Goal: Task Accomplishment & Management: Manage account settings

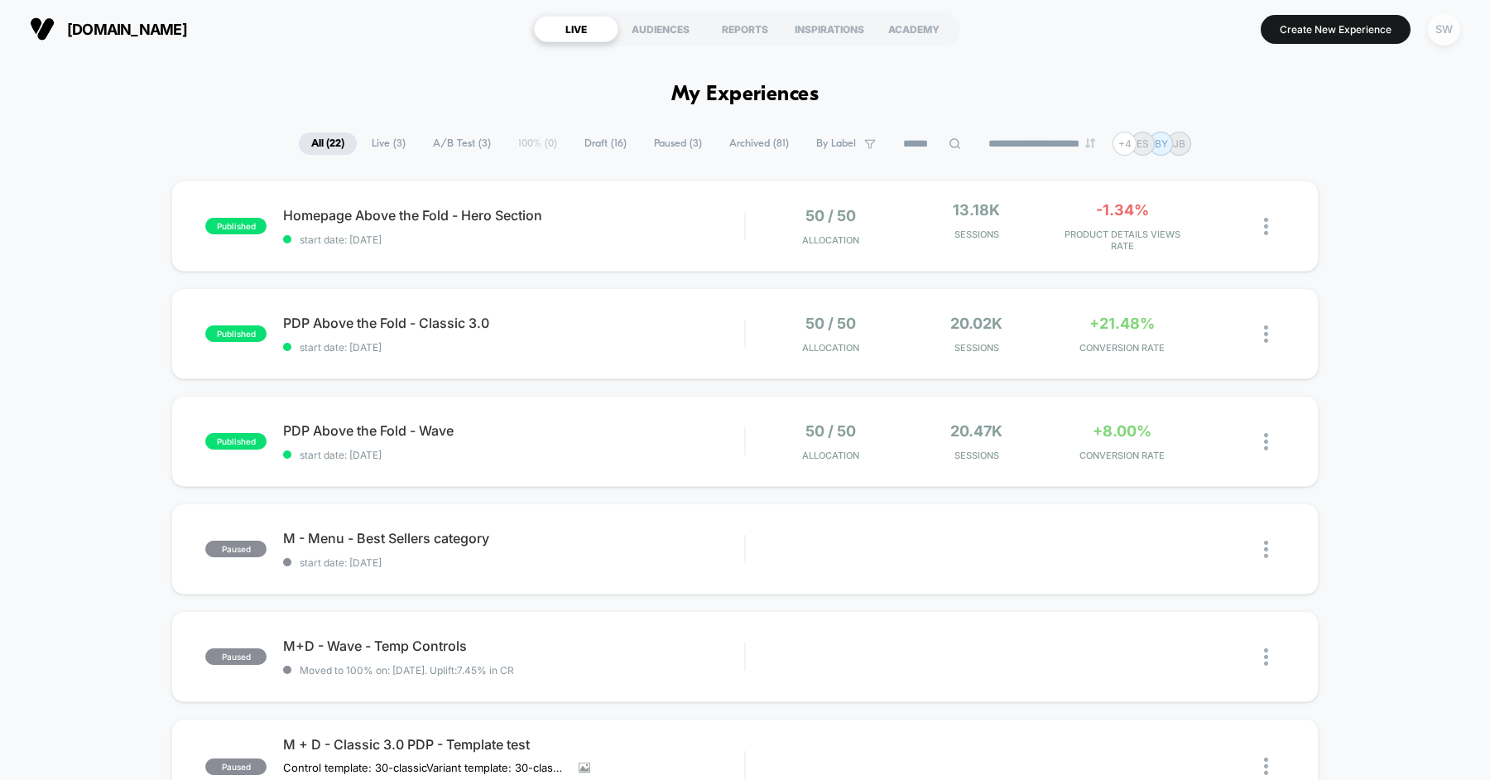
click at [1448, 30] on div "SW" at bounding box center [1444, 29] width 32 height 32
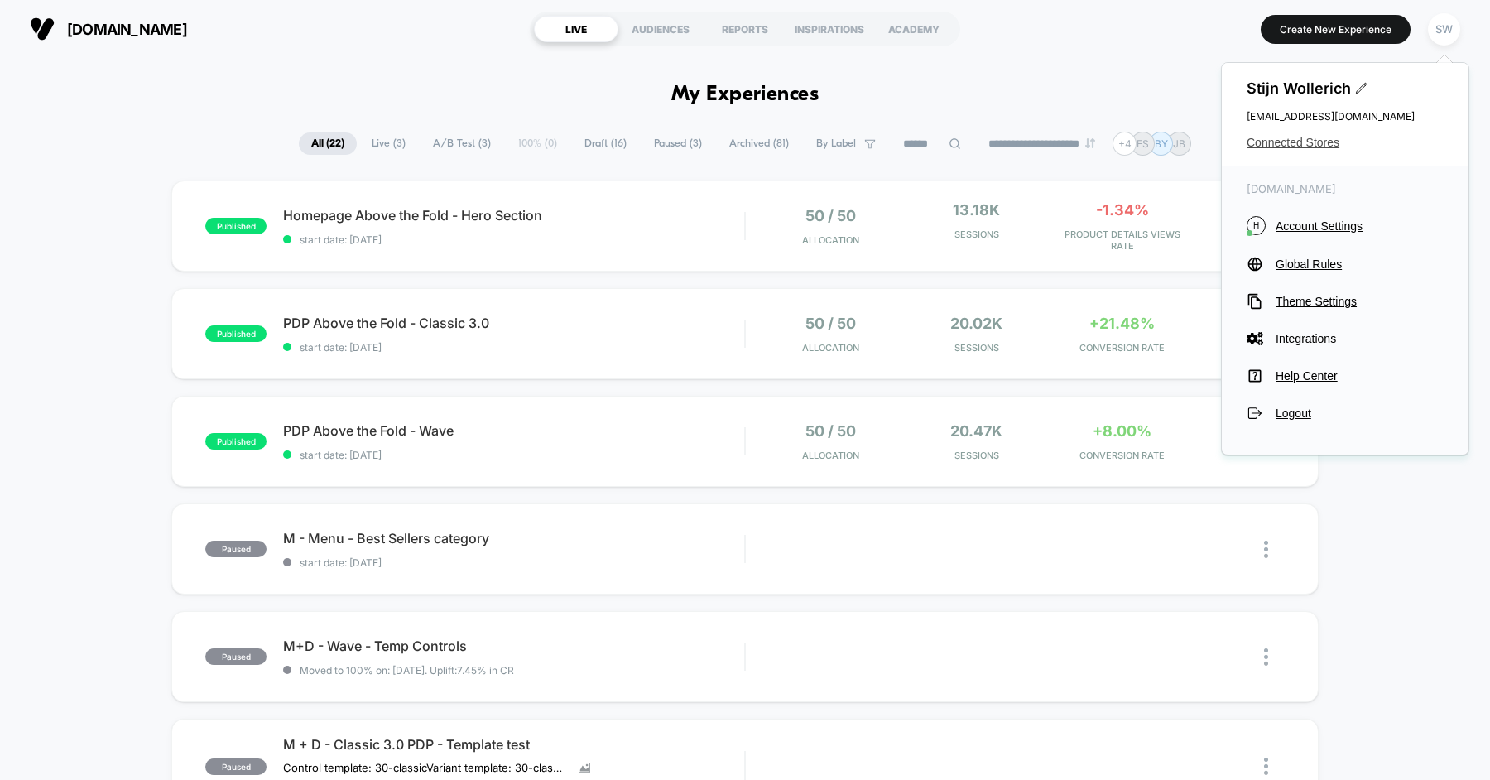
click at [1320, 136] on span "Connected Stores" at bounding box center [1344, 142] width 197 height 13
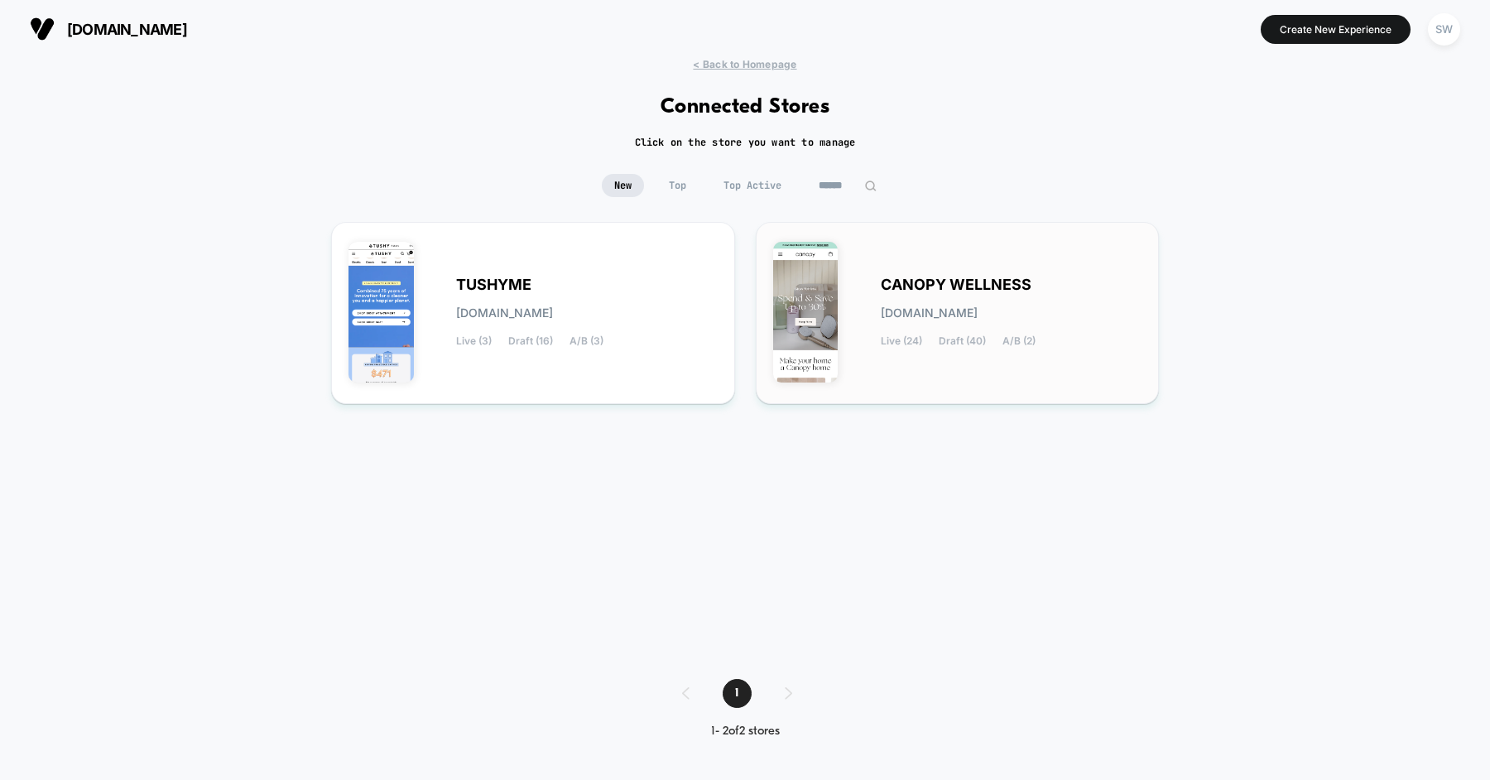
click at [929, 290] on span "CANOPY WELLNESS" at bounding box center [956, 285] width 151 height 12
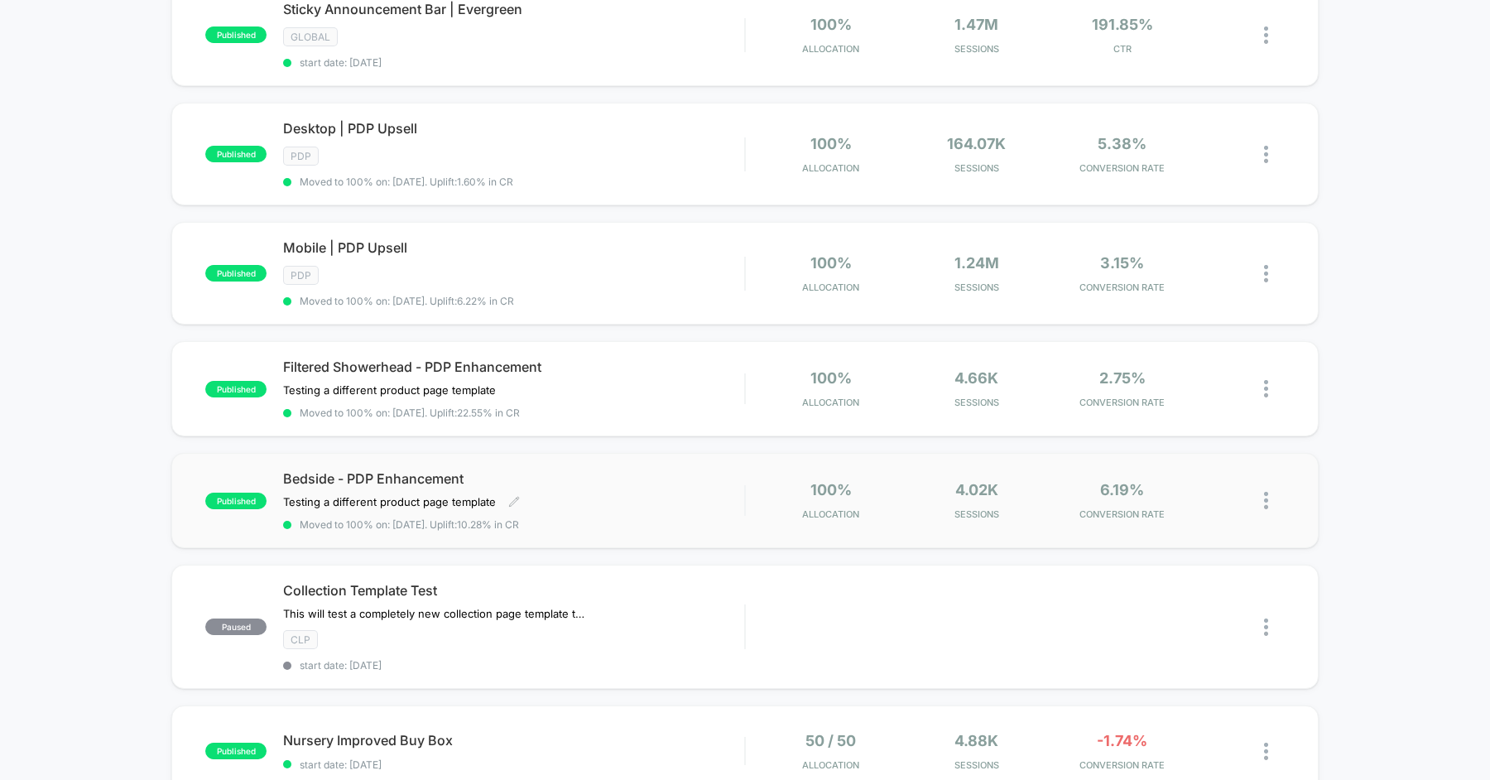
scroll to position [196, 0]
click at [625, 475] on span "Bedside - PDP Enhancement" at bounding box center [513, 479] width 461 height 17
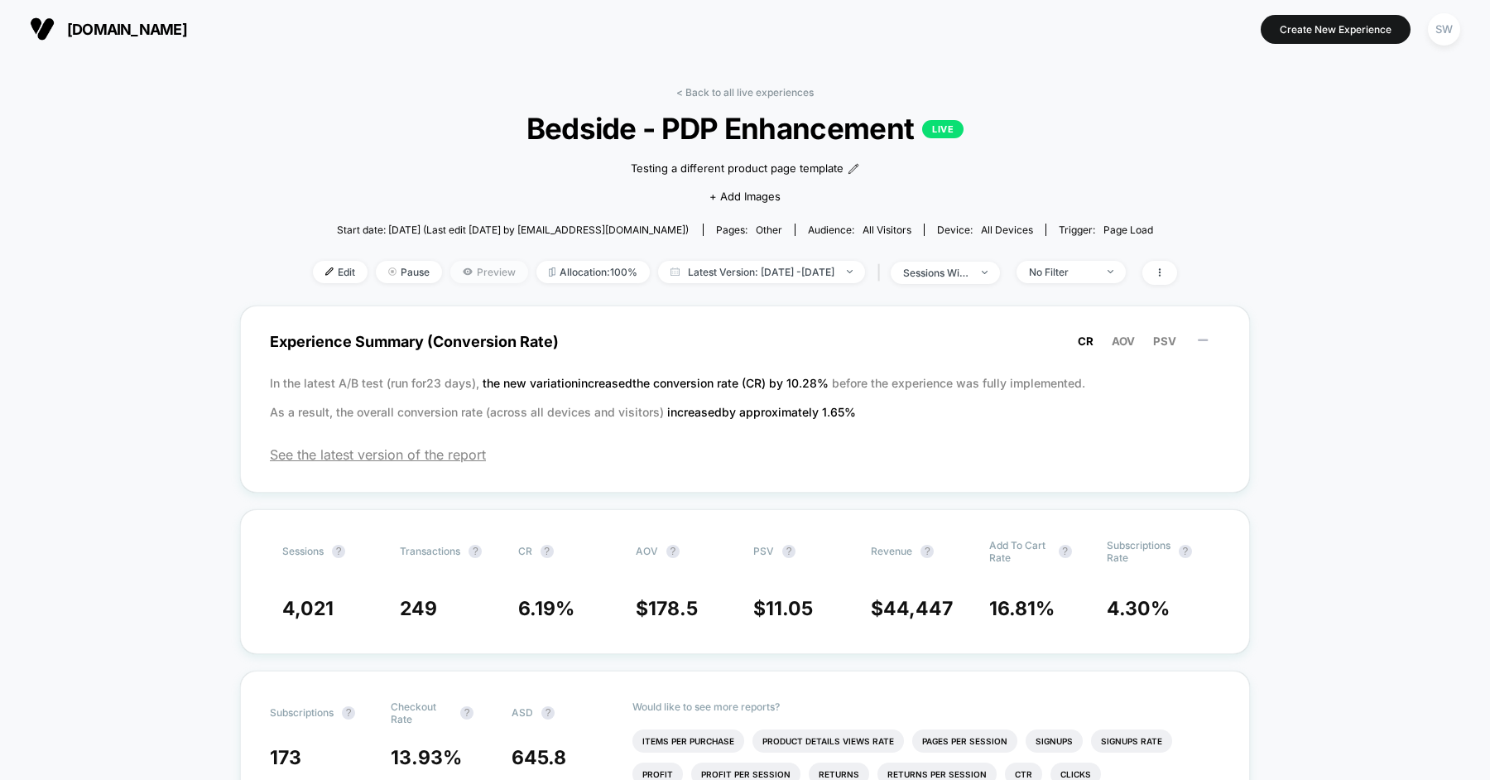
click at [450, 268] on span "Preview" at bounding box center [489, 272] width 78 height 22
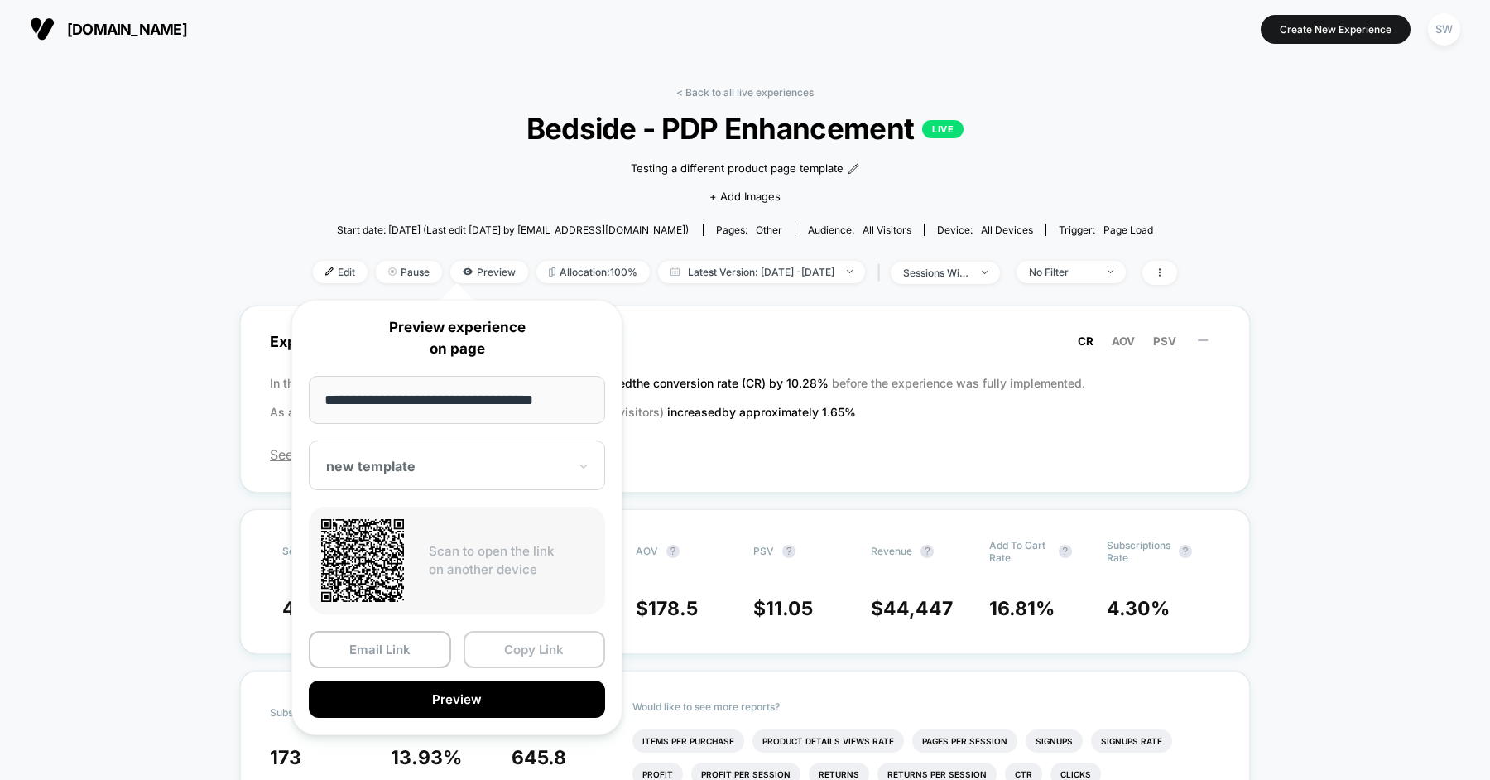
click at [550, 651] on button "Copy Link" at bounding box center [534, 649] width 142 height 37
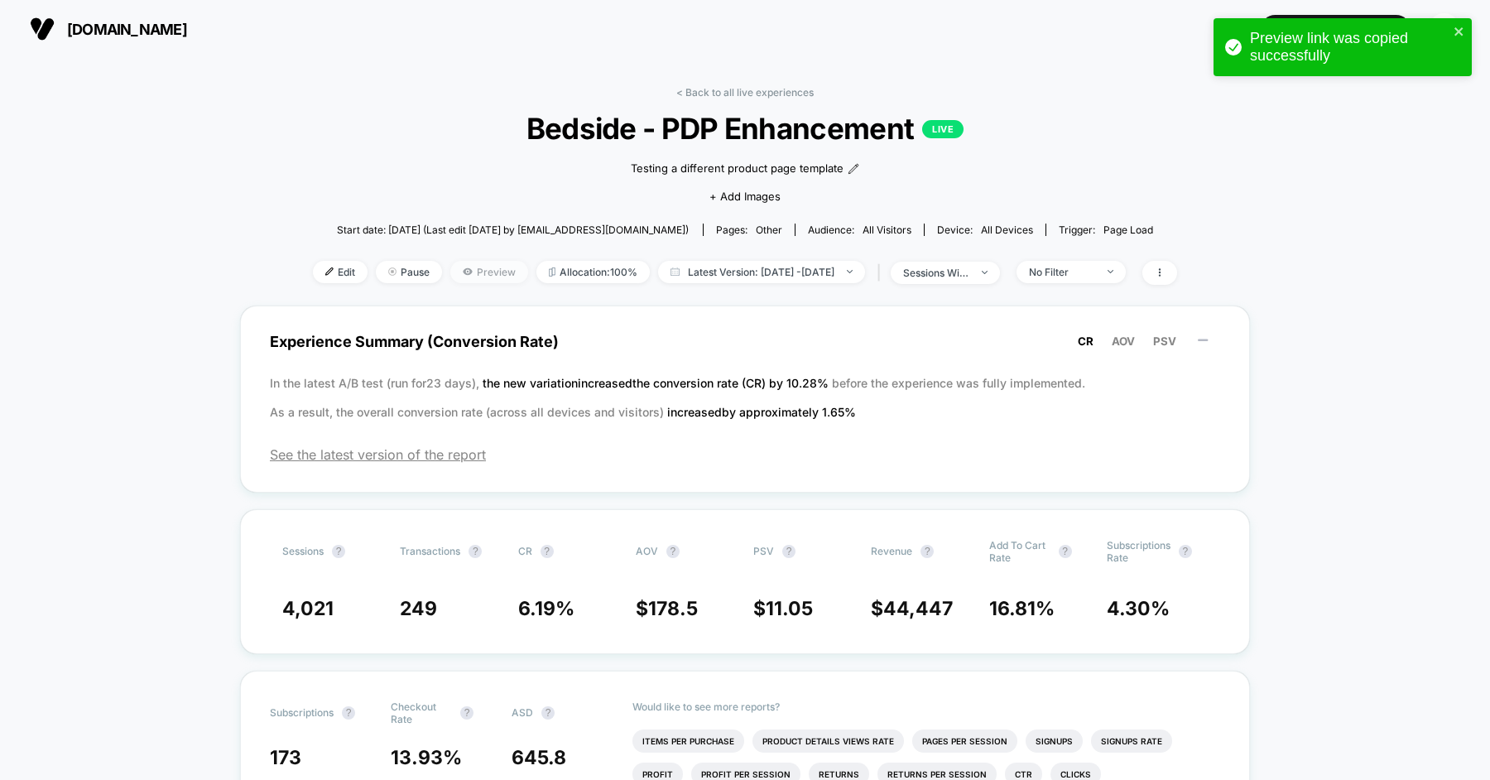
click at [450, 269] on span "Preview" at bounding box center [489, 272] width 78 height 22
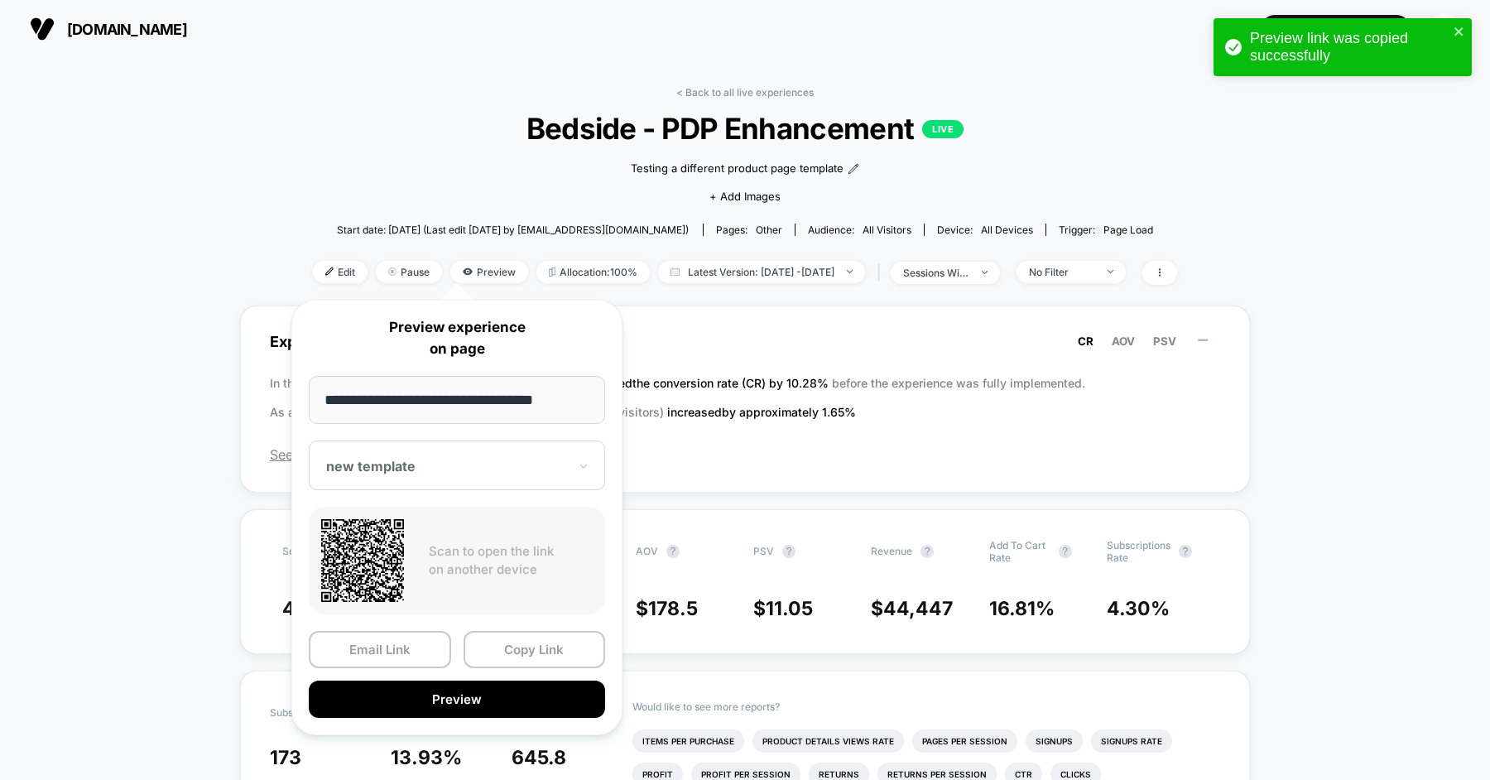
click at [448, 489] on div "**********" at bounding box center [456, 517] width 331 height 435
click at [456, 474] on div "new template" at bounding box center [457, 465] width 296 height 50
click at [372, 534] on div "new template" at bounding box center [457, 523] width 280 height 30
click at [325, 272] on img at bounding box center [329, 271] width 8 height 8
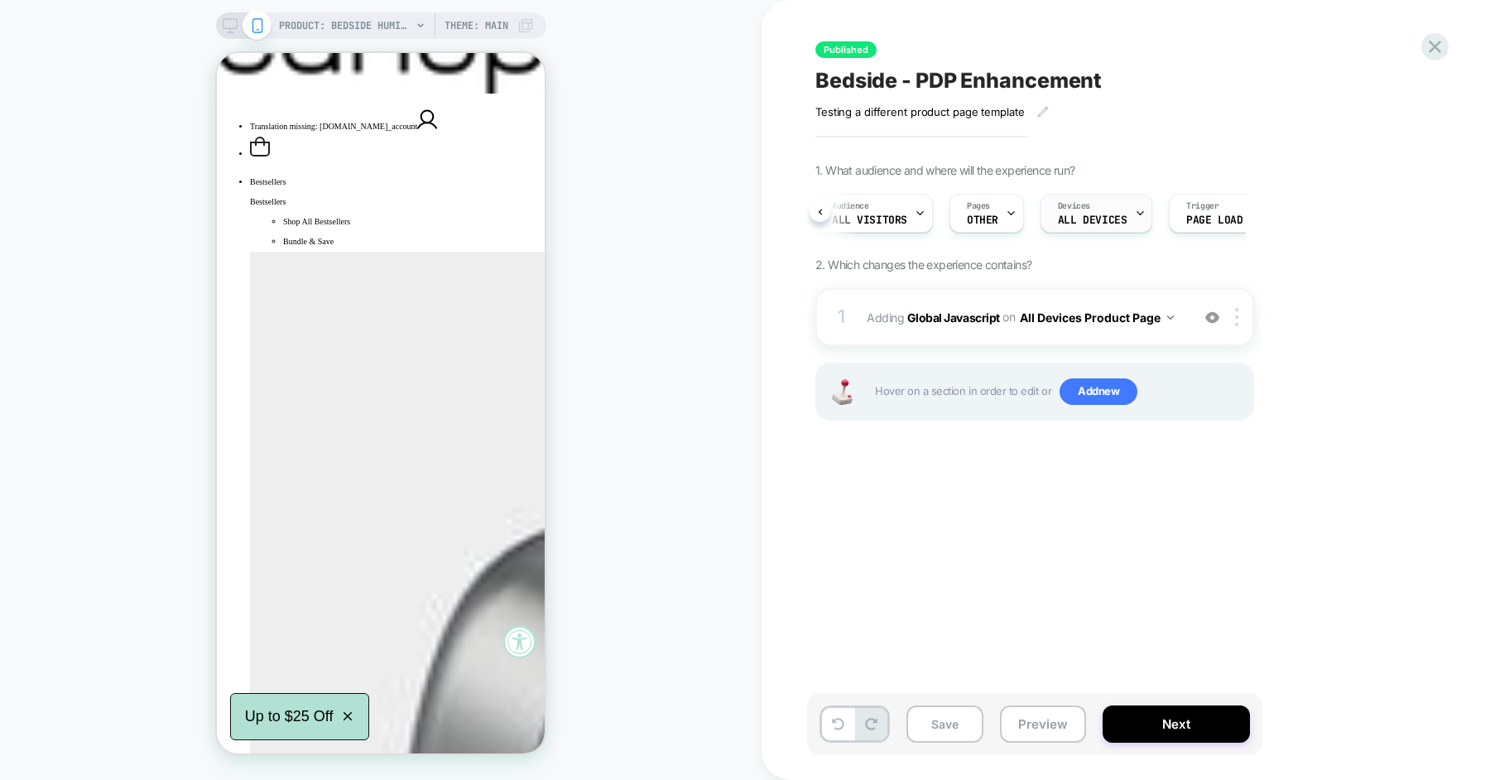
scroll to position [0, 73]
click at [1440, 52] on icon at bounding box center [1434, 47] width 22 height 22
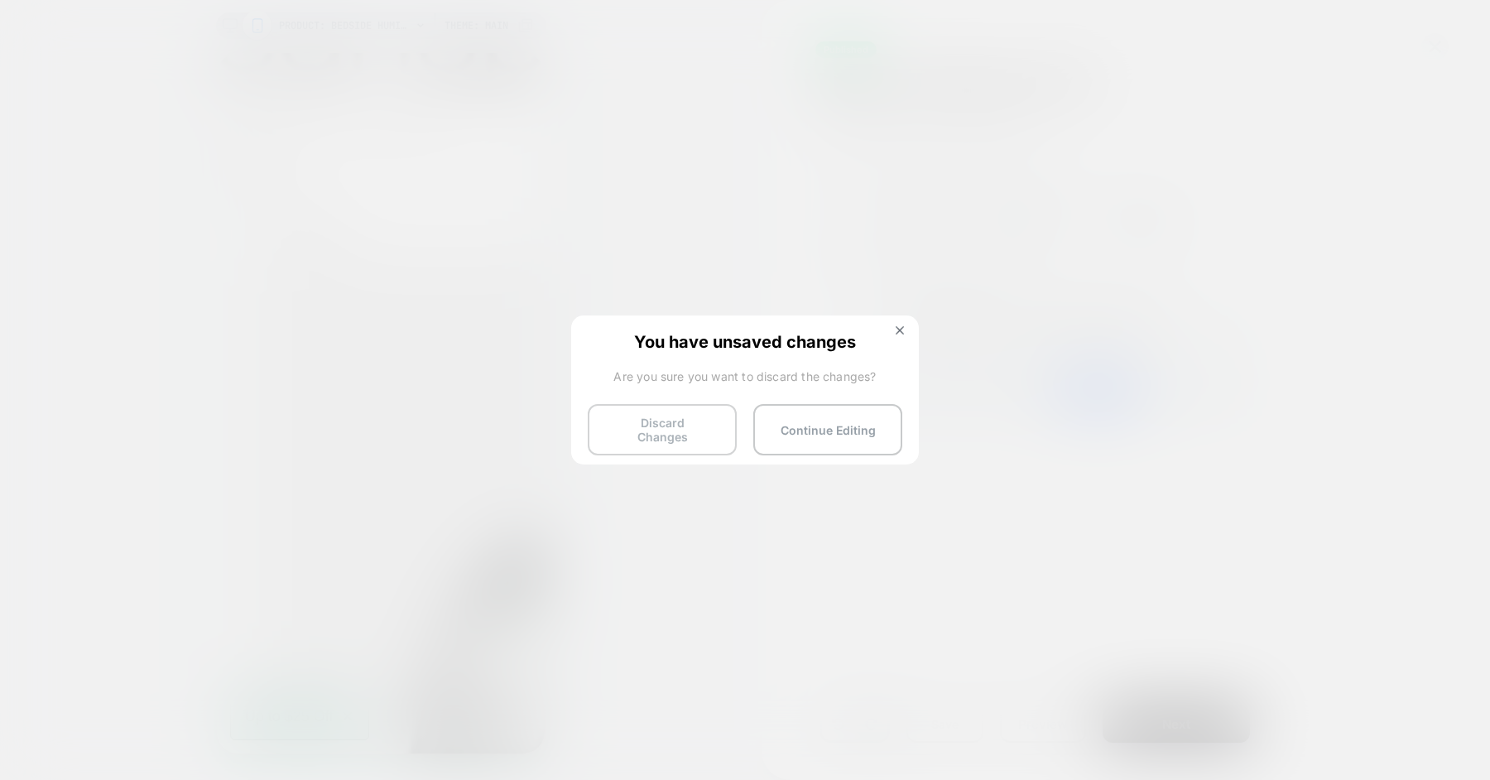
click at [685, 436] on button "Discard Changes" at bounding box center [662, 429] width 149 height 51
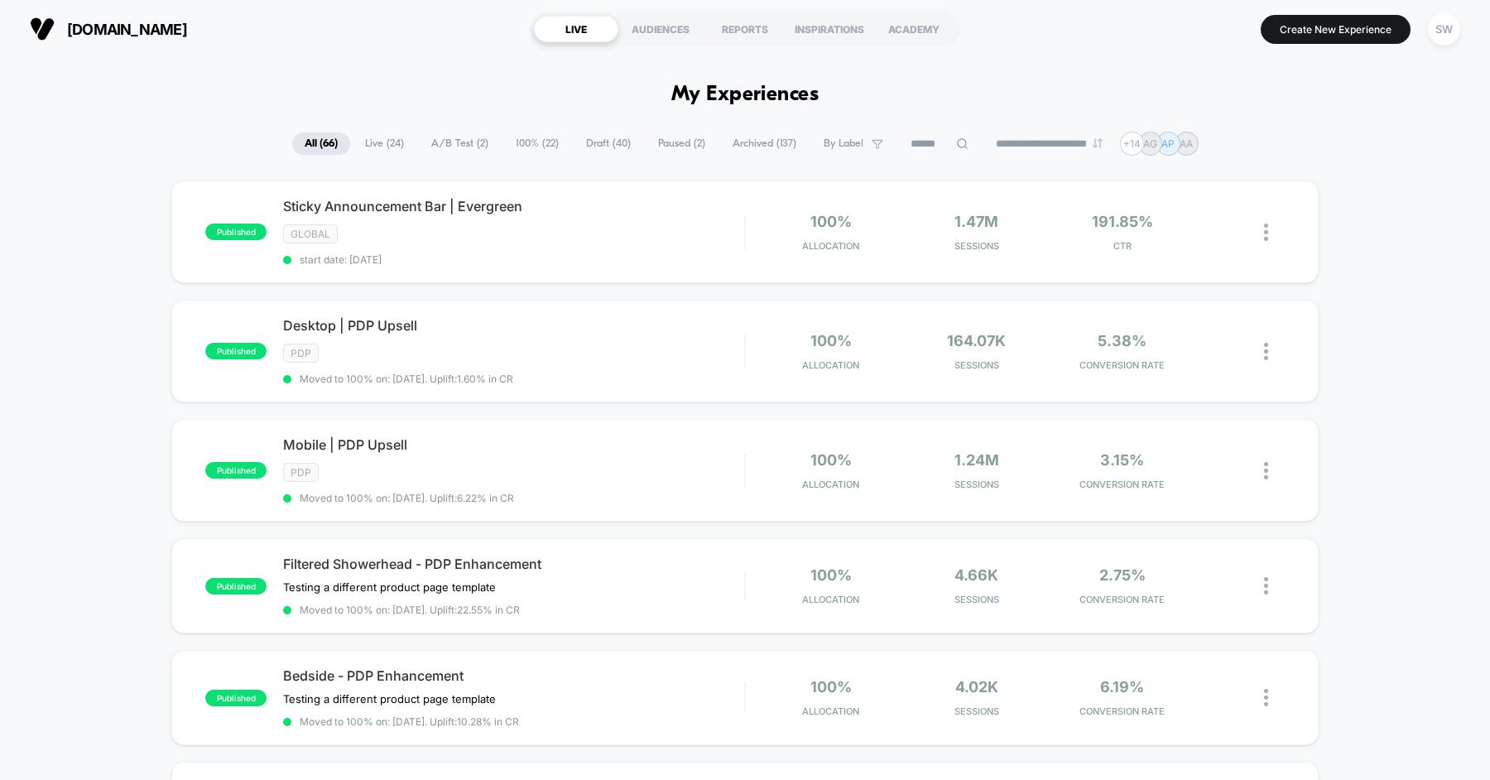
click at [580, 140] on span "Draft ( 40 )" at bounding box center [609, 143] width 70 height 22
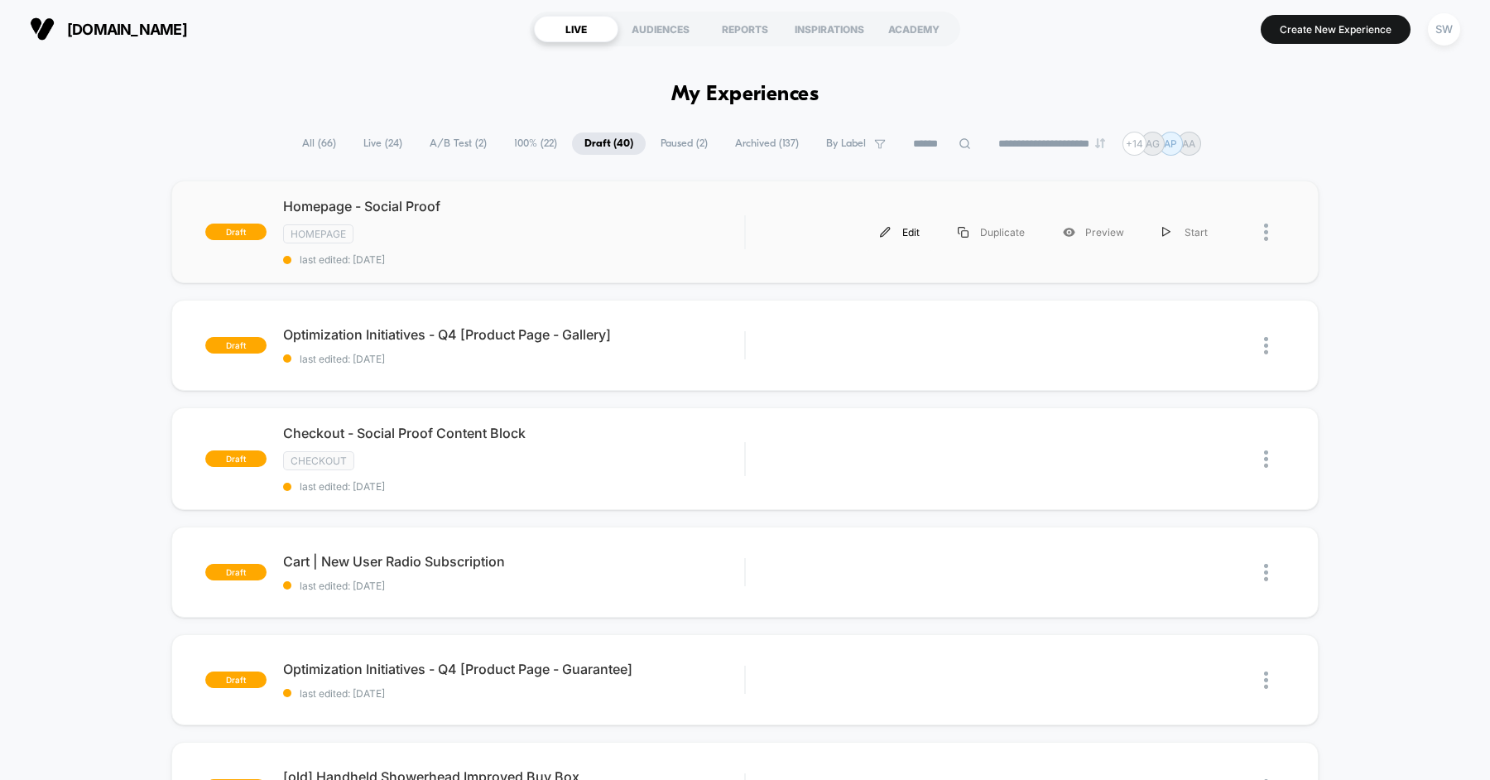
click at [898, 233] on div "Edit" at bounding box center [900, 232] width 78 height 37
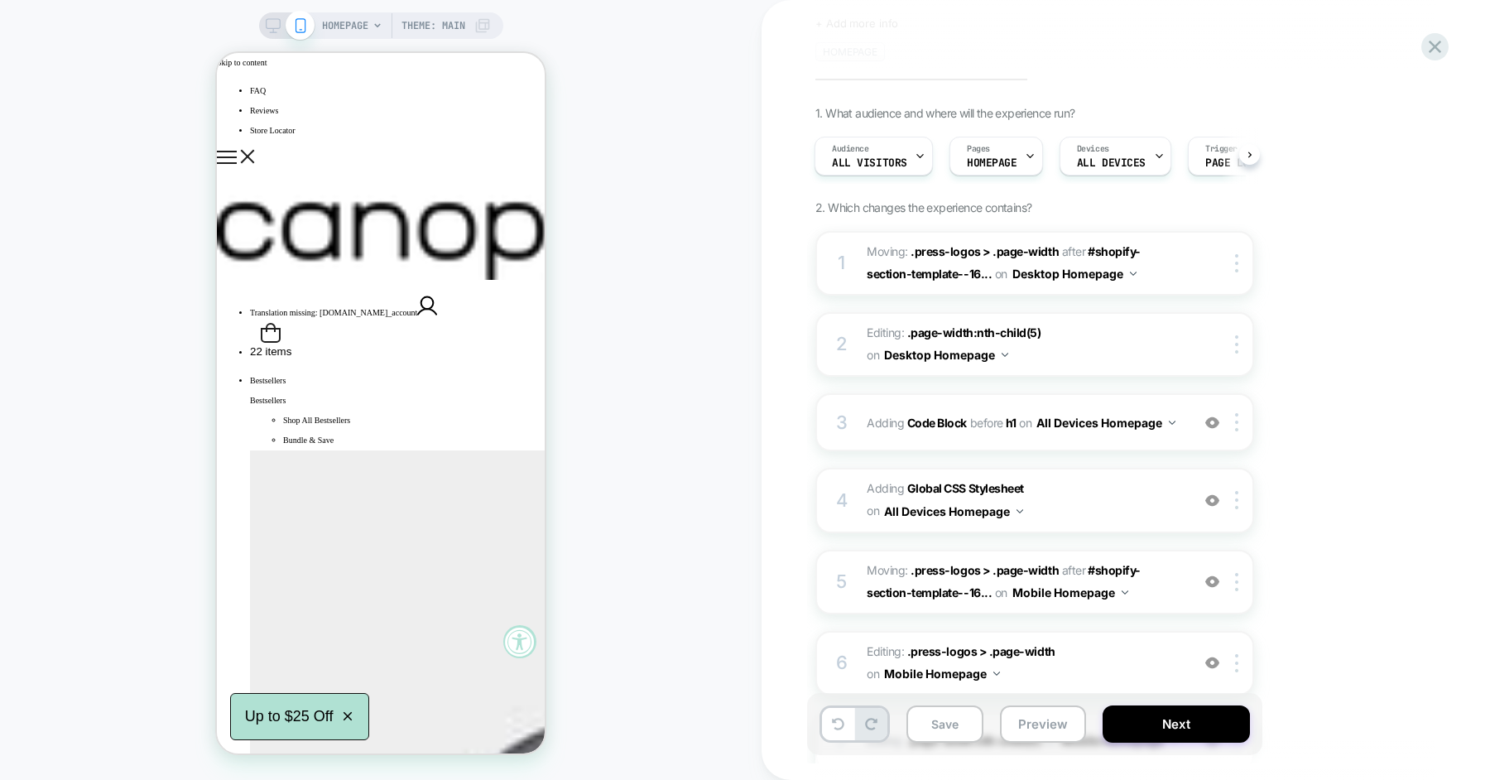
scroll to position [142, 0]
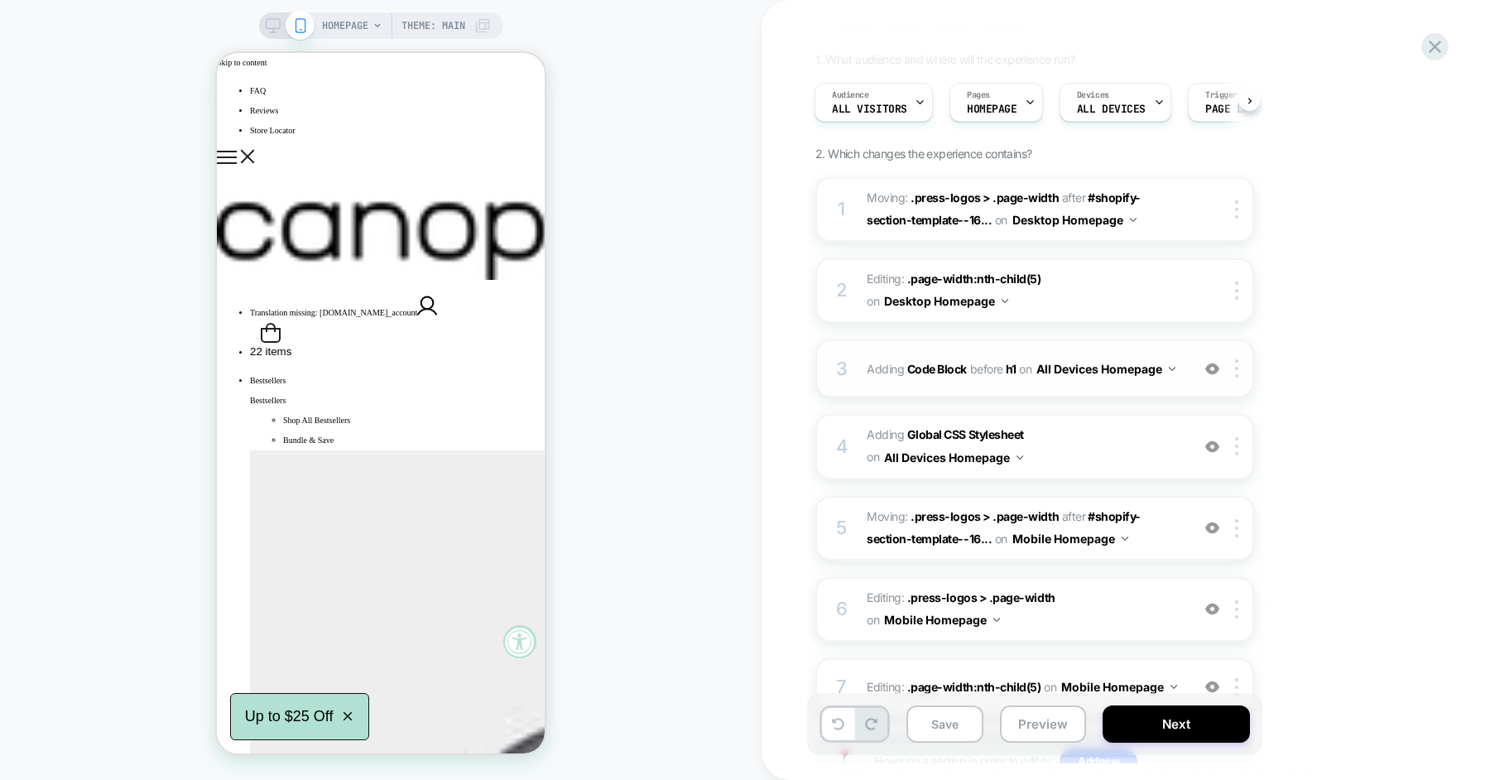
click at [1020, 391] on div "3 Adding Code Block BEFORE h1 h1 on All Devices Homepage Add Before Add After D…" at bounding box center [1034, 368] width 439 height 58
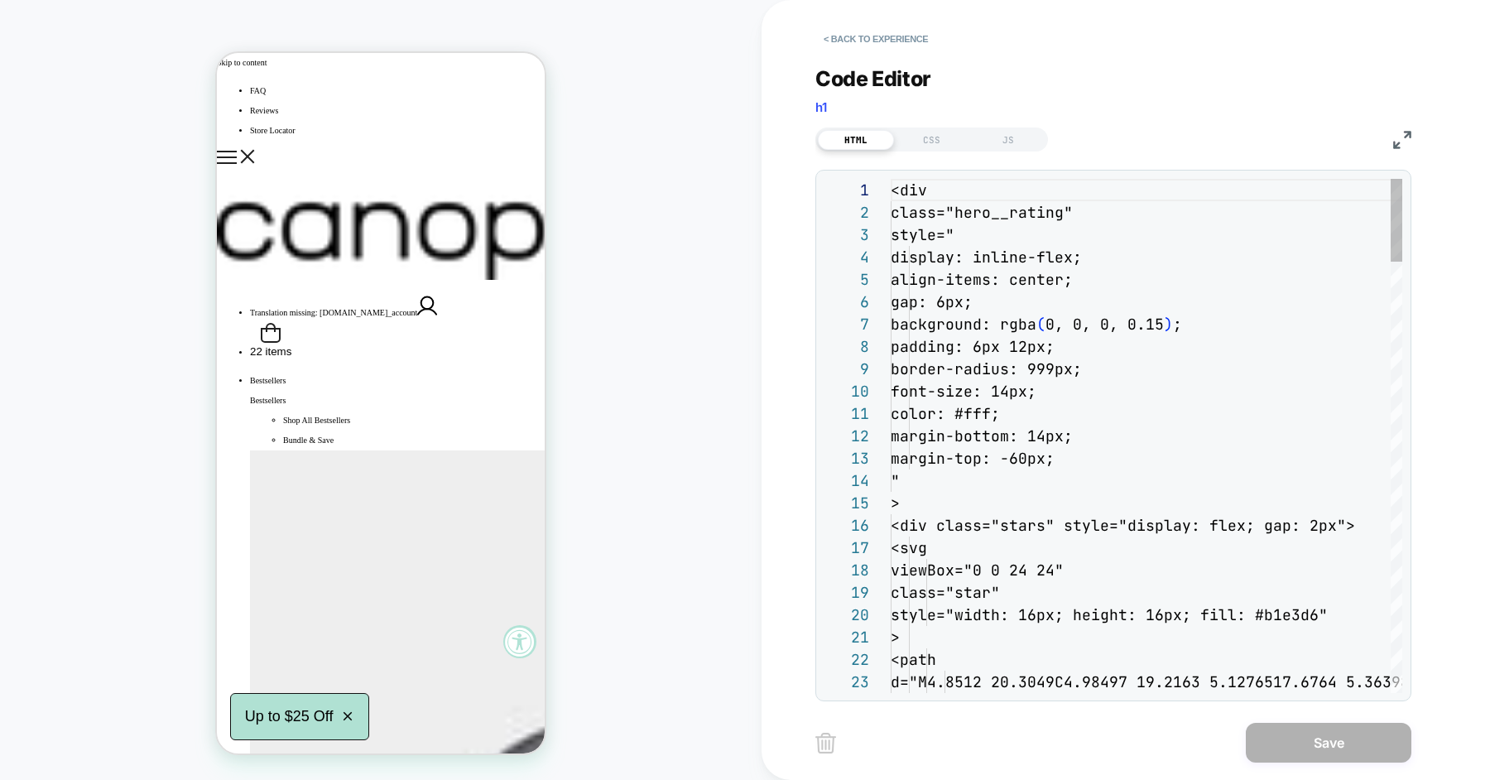
scroll to position [223, 0]
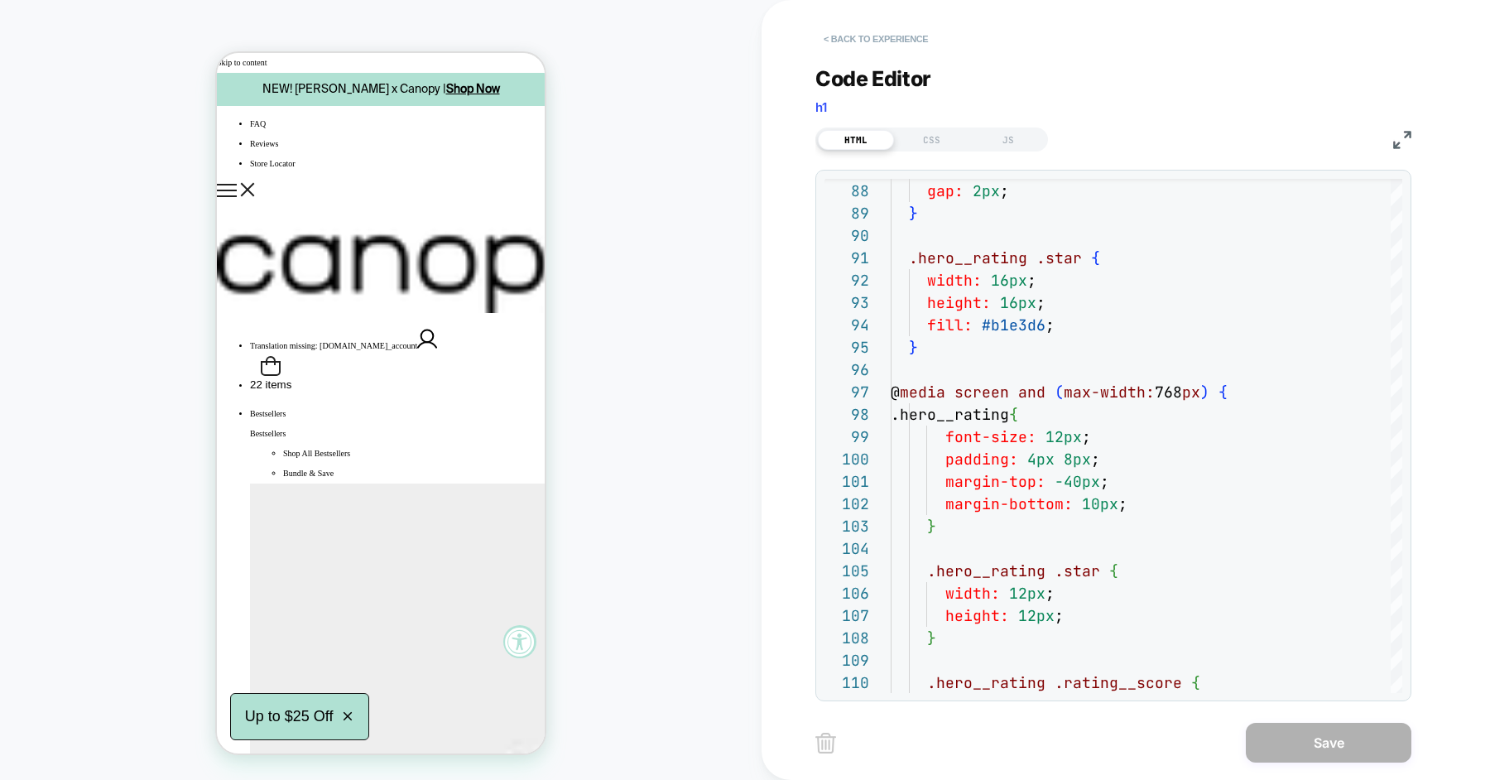
click at [883, 38] on button "< Back to experience" at bounding box center [875, 39] width 121 height 26
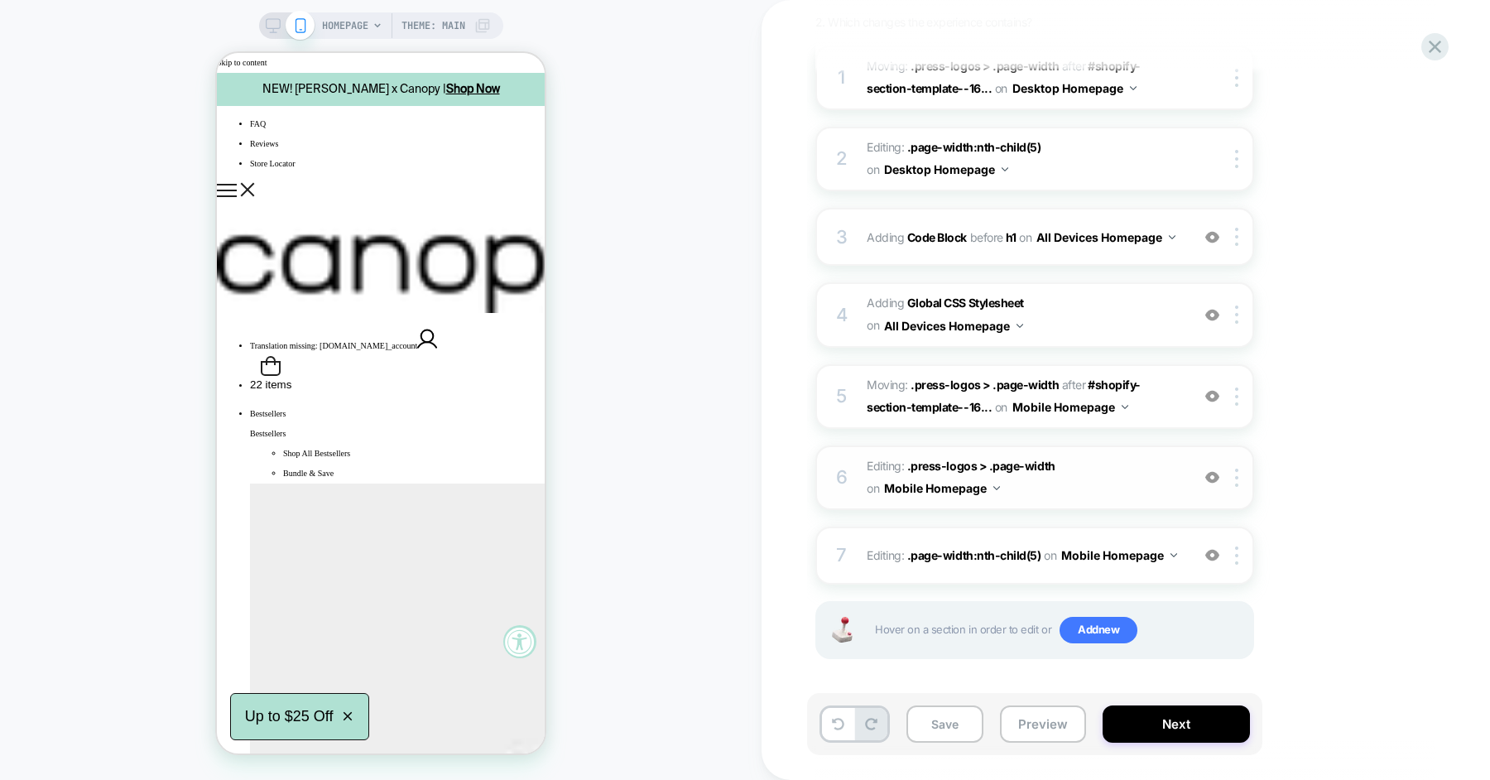
scroll to position [269, 0]
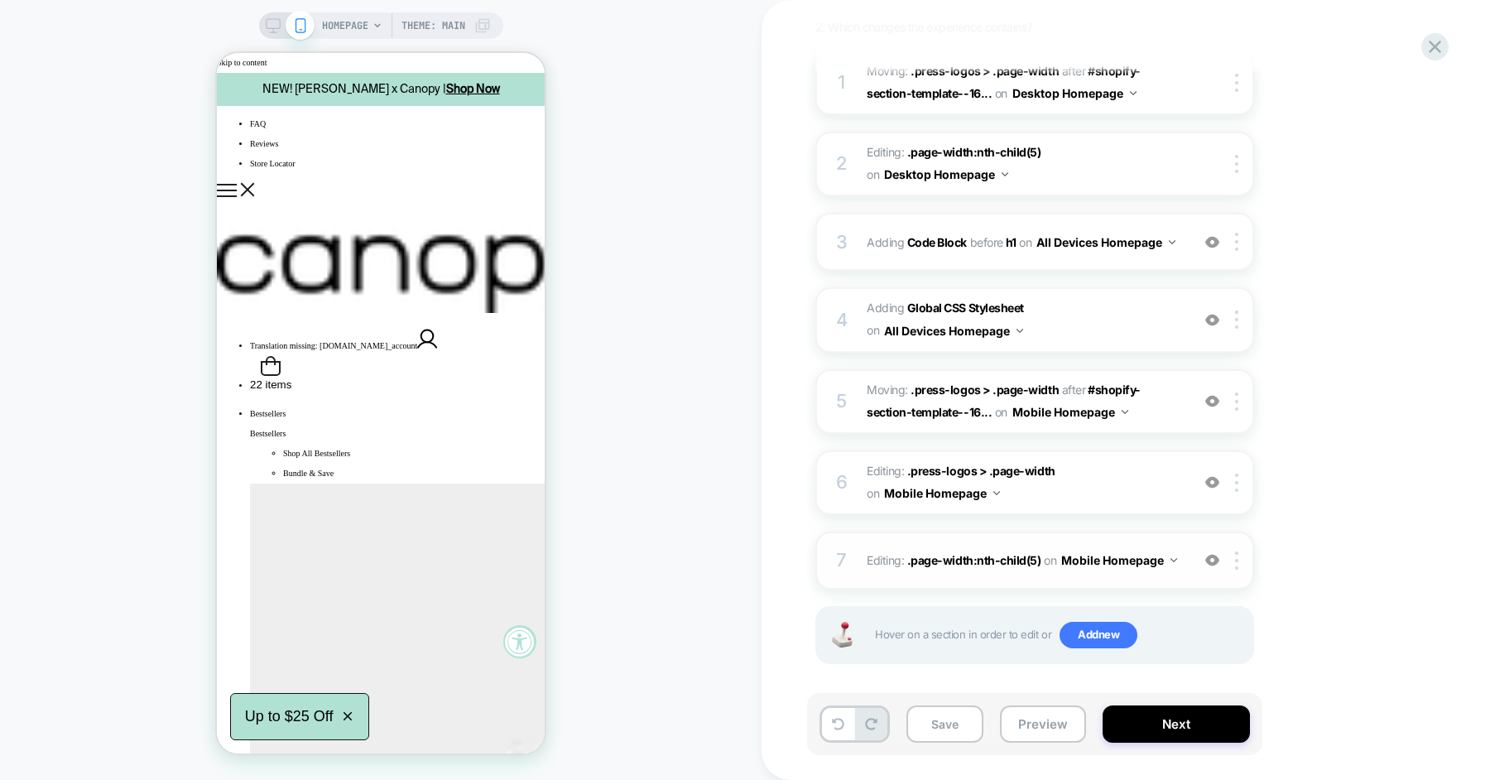
click at [844, 553] on div "7" at bounding box center [841, 560] width 17 height 33
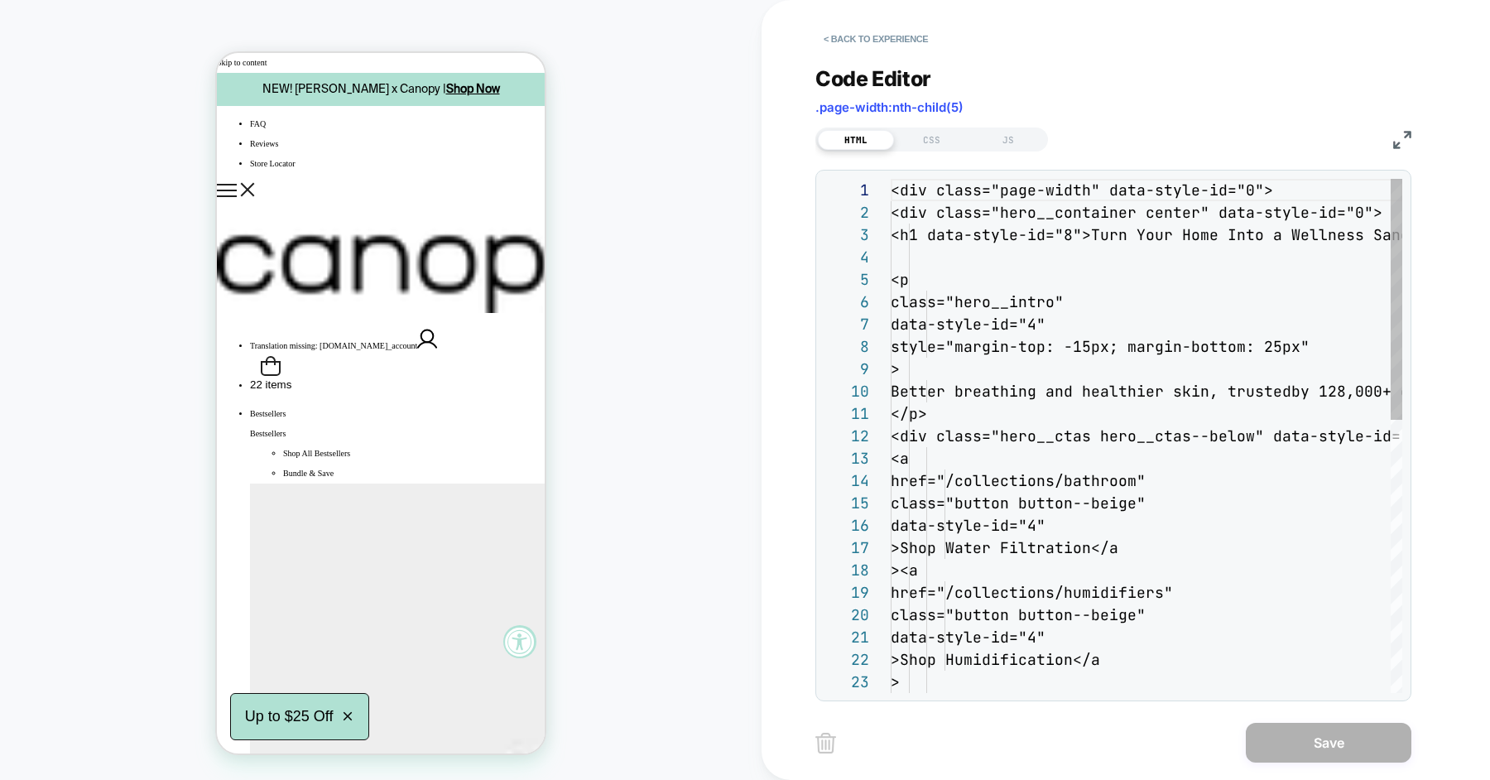
scroll to position [223, 0]
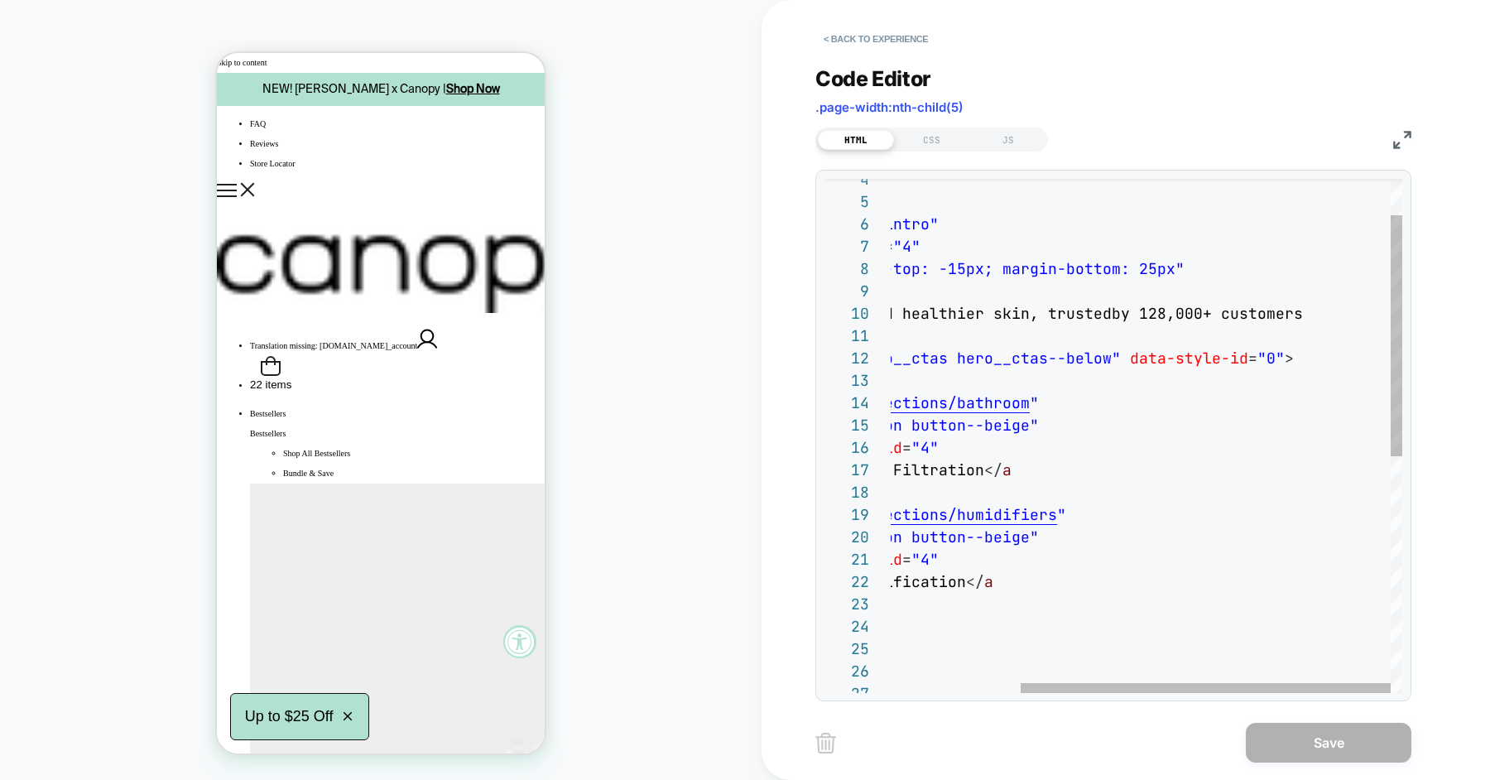
click at [1198, 306] on div "class = "hero__intro" data-style-id = "4" style = "margin-top: -15px; margin-bo…" at bounding box center [1056, 648] width 691 height 1095
click at [1266, 308] on div "class = "hero__intro" data-style-id = "4" style = "margin-top: -15px; margin-bo…" at bounding box center [1056, 648] width 691 height 1095
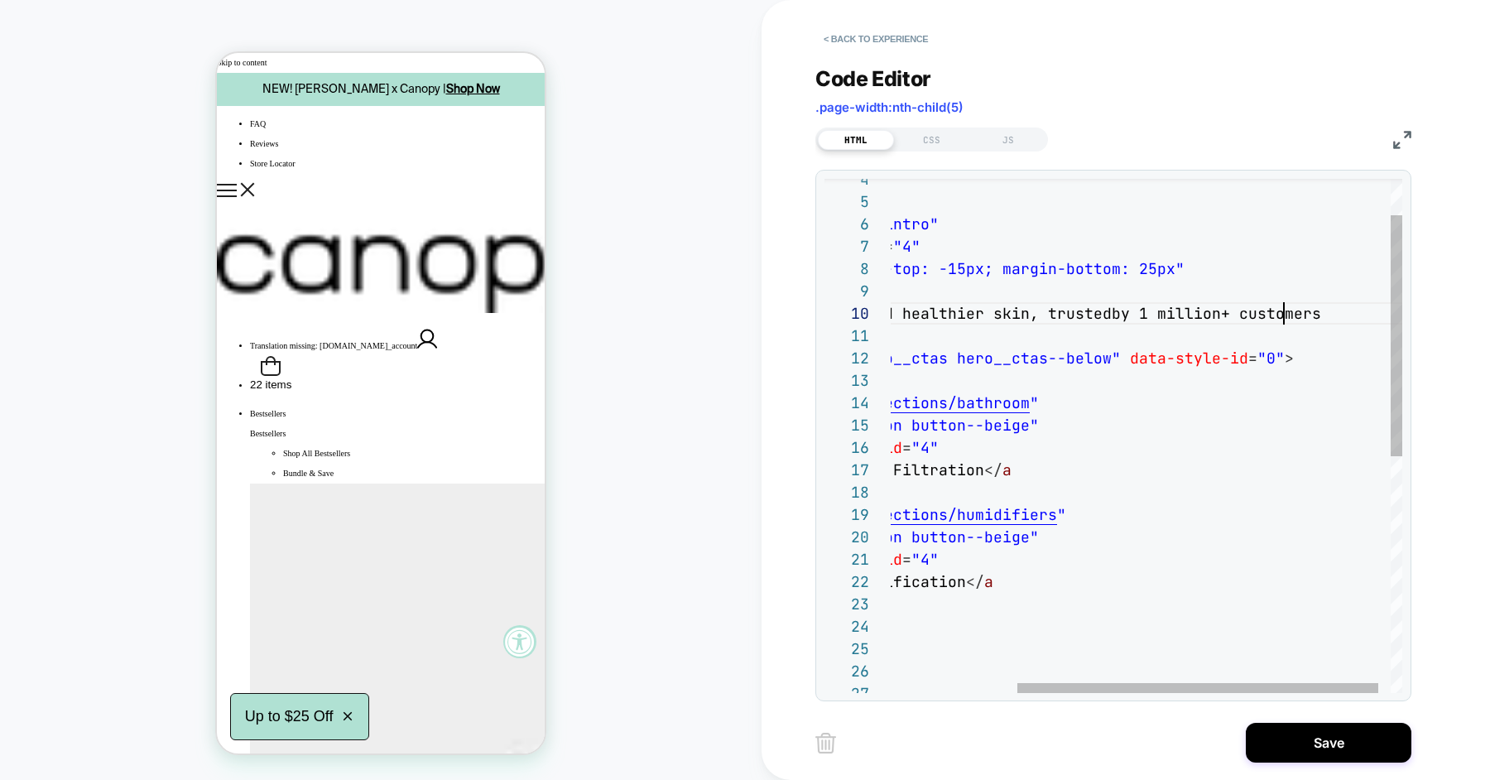
click at [1202, 310] on div "class = "hero__intro" data-style-id = "4" style = "margin-top: -15px; margin-bo…" at bounding box center [1065, 648] width 708 height 1095
click at [1321, 309] on div "class = "hero__intro" data-style-id = "4" style = "margin-top: -15px; margin-bo…" at bounding box center [1074, 648] width 727 height 1095
click at [1156, 311] on div "class = "hero__intro" data-style-id = "4" style = "margin-top: -15px; margin-bo…" at bounding box center [1074, 648] width 727 height 1095
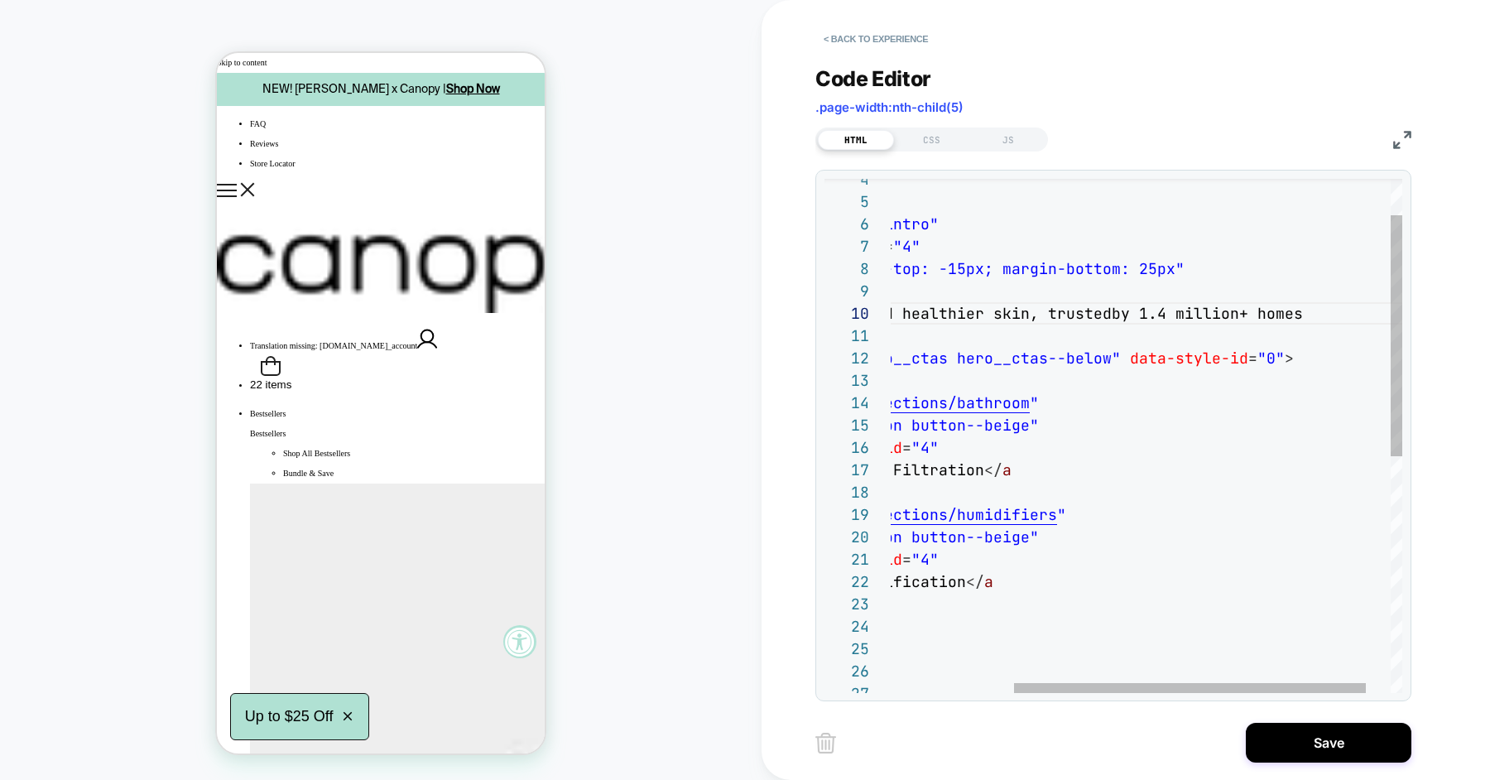
scroll to position [201, 447]
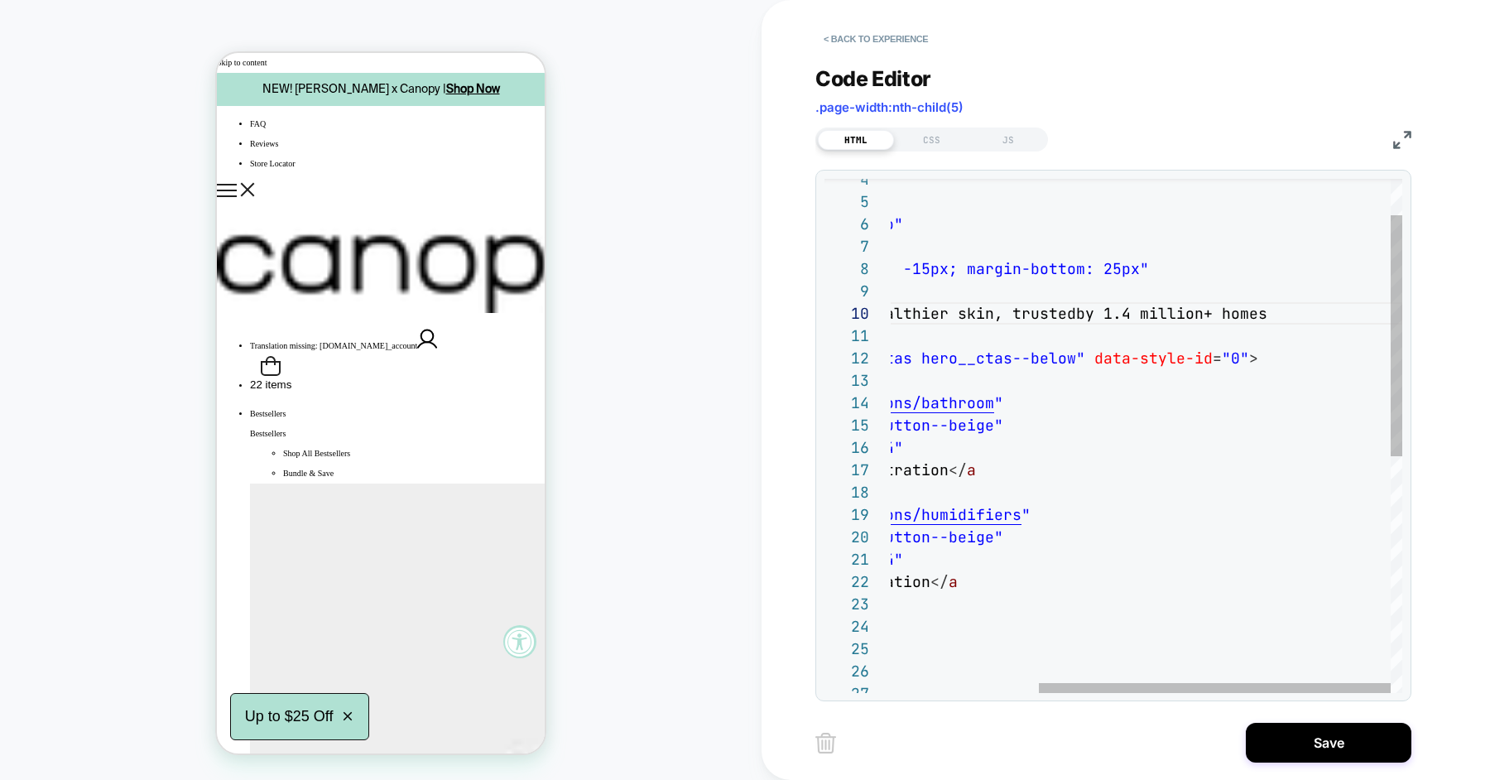
click at [1203, 309] on div "class = "hero__intro" data-style-id = "4" style = "margin-top: -15px; margin-bo…" at bounding box center [1038, 648] width 727 height 1095
type textarea "**********"
click at [1203, 309] on div "class = "hero__intro" data-style-id = "4" style = "margin-top: -15px; margin-bo…" at bounding box center [1038, 648] width 727 height 1095
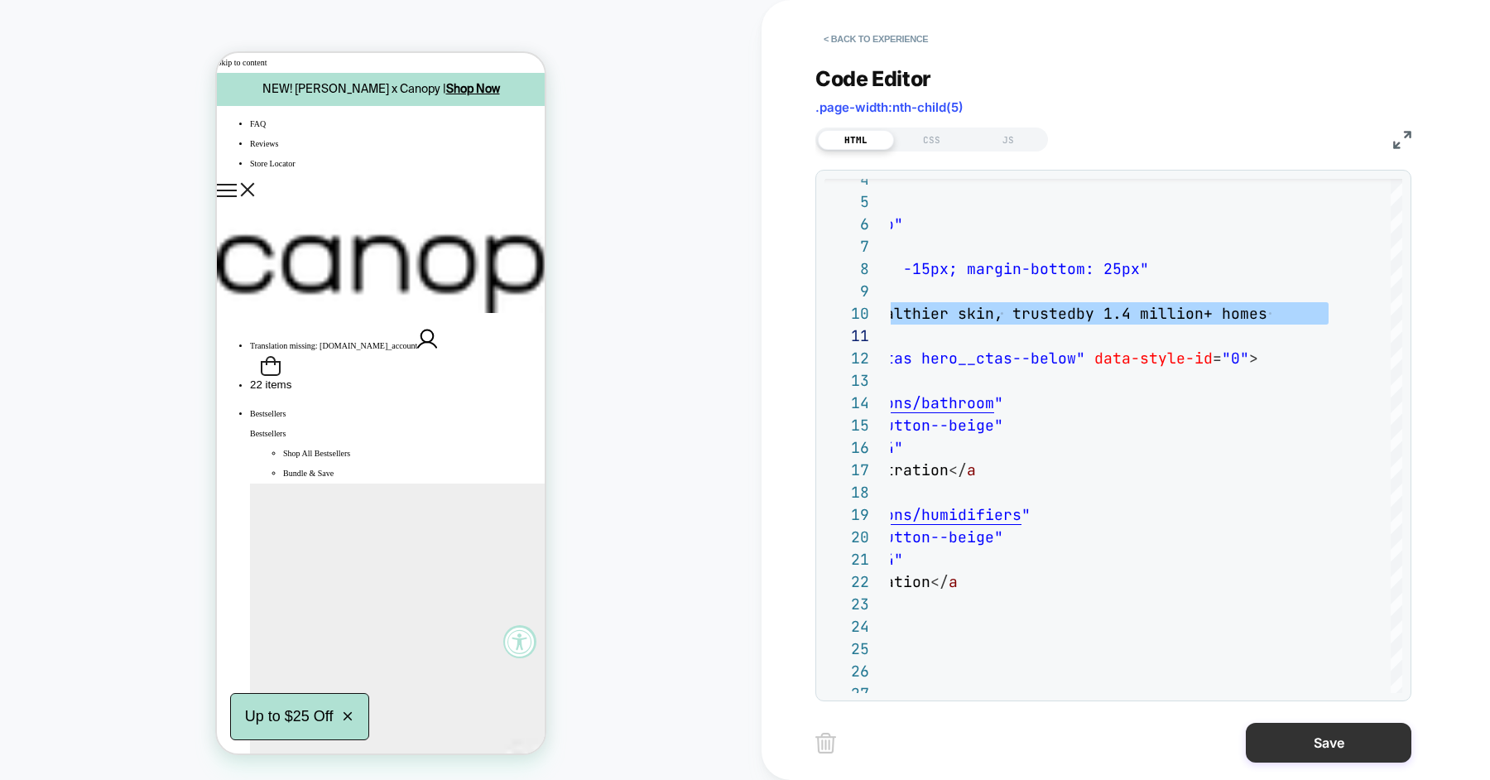
click at [1309, 739] on button "Save" at bounding box center [1329, 743] width 166 height 40
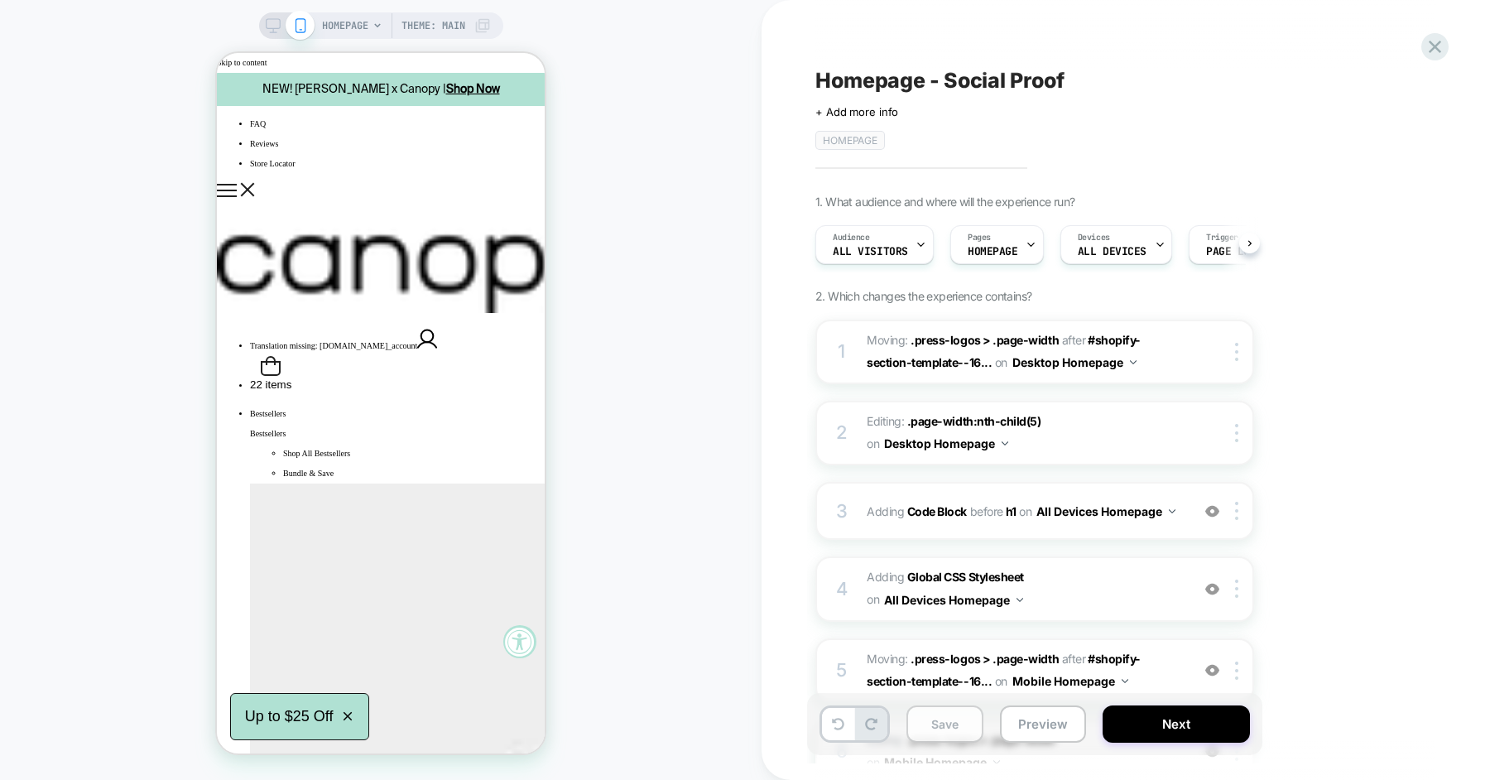
scroll to position [0, 1]
click at [940, 722] on button "Save" at bounding box center [944, 723] width 77 height 37
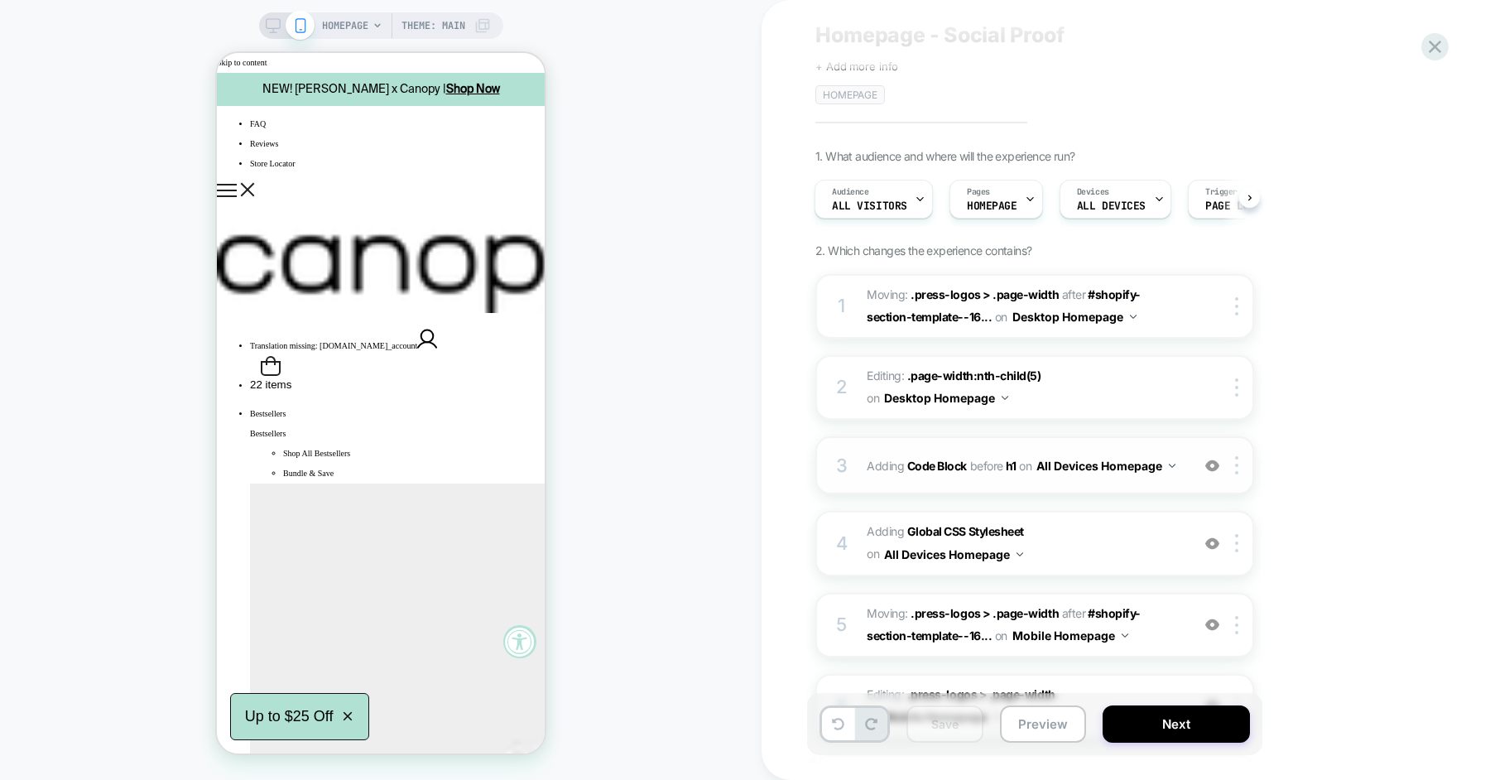
scroll to position [14, 0]
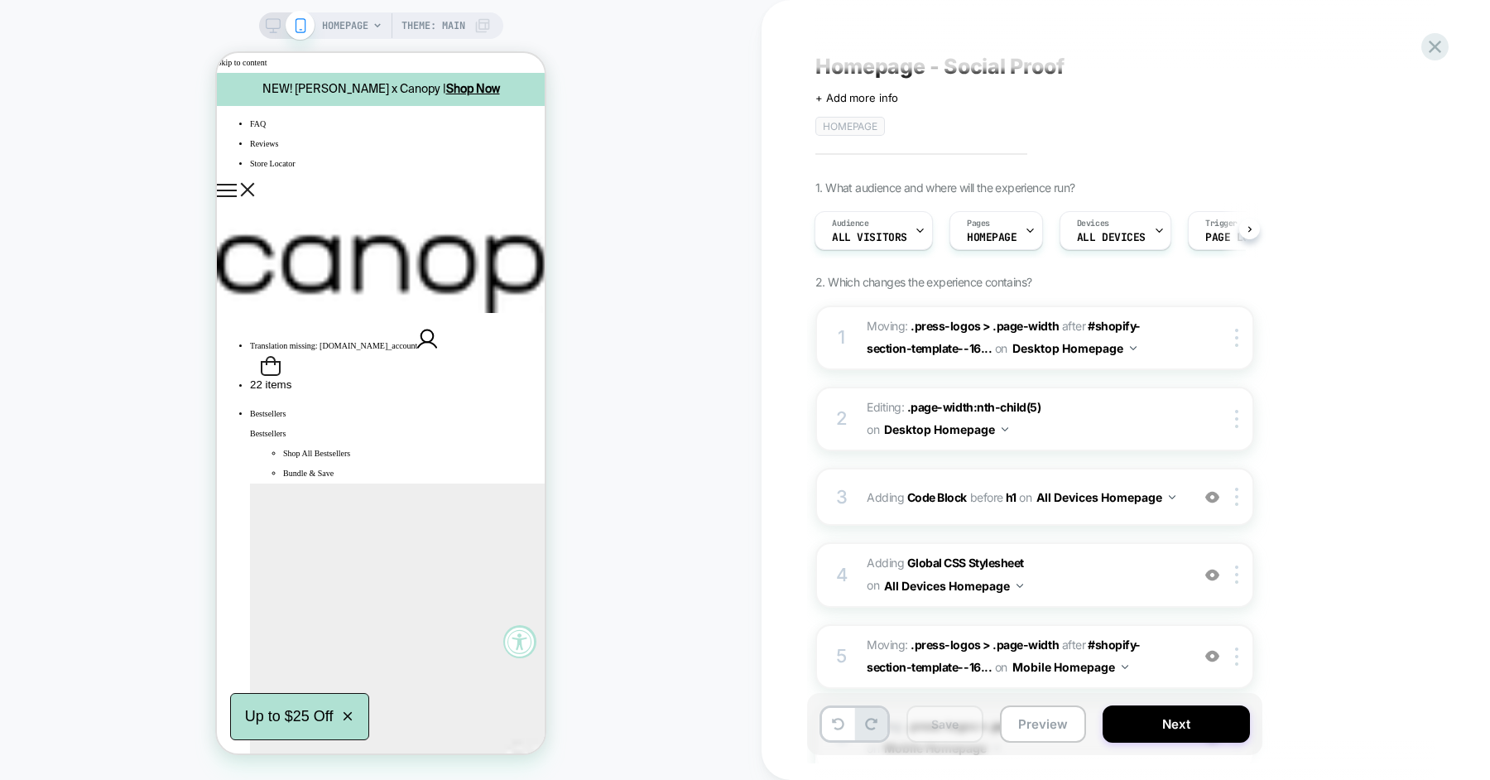
click at [266, 28] on rect at bounding box center [273, 23] width 14 height 9
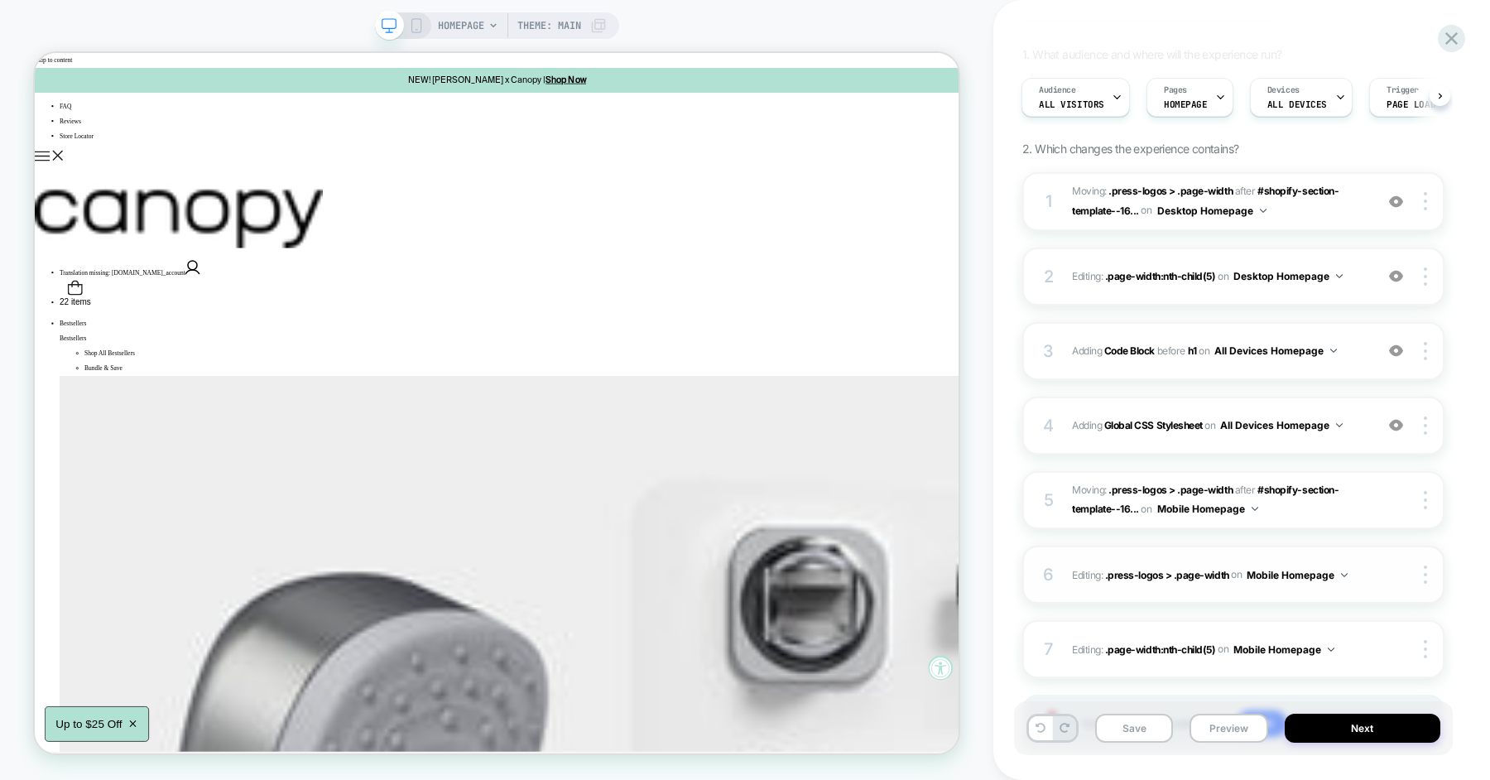
scroll to position [146, 0]
click at [1305, 367] on div "3 Adding Code Block BEFORE h1 h1 on All Devices Homepage Add Before Add After D…" at bounding box center [1233, 352] width 422 height 58
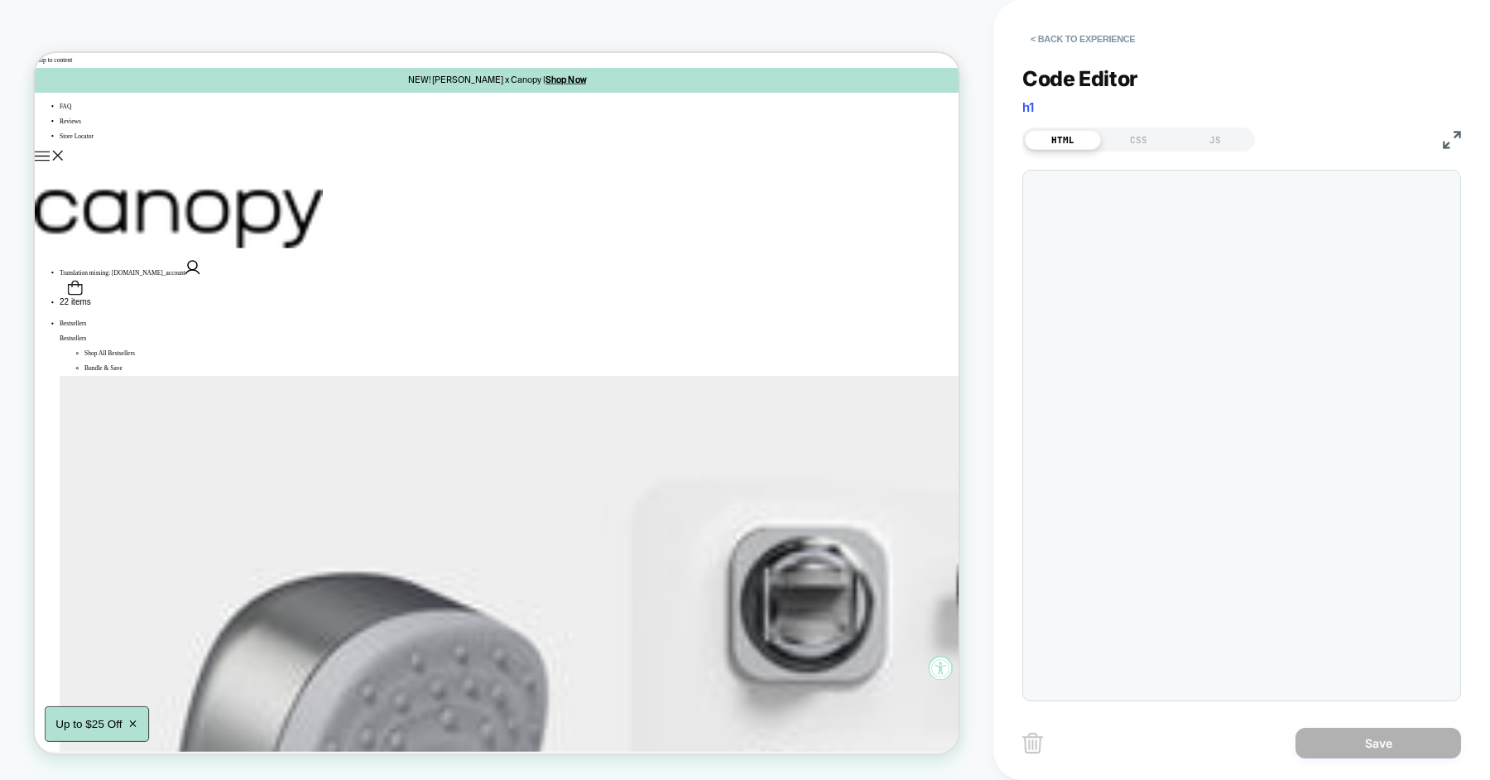
scroll to position [223, 0]
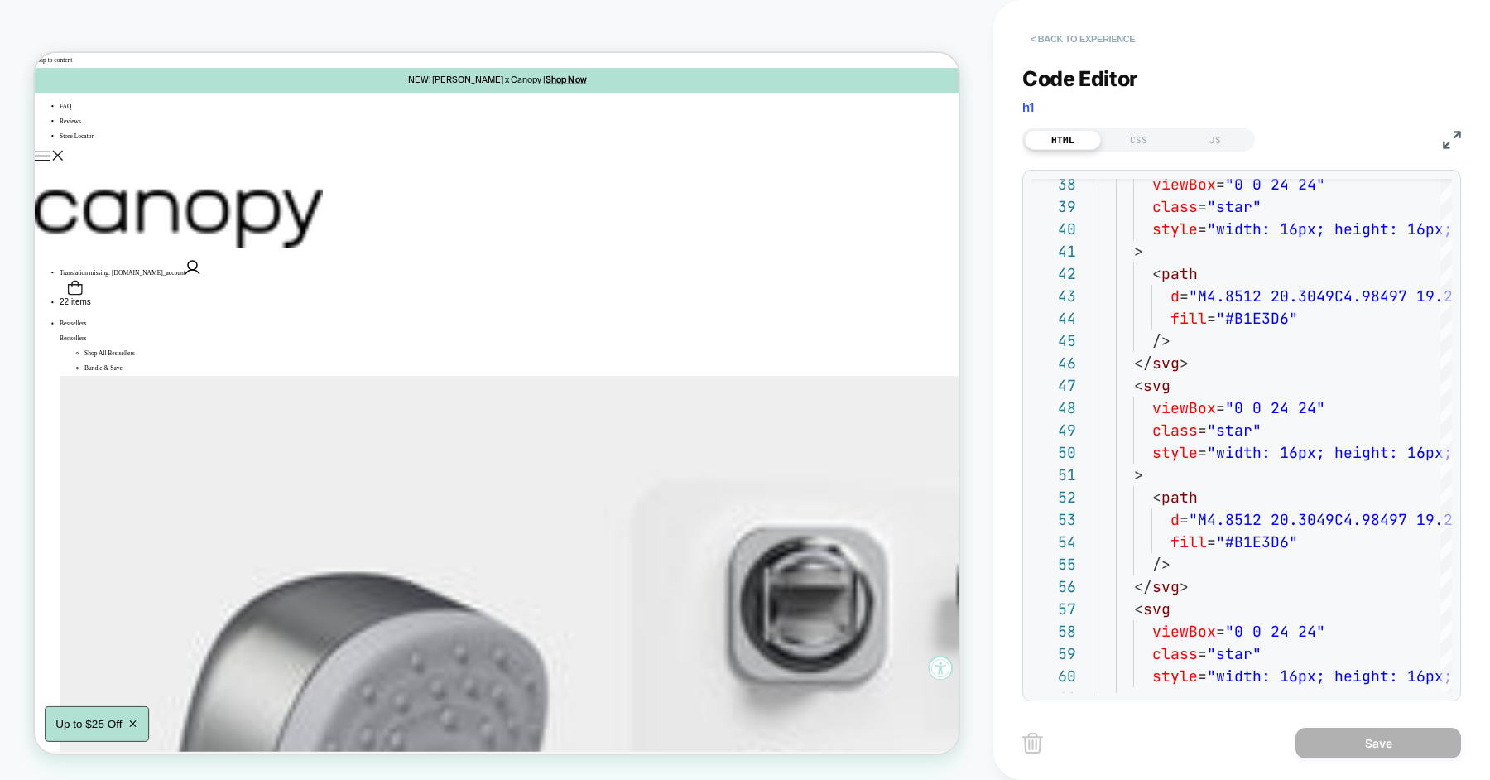
click at [1092, 39] on button "< Back to experience" at bounding box center [1082, 39] width 121 height 26
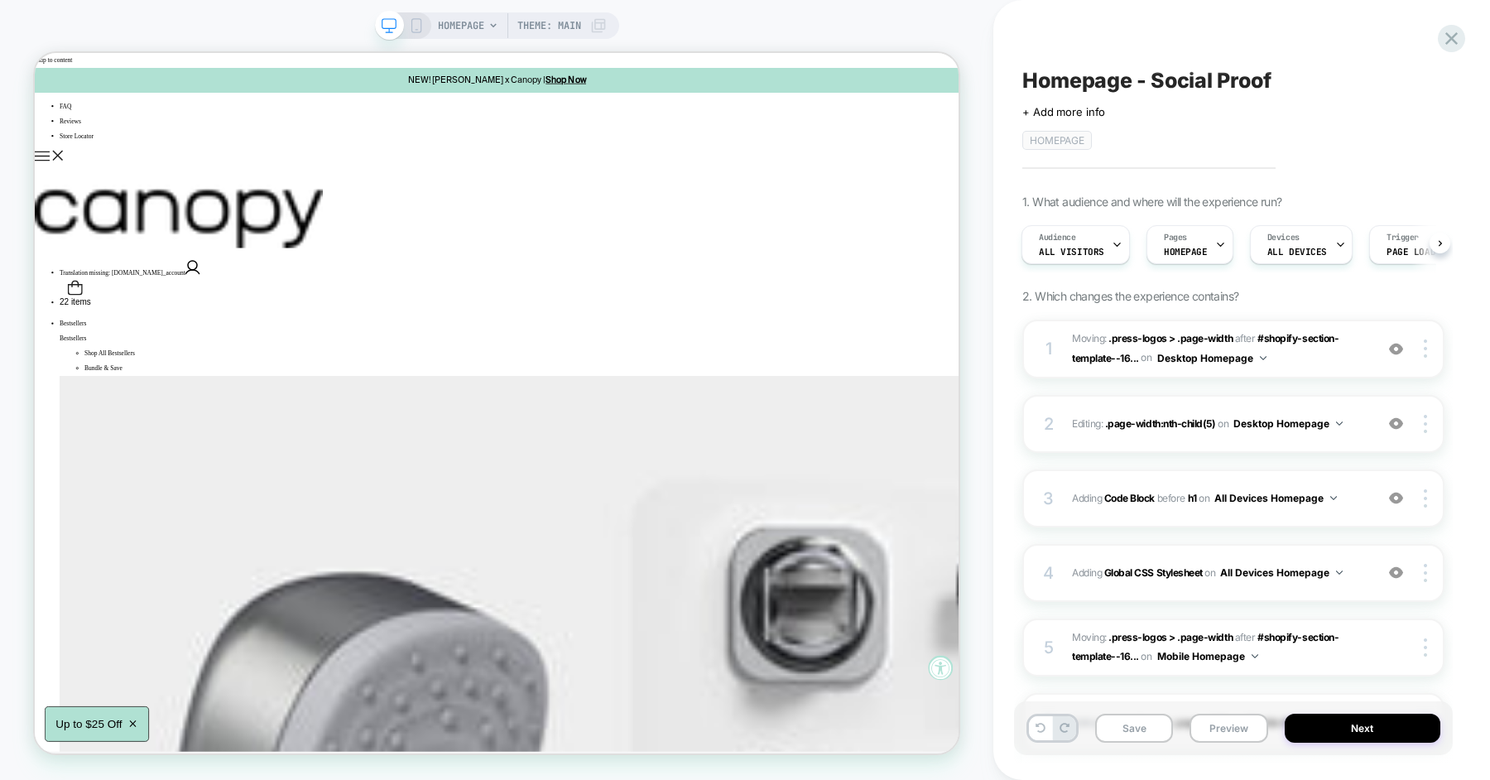
scroll to position [39, 0]
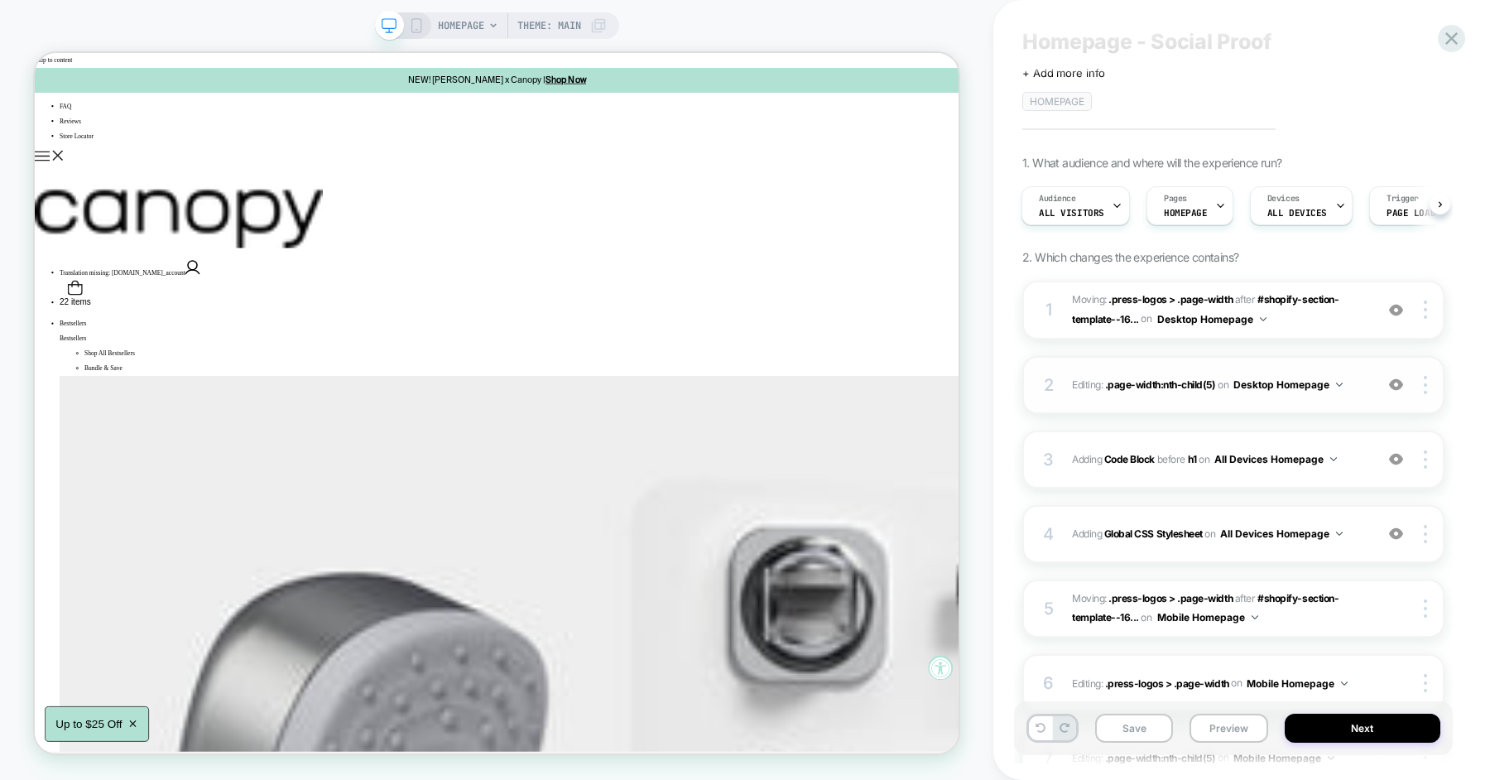
click at [1084, 404] on div "2 Editing : .page-width:nth-child(5) .page-width:nth-child(5) on Desktop Homepa…" at bounding box center [1233, 385] width 422 height 58
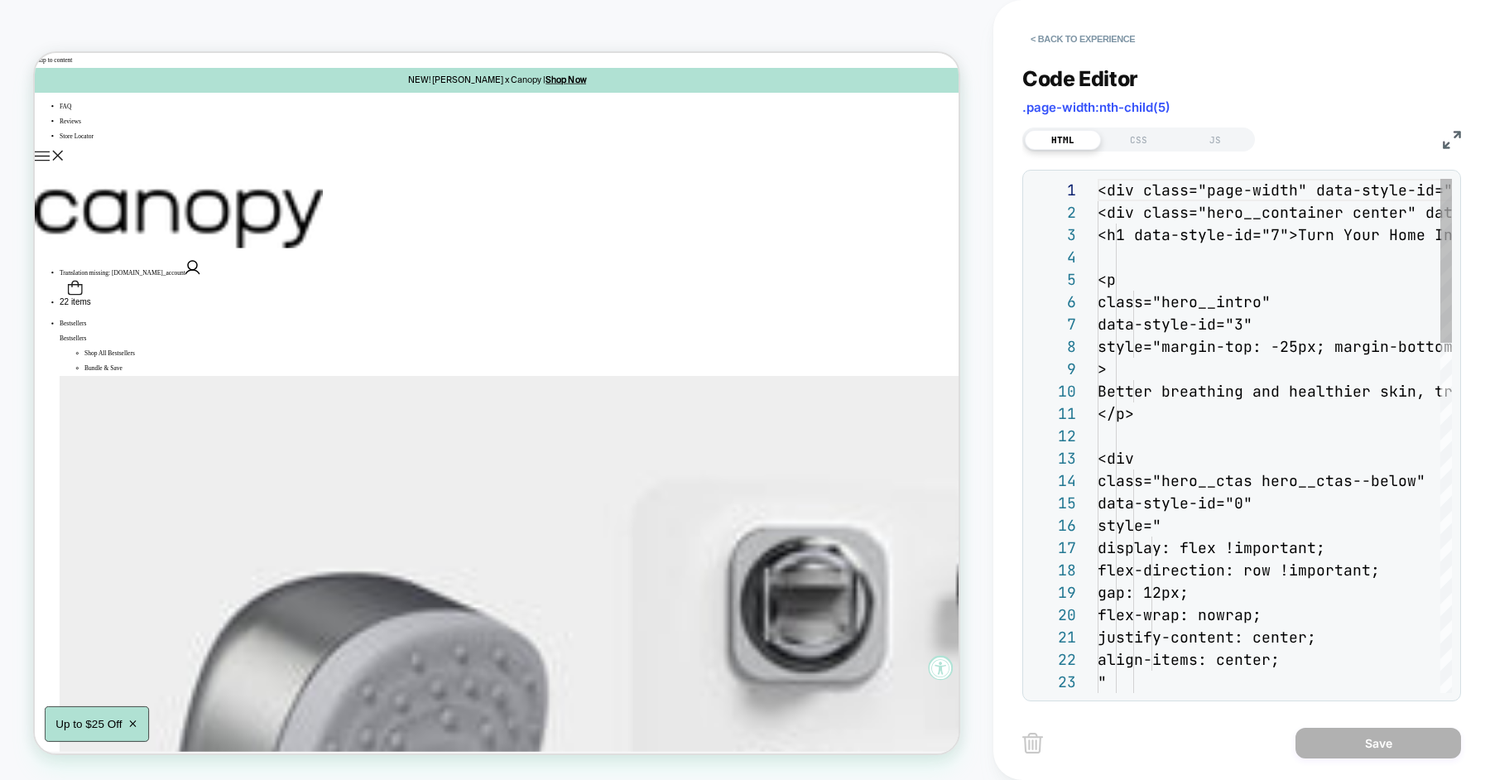
scroll to position [0, 0]
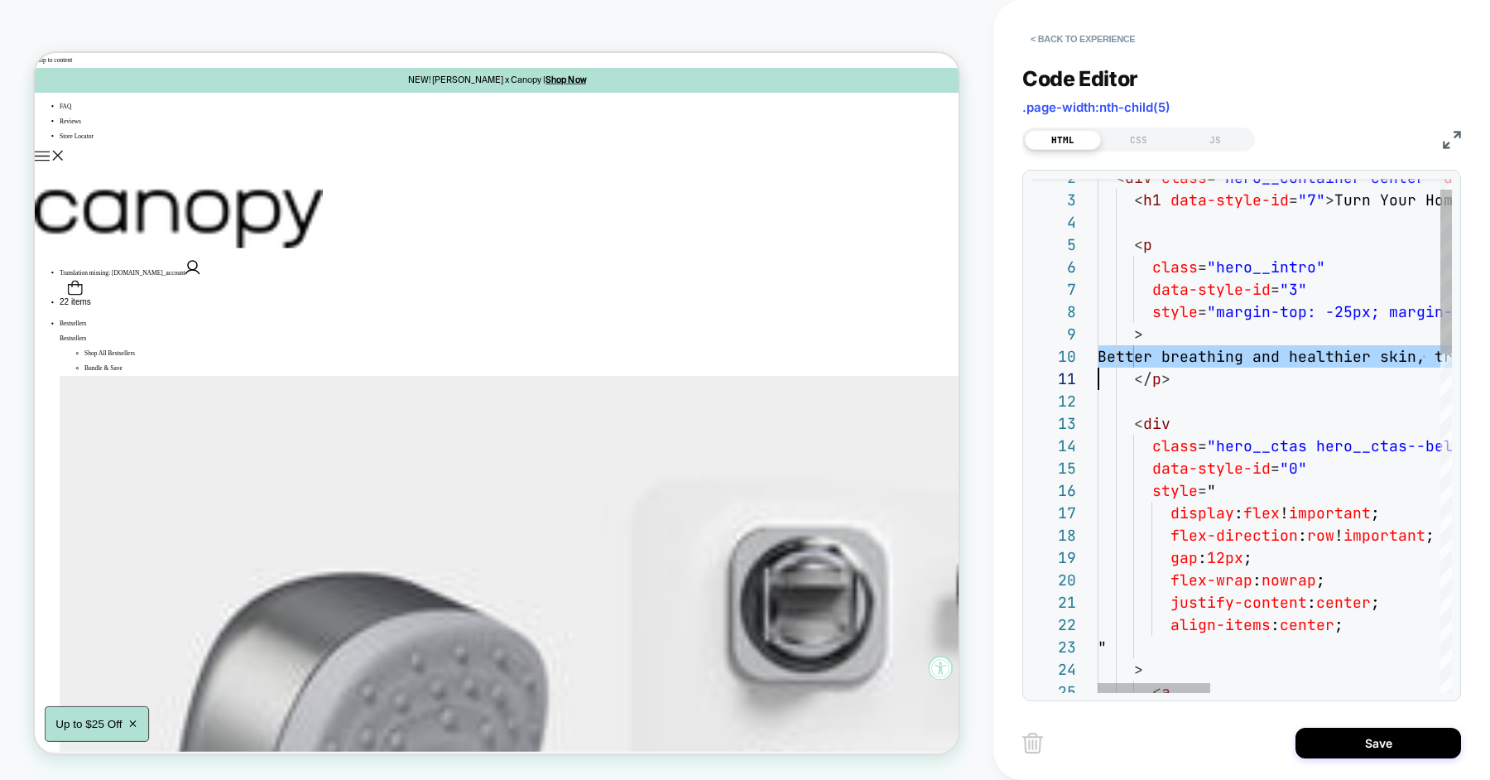
scroll to position [0, 0]
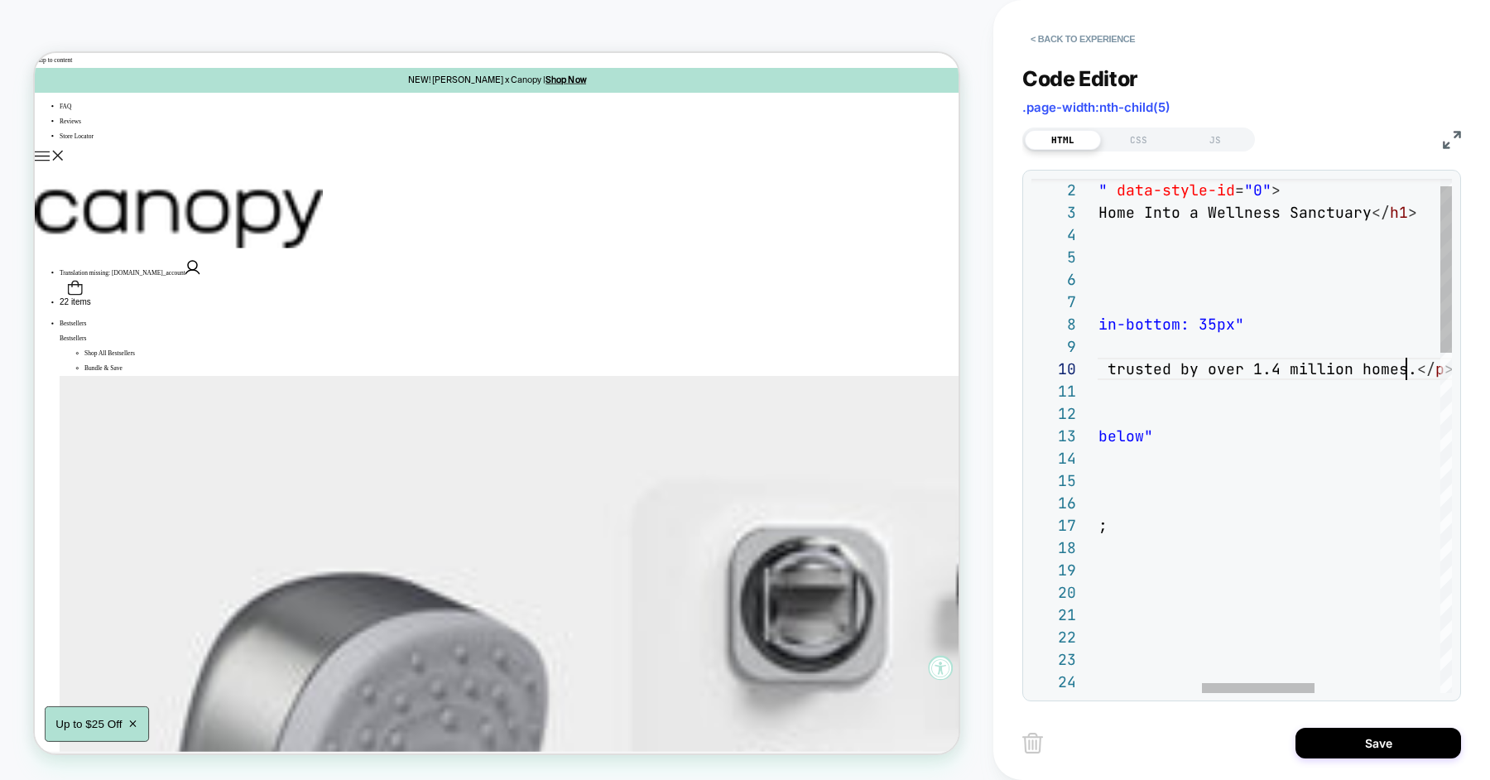
scroll to position [201, 0]
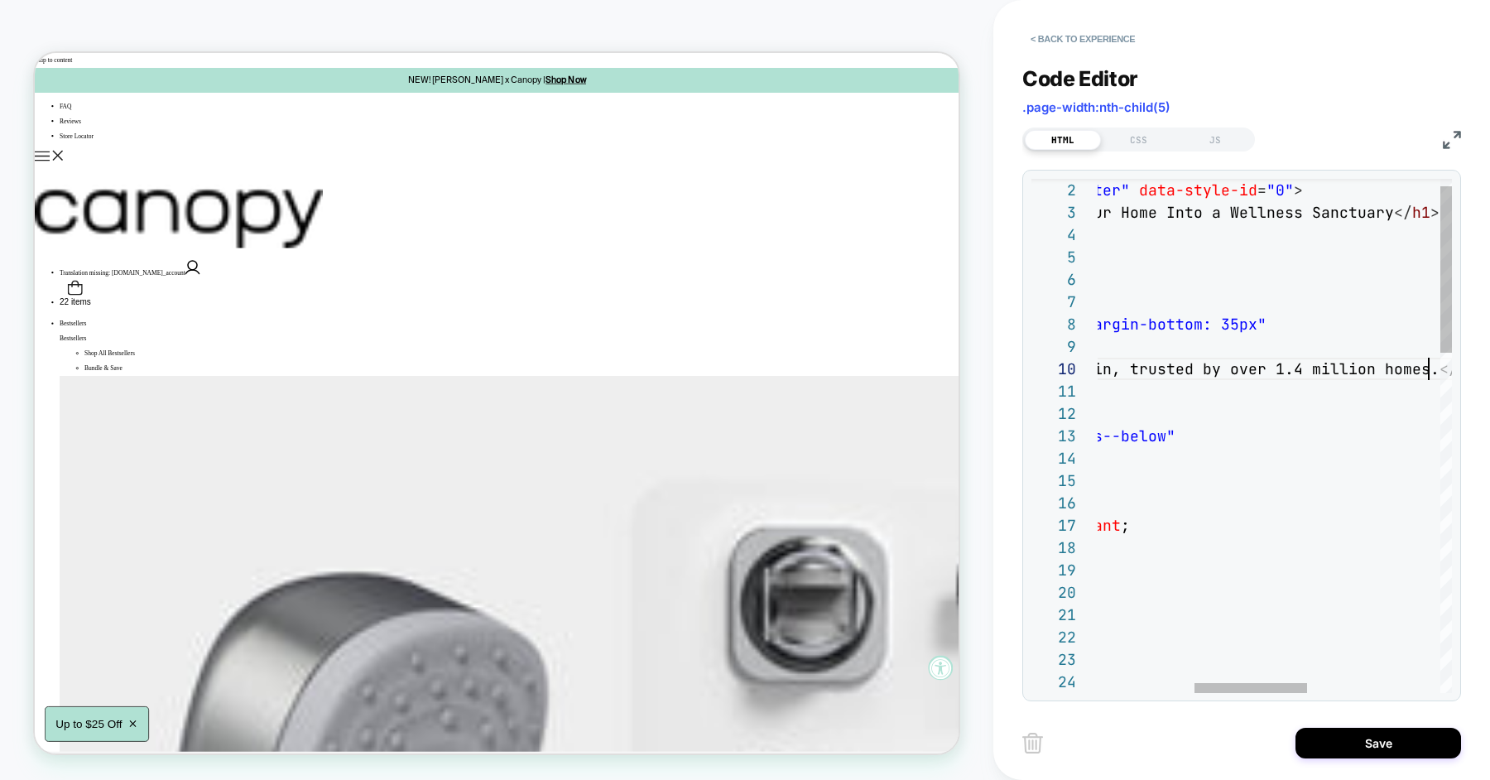
scroll to position [201, 634]
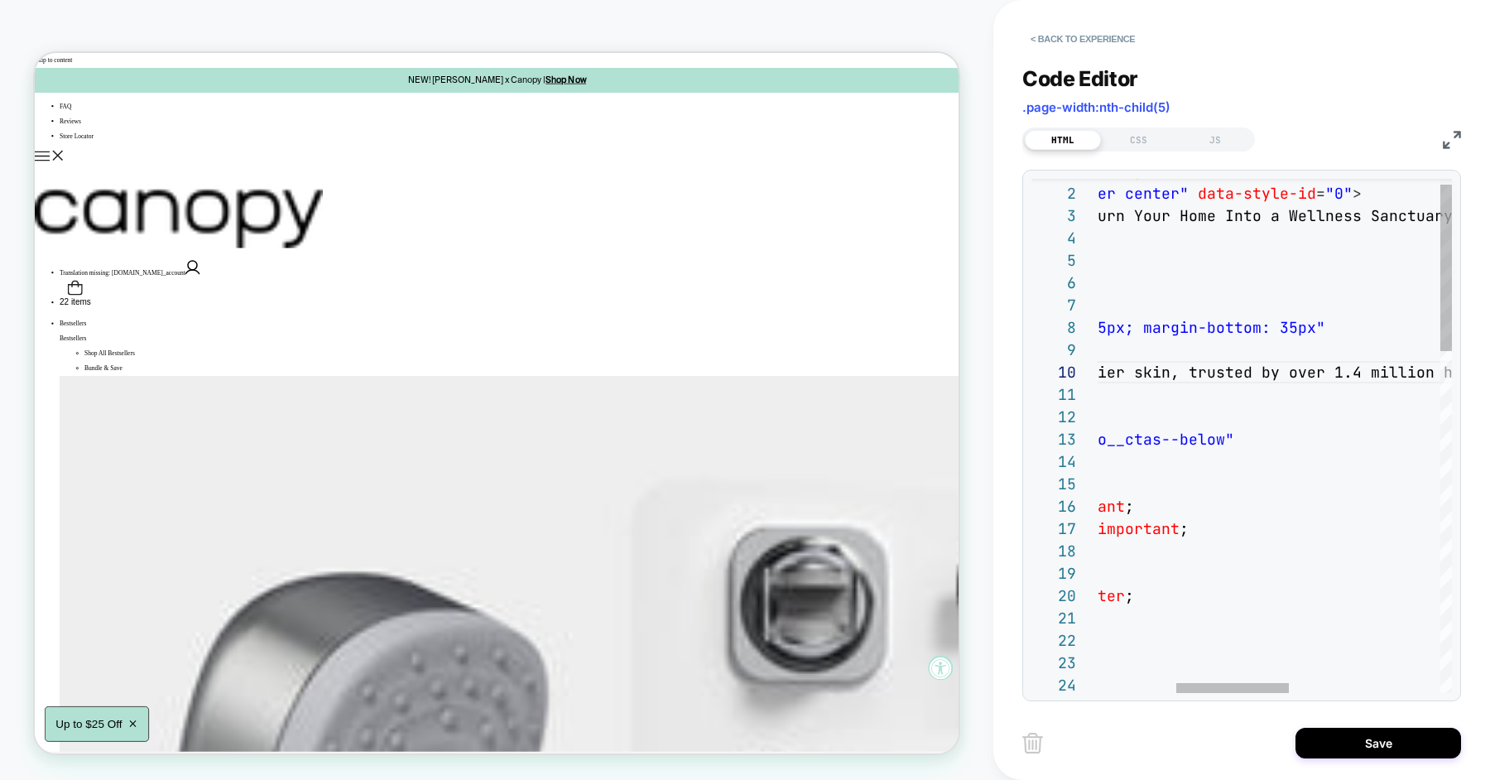
type textarea "**********"
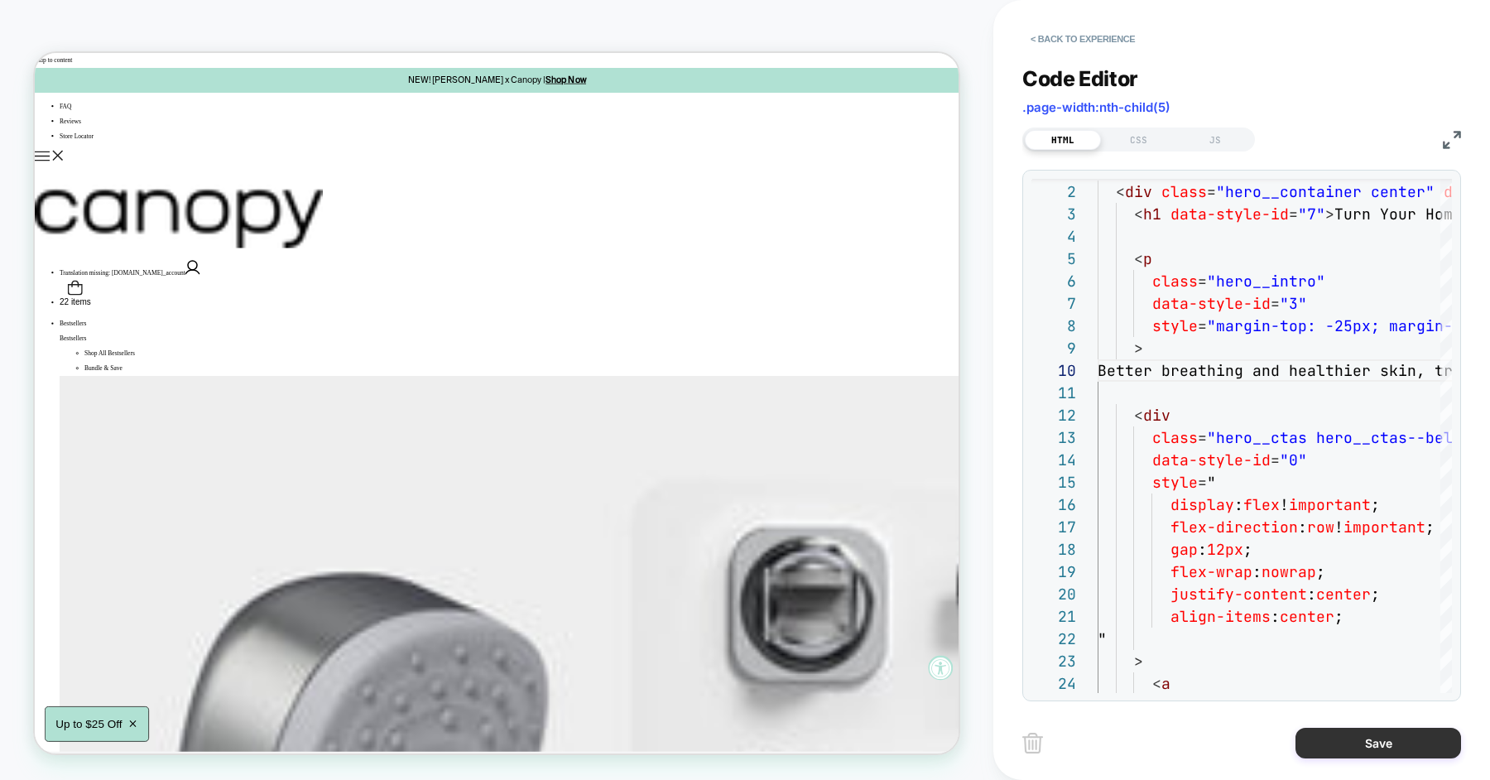
click at [1347, 736] on button "Save" at bounding box center [1378, 742] width 166 height 31
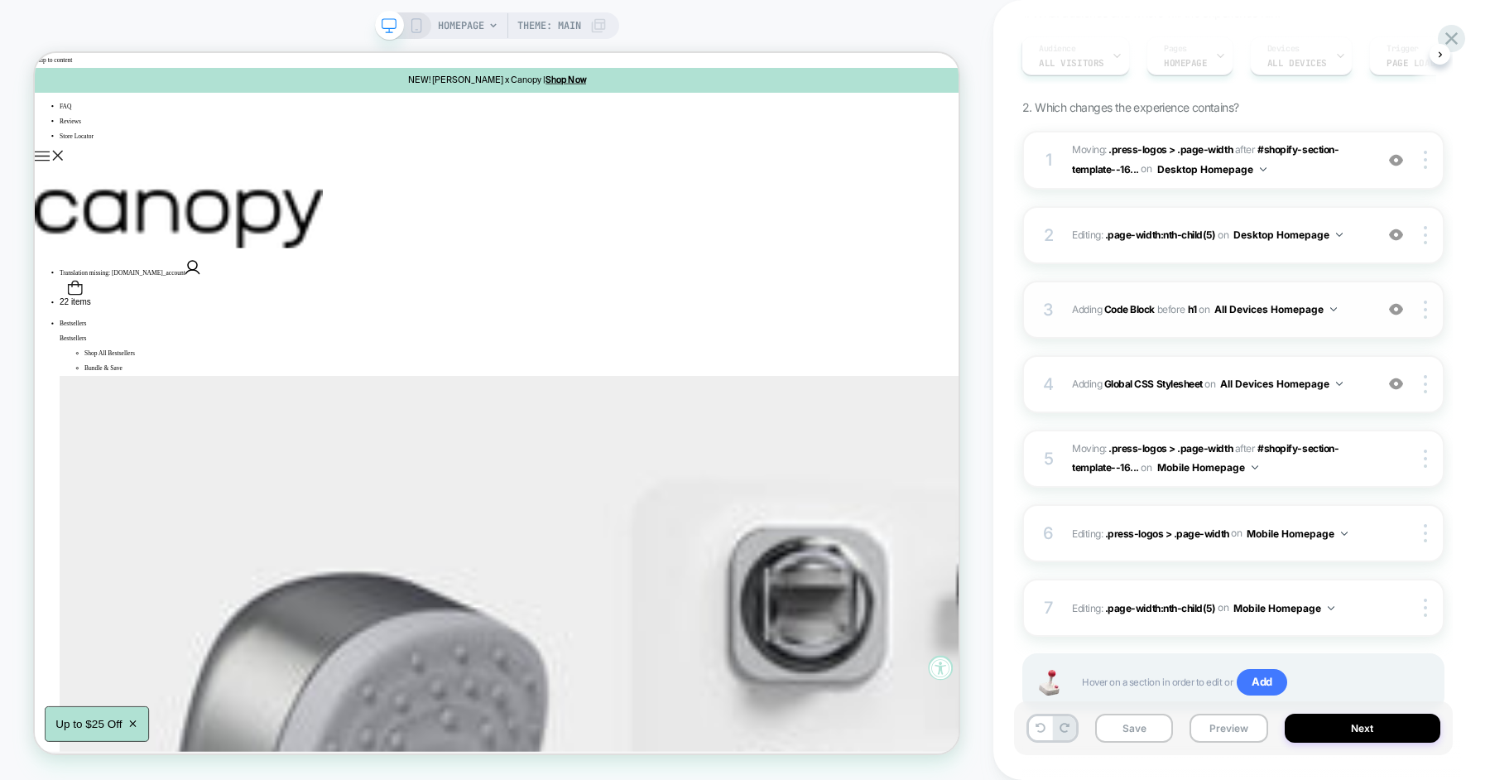
scroll to position [242, 0]
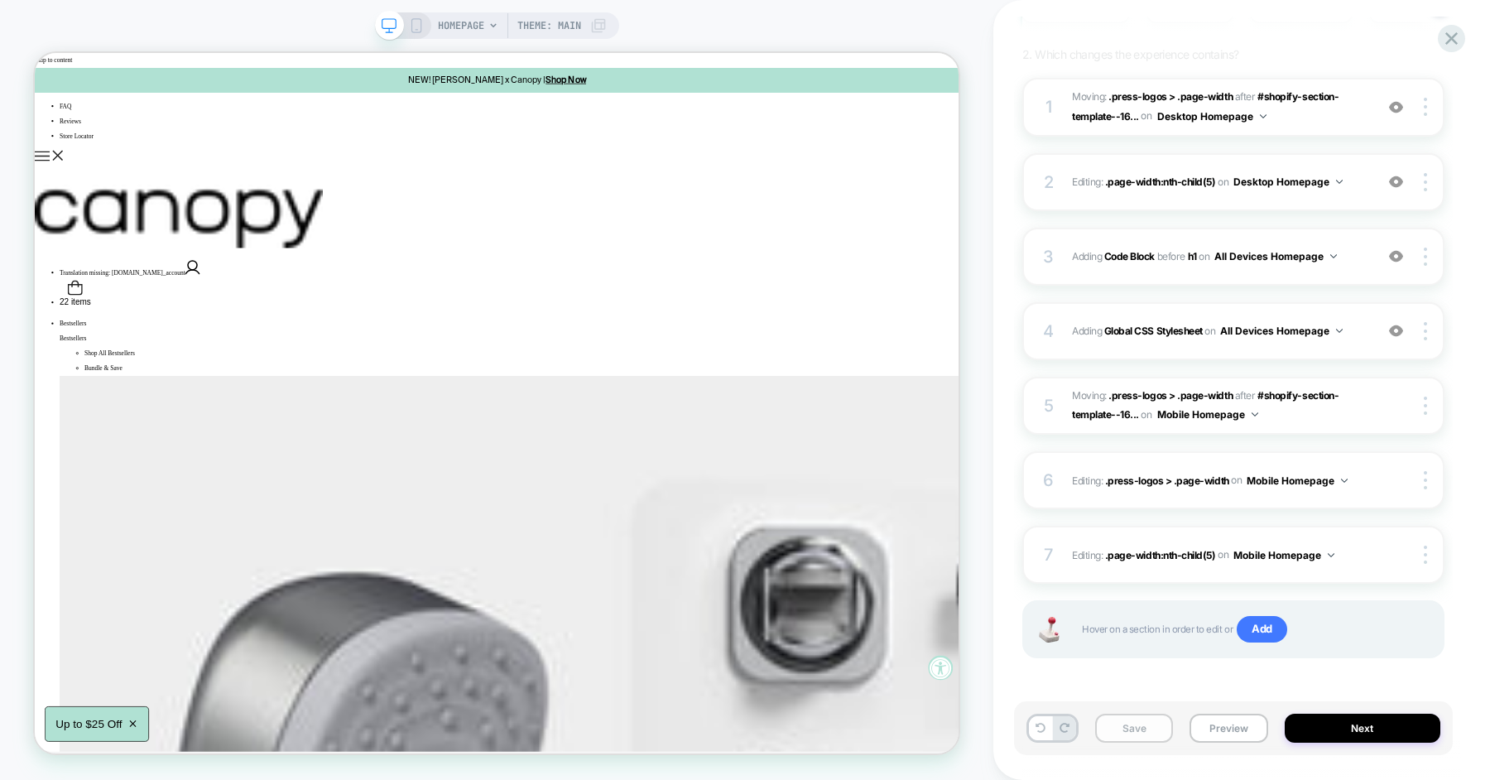
click at [1128, 723] on button "Save" at bounding box center [1134, 727] width 78 height 29
click at [415, 26] on icon at bounding box center [416, 25] width 15 height 15
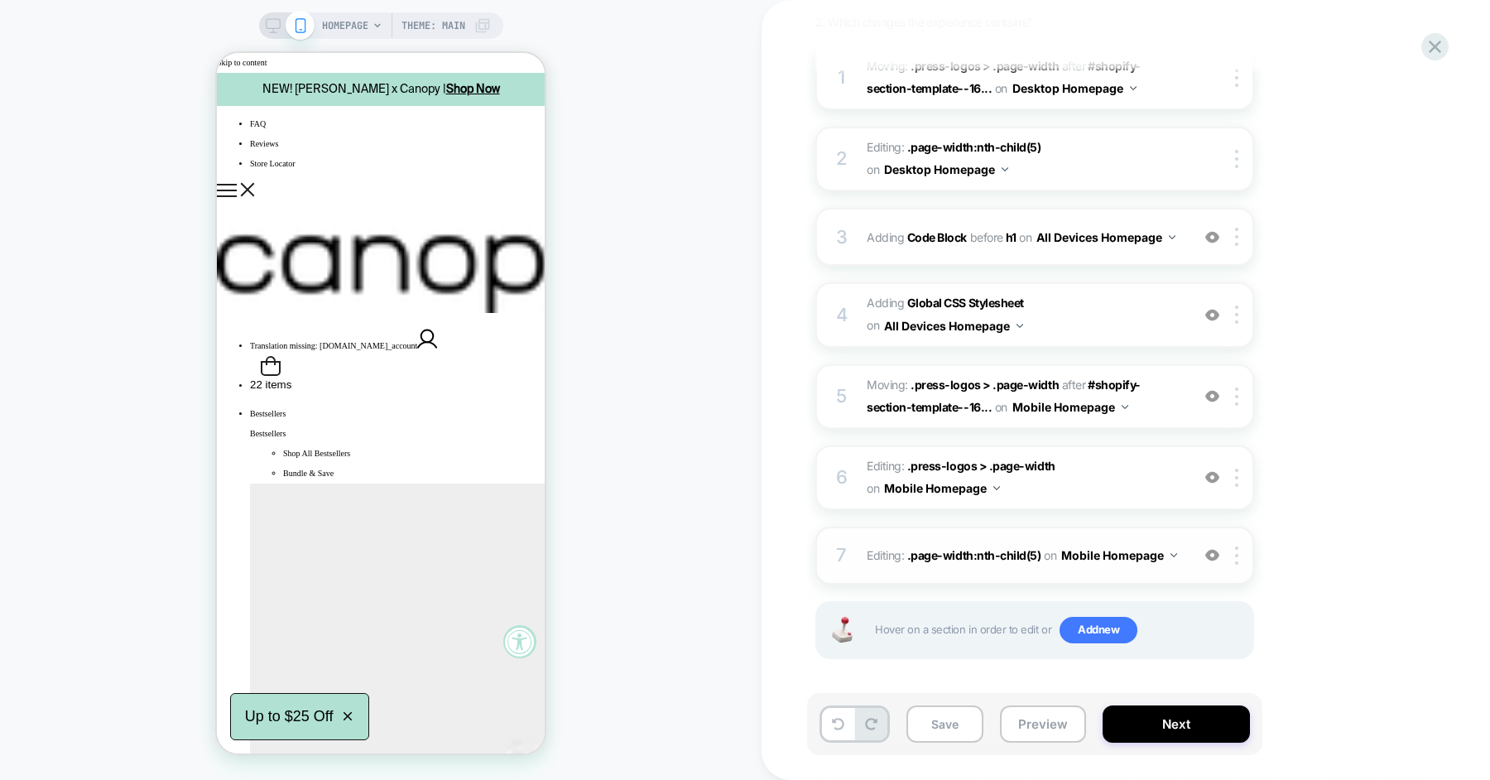
click at [880, 551] on span "Editing : .page-width:nth-child(5) .page-width:nth-child(5) on Mobile Homepage" at bounding box center [1024, 555] width 315 height 24
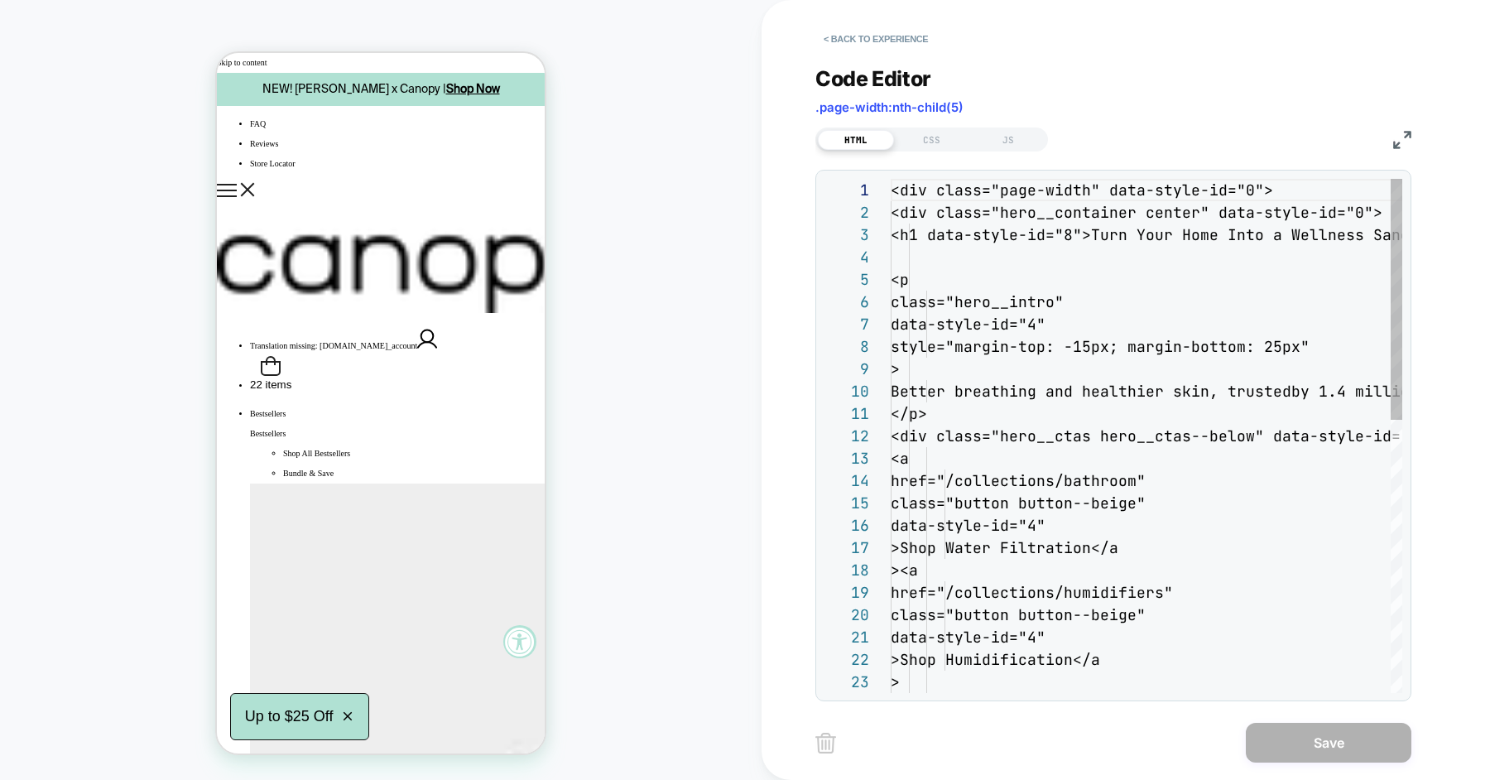
scroll to position [223, 0]
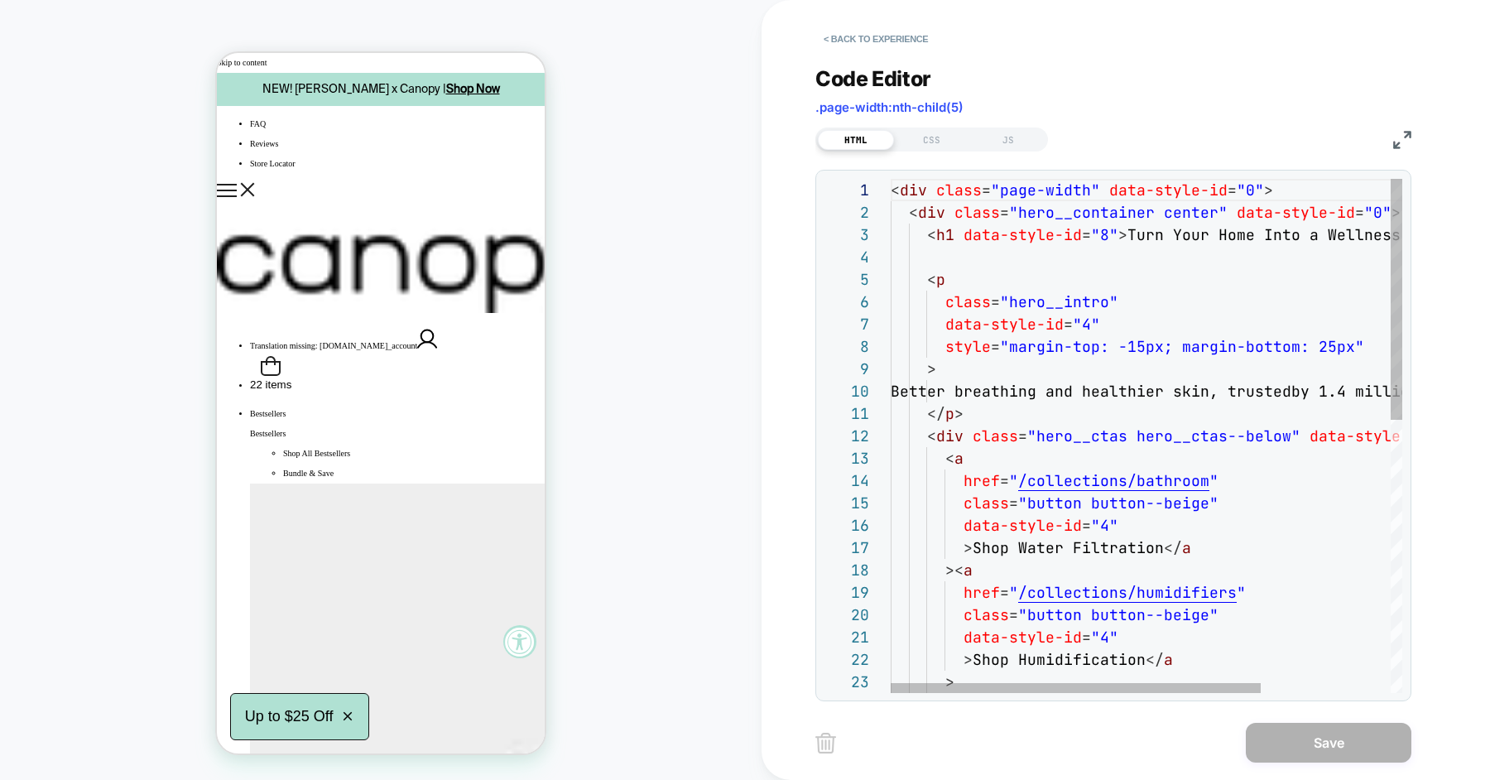
click at [1055, 384] on div "< div class = "page-width" data-style-id = "0" > < div class = "hero__container…" at bounding box center [1236, 726] width 691 height 1095
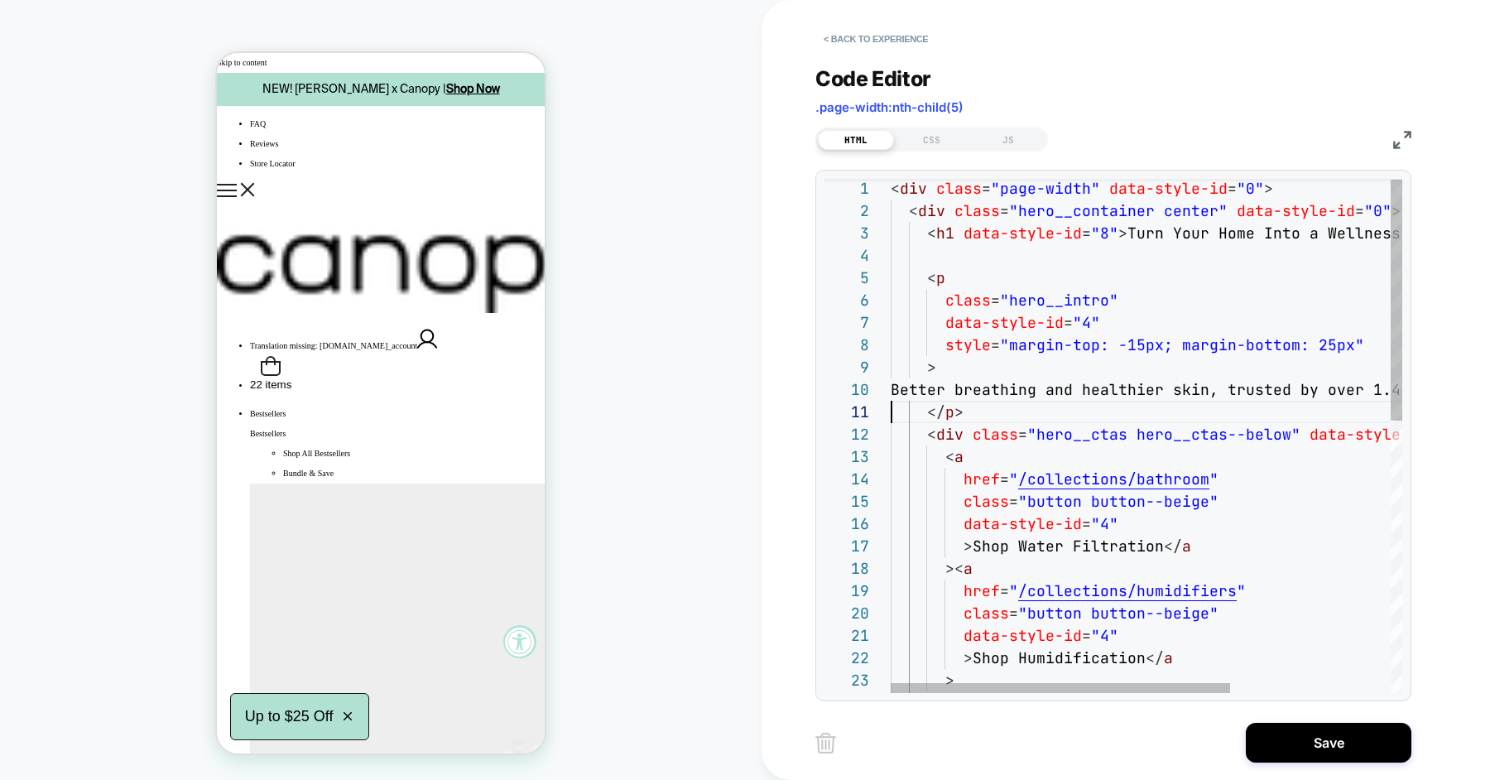
scroll to position [0, 0]
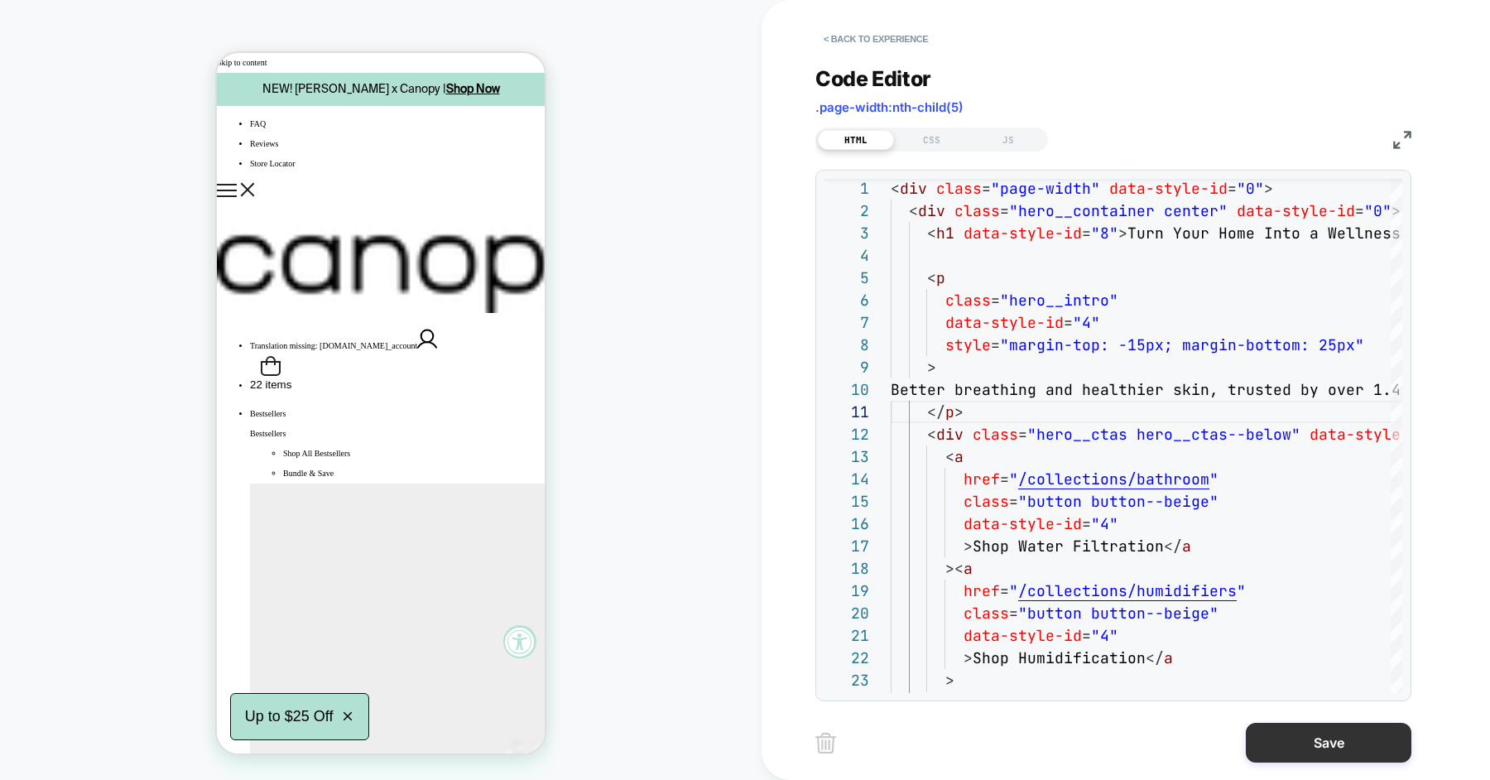
type textarea "**********"
click at [1319, 732] on button "Save" at bounding box center [1329, 743] width 166 height 40
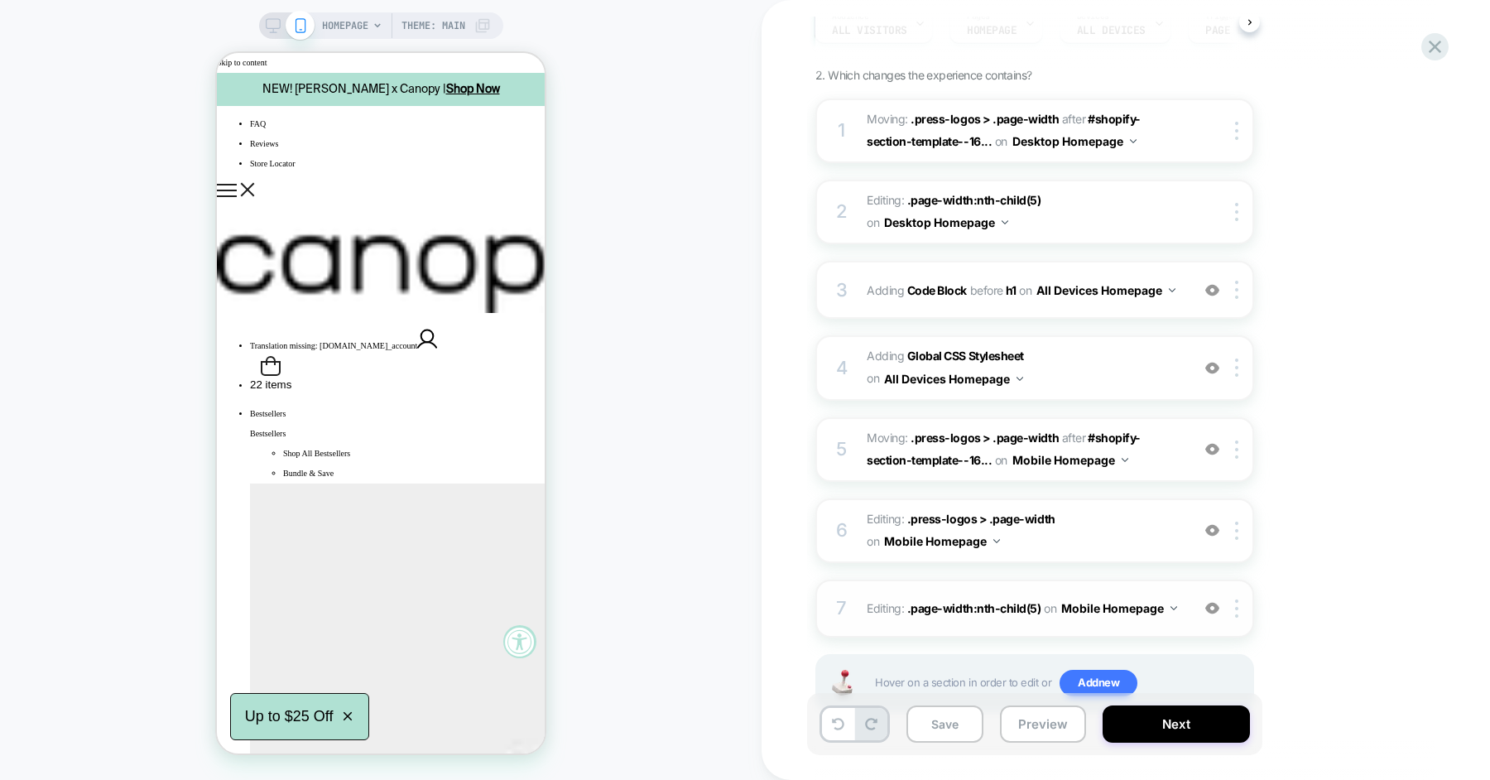
scroll to position [217, 0]
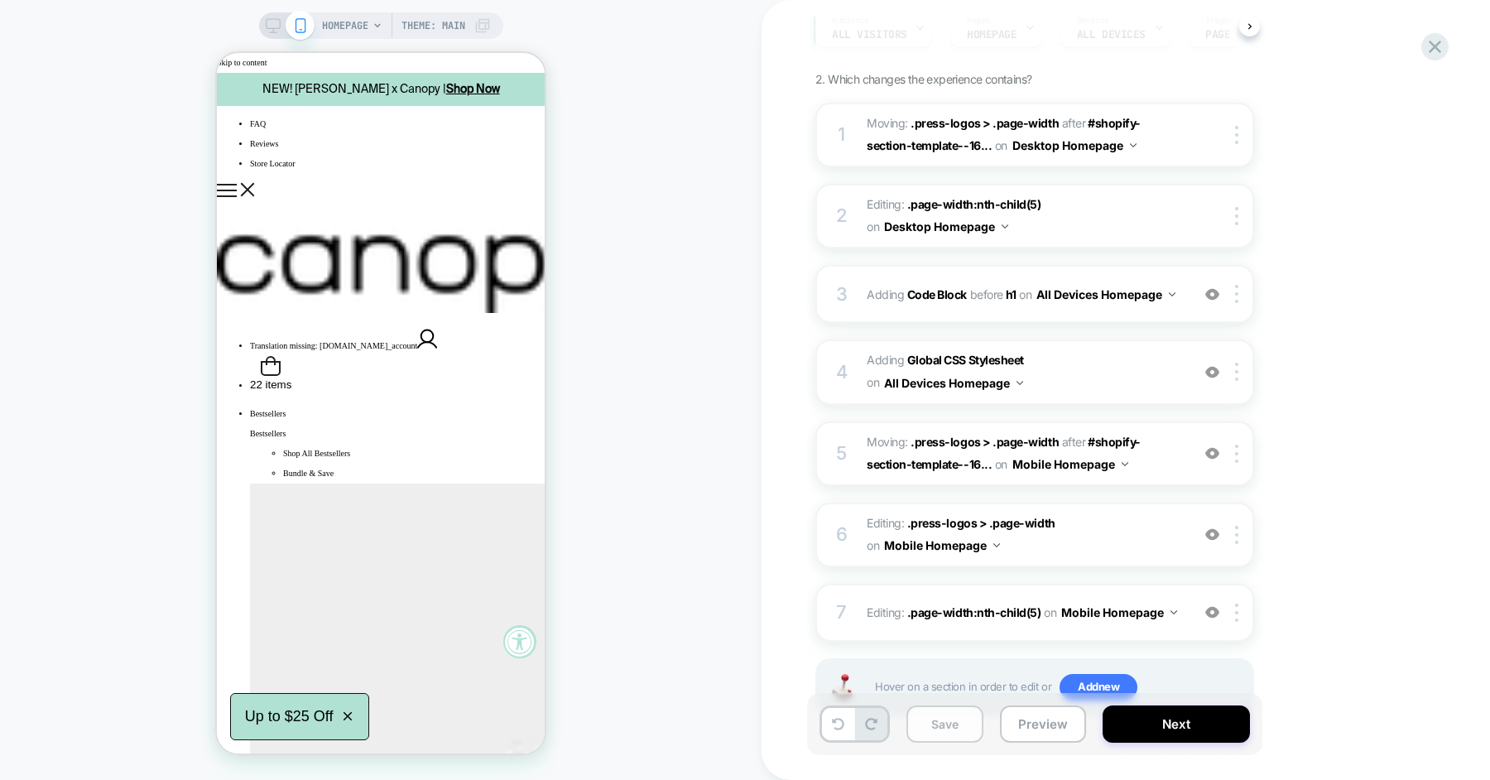
click at [950, 731] on button "Save" at bounding box center [944, 723] width 77 height 37
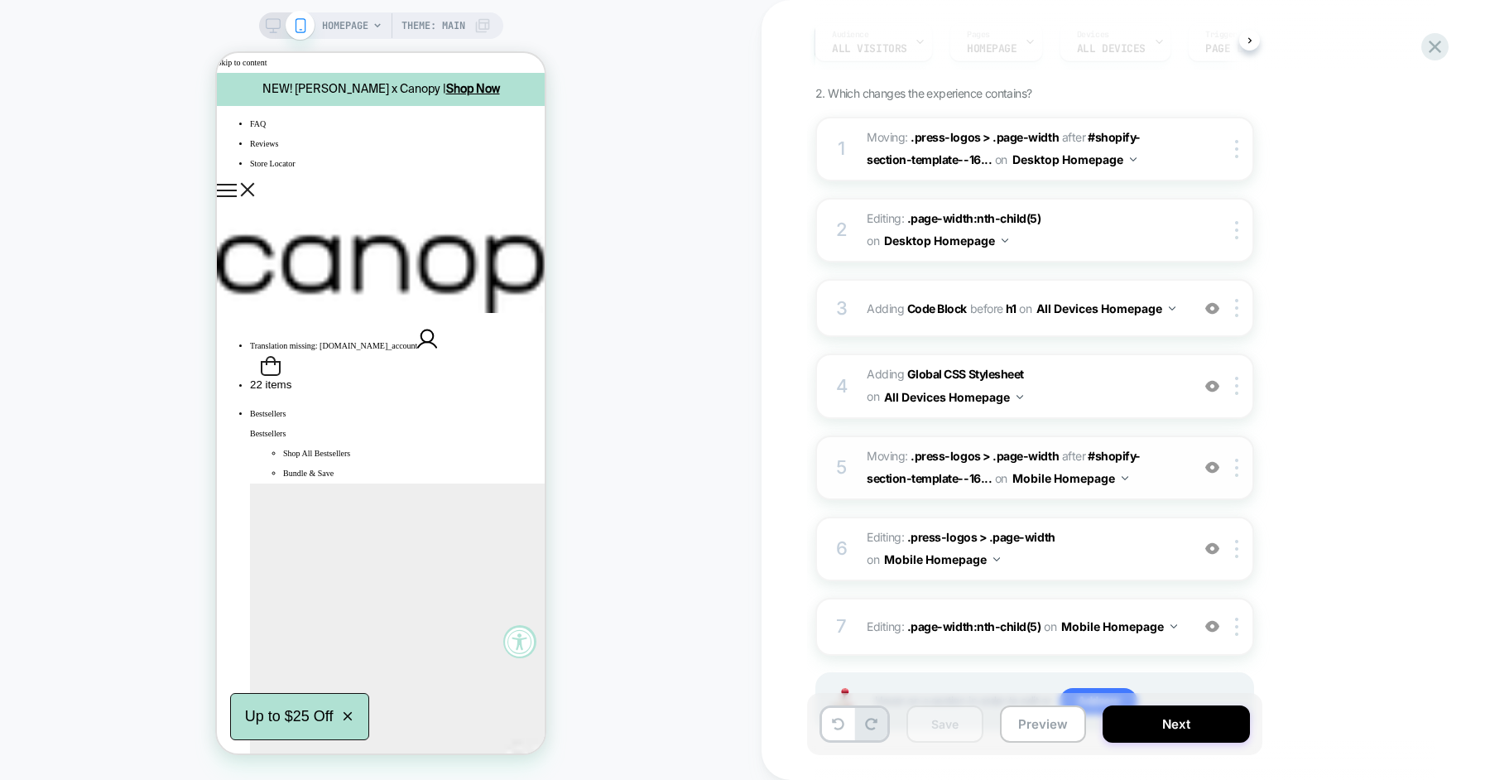
scroll to position [205, 0]
click at [855, 385] on div "4 Adding Global CSS Stylesheet on All Devices Homepage Add Before Add After Tar…" at bounding box center [1034, 383] width 439 height 65
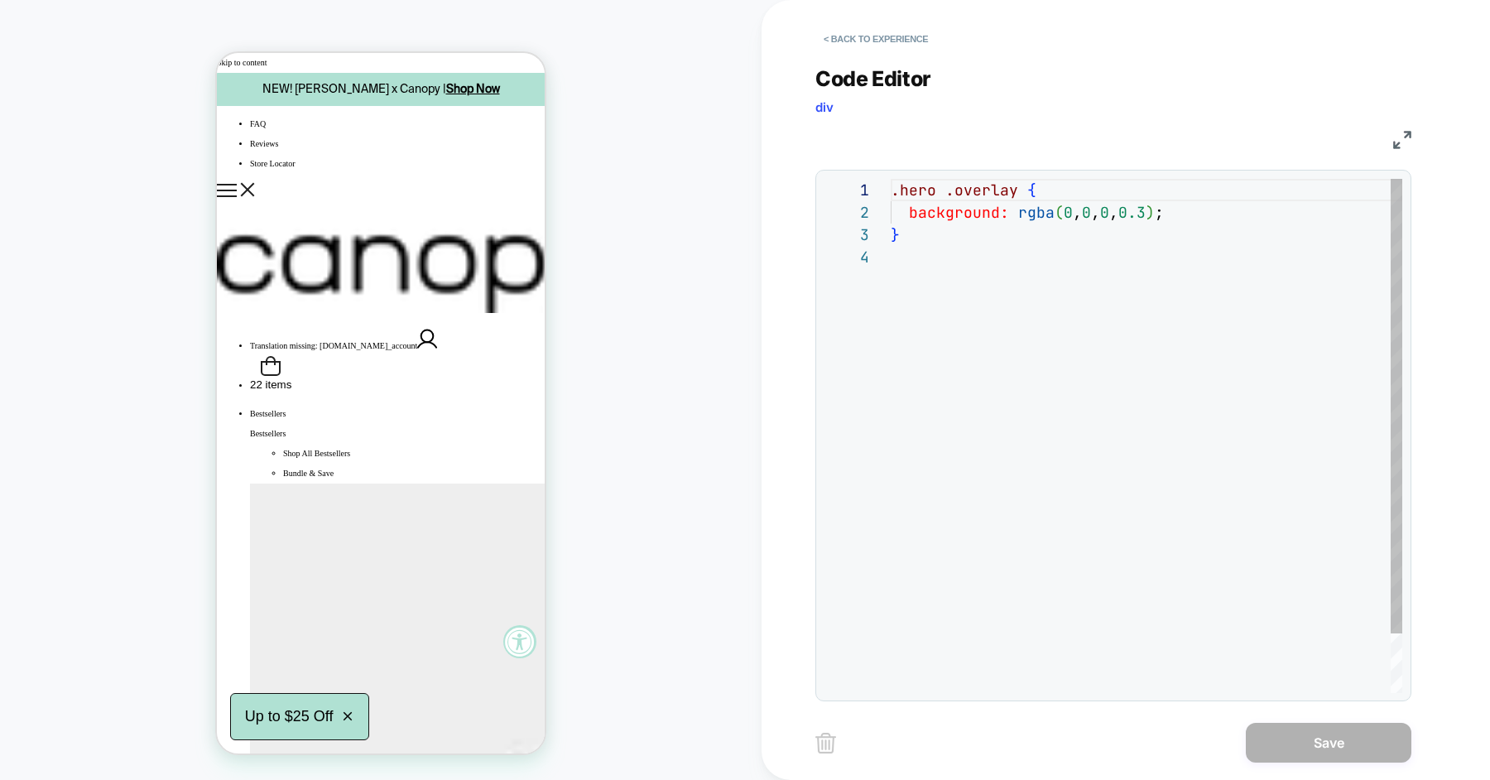
scroll to position [67, 0]
click at [1183, 208] on div ".hero .overlay { background: rgba ( 0 , 0 , 0 , 0.3 ) ; }" at bounding box center [1146, 469] width 511 height 581
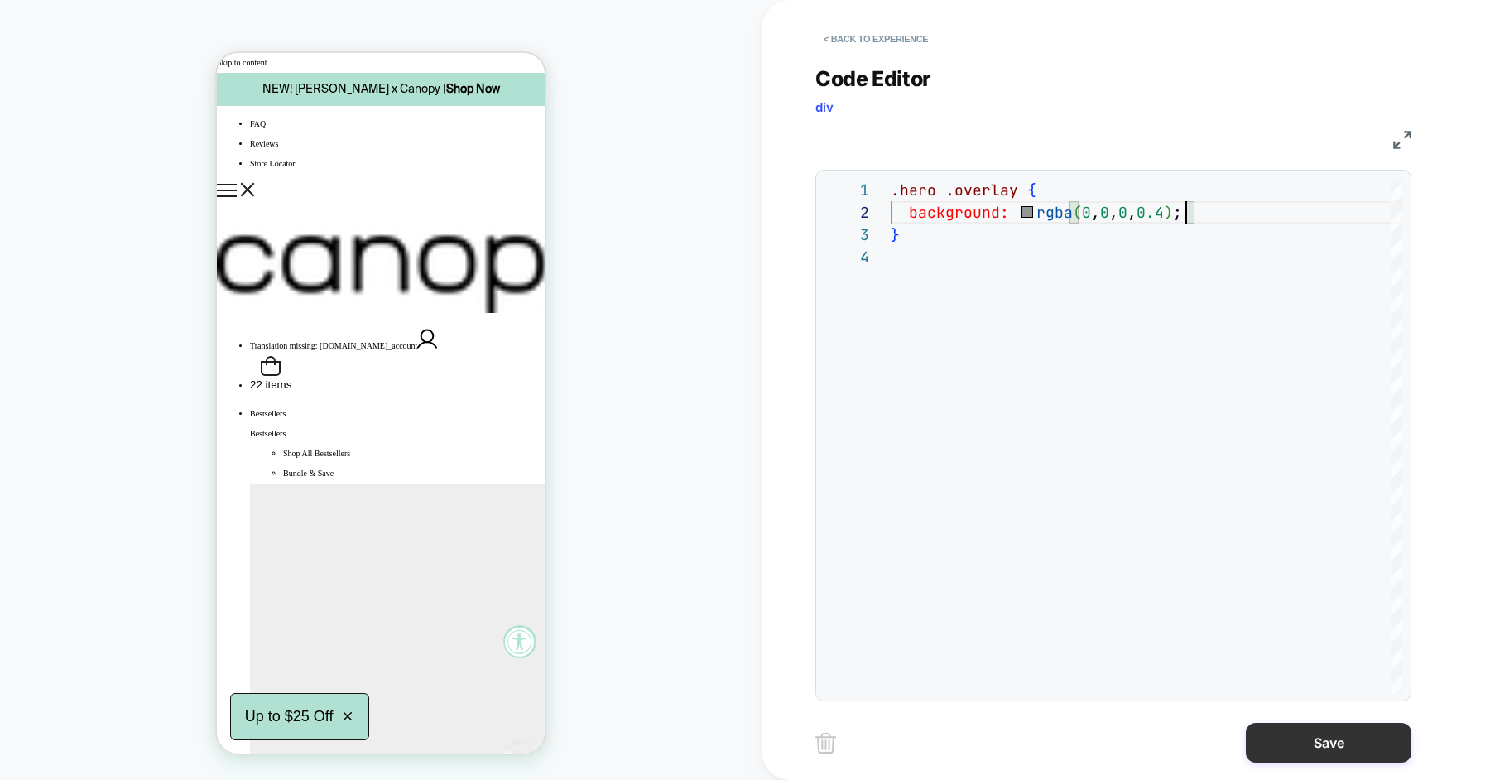
type textarea "**********"
click at [1292, 740] on button "Save" at bounding box center [1329, 743] width 166 height 40
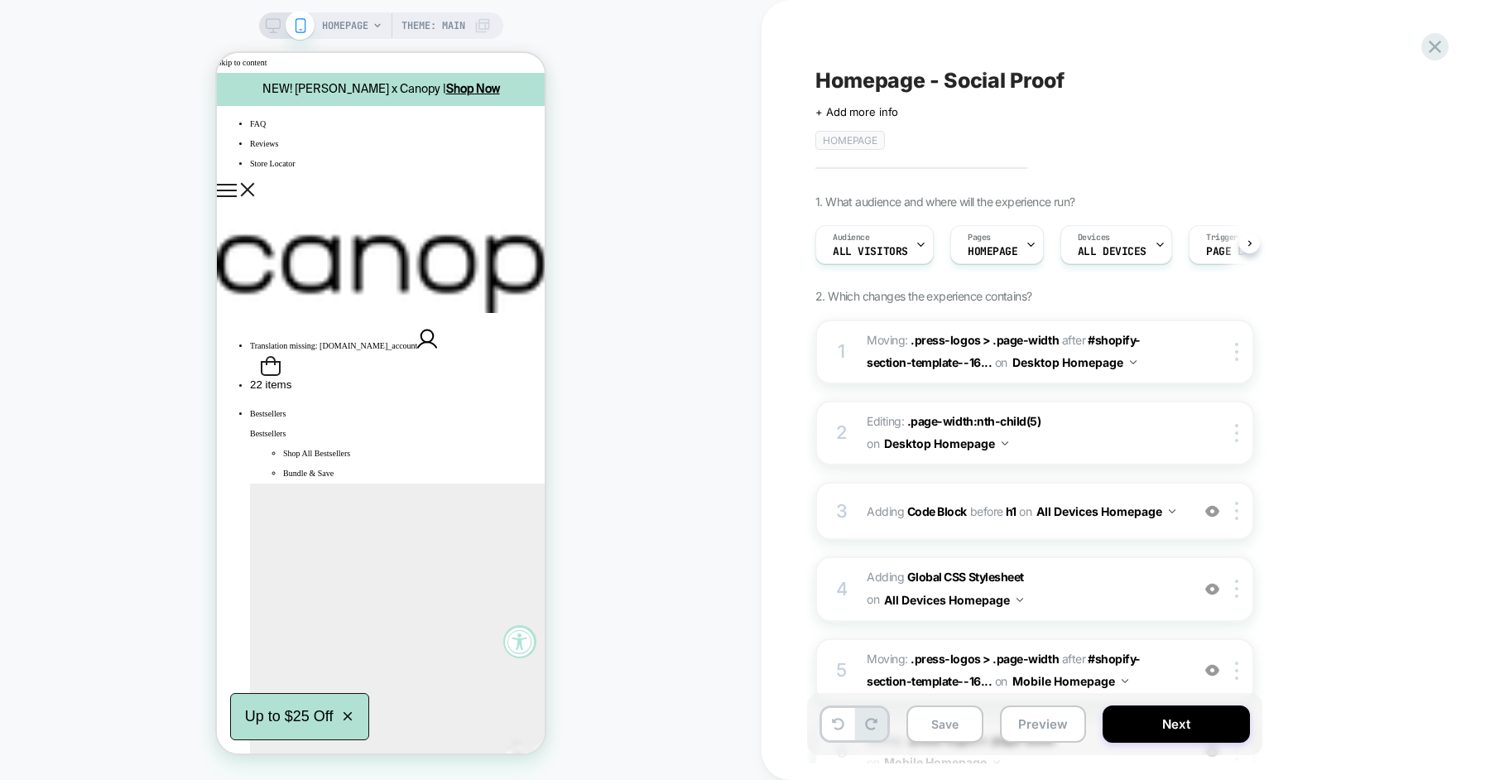
scroll to position [0, 1]
click at [936, 727] on button "Save" at bounding box center [944, 723] width 77 height 37
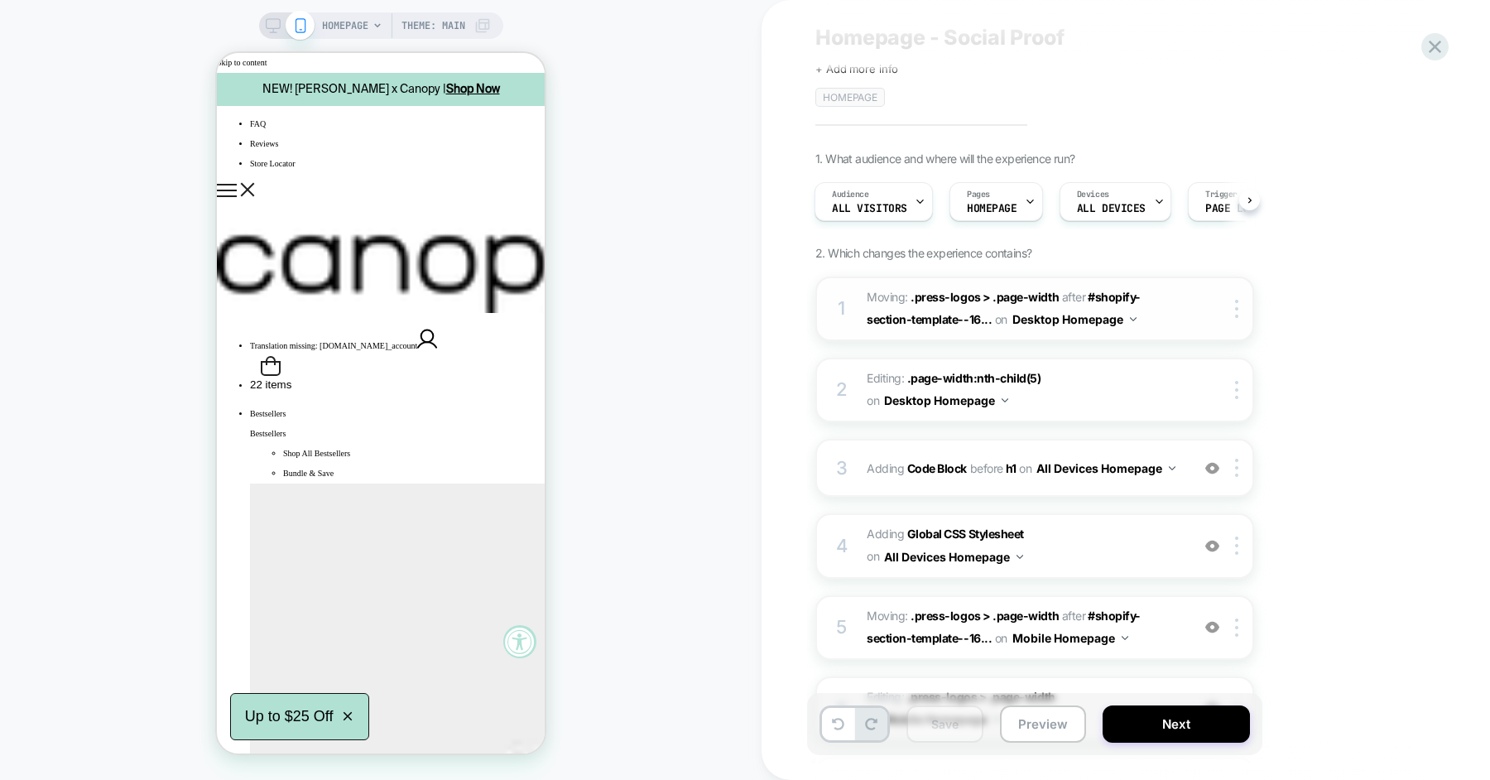
scroll to position [51, 0]
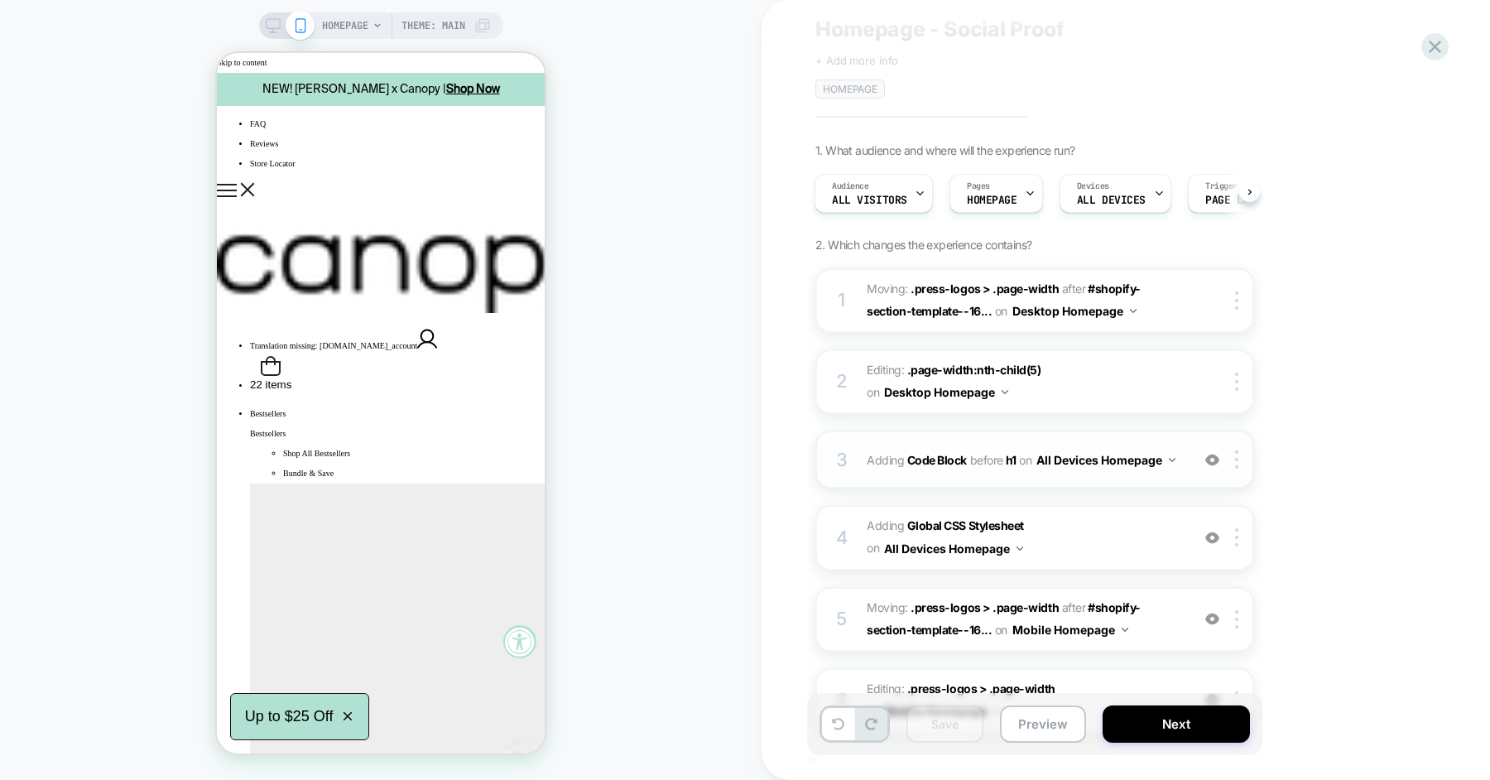
click at [875, 468] on span "Adding Code Block BEFORE h1 h1 on All Devices Homepage" at bounding box center [1024, 460] width 315 height 24
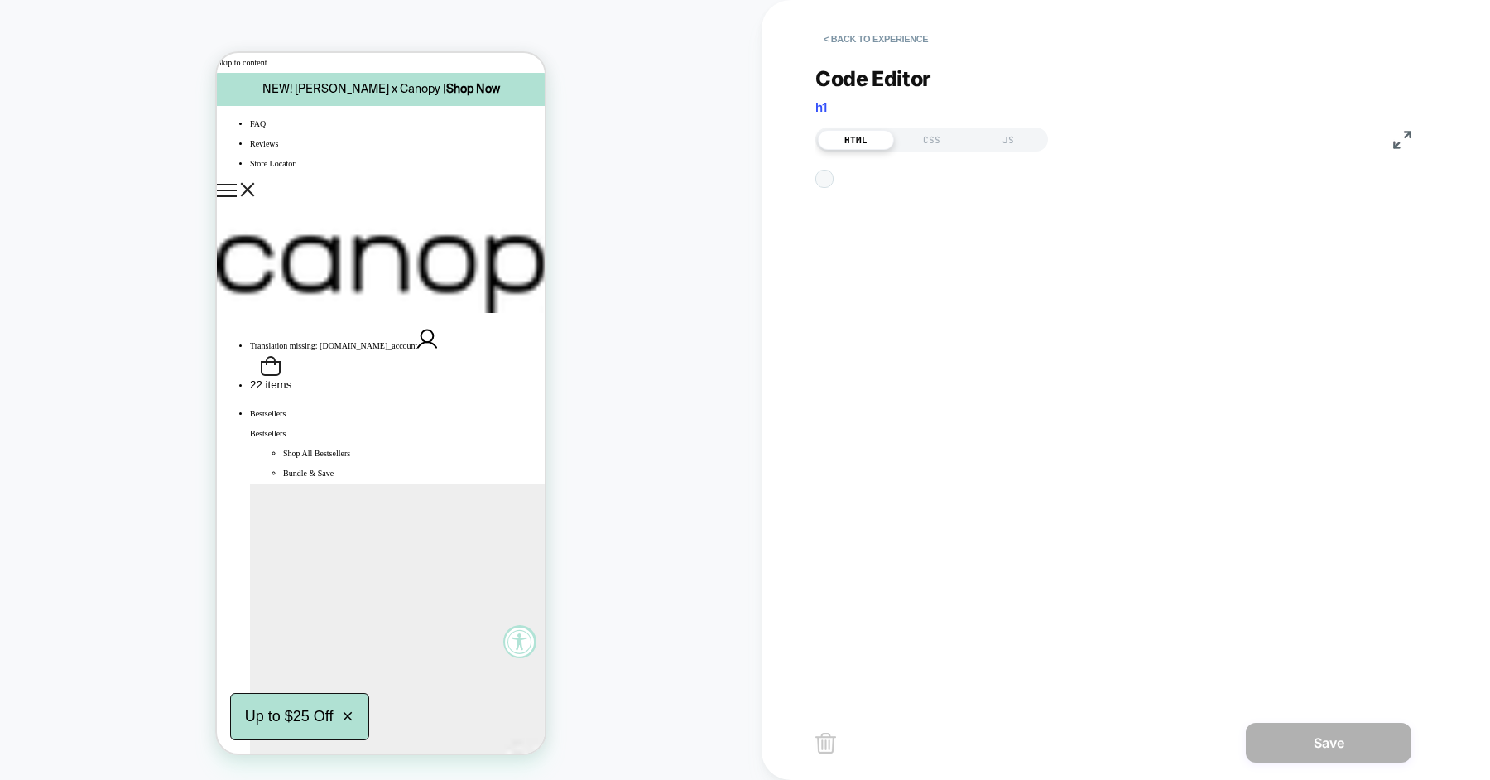
scroll to position [223, 0]
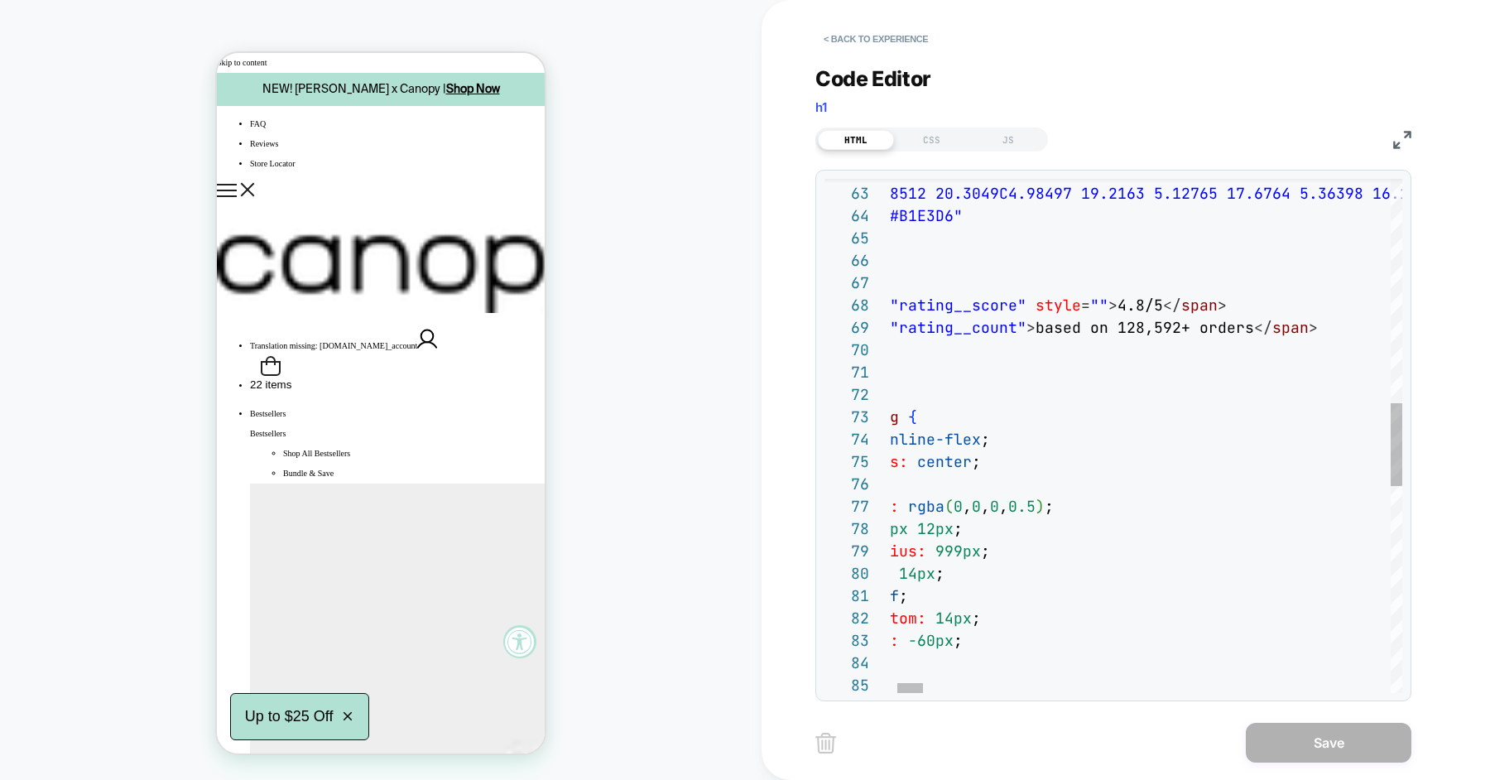
type textarea "**********"
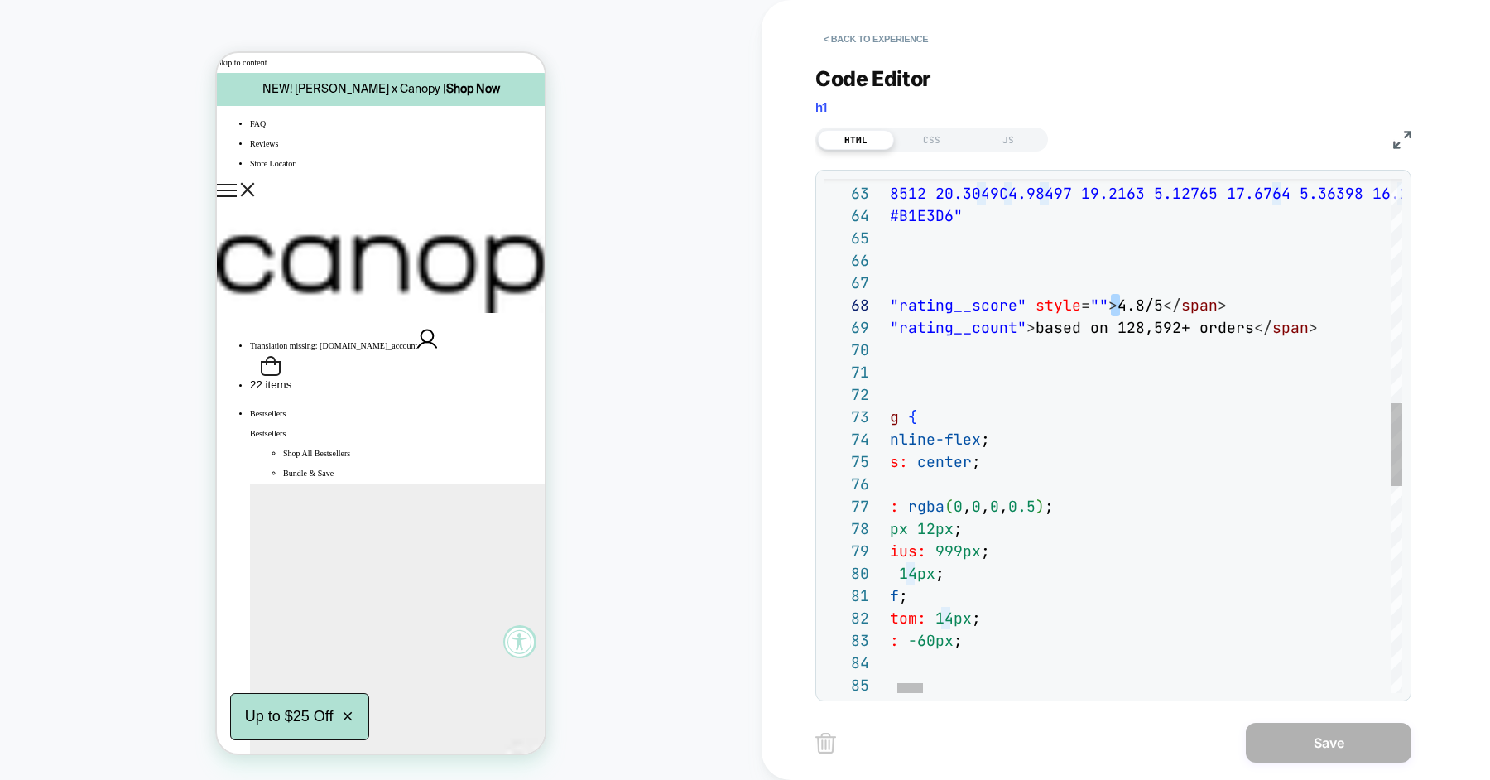
scroll to position [133, 277]
click at [893, 35] on button "< Back to experience" at bounding box center [875, 39] width 121 height 26
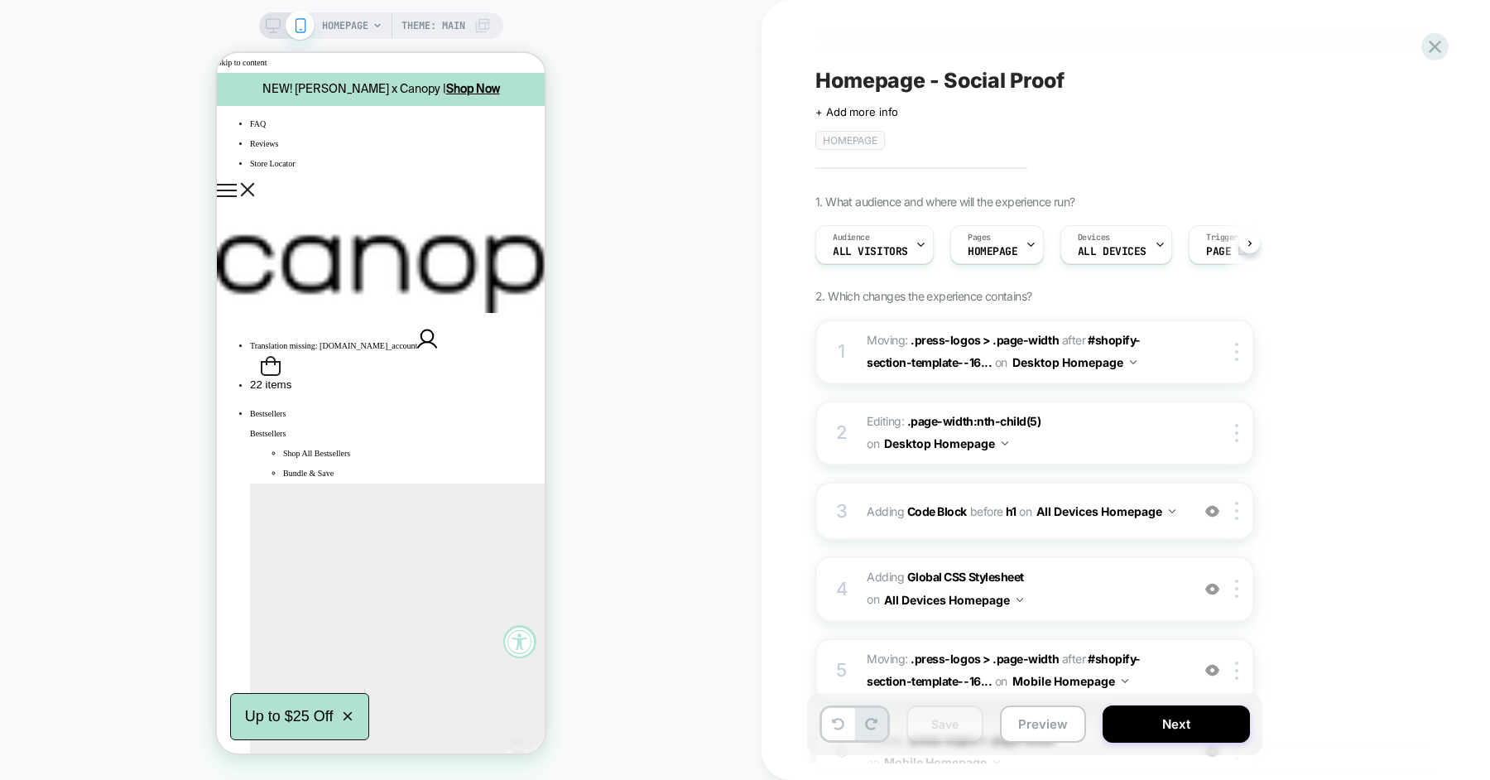
scroll to position [0, 1]
click at [1436, 54] on icon at bounding box center [1434, 47] width 22 height 22
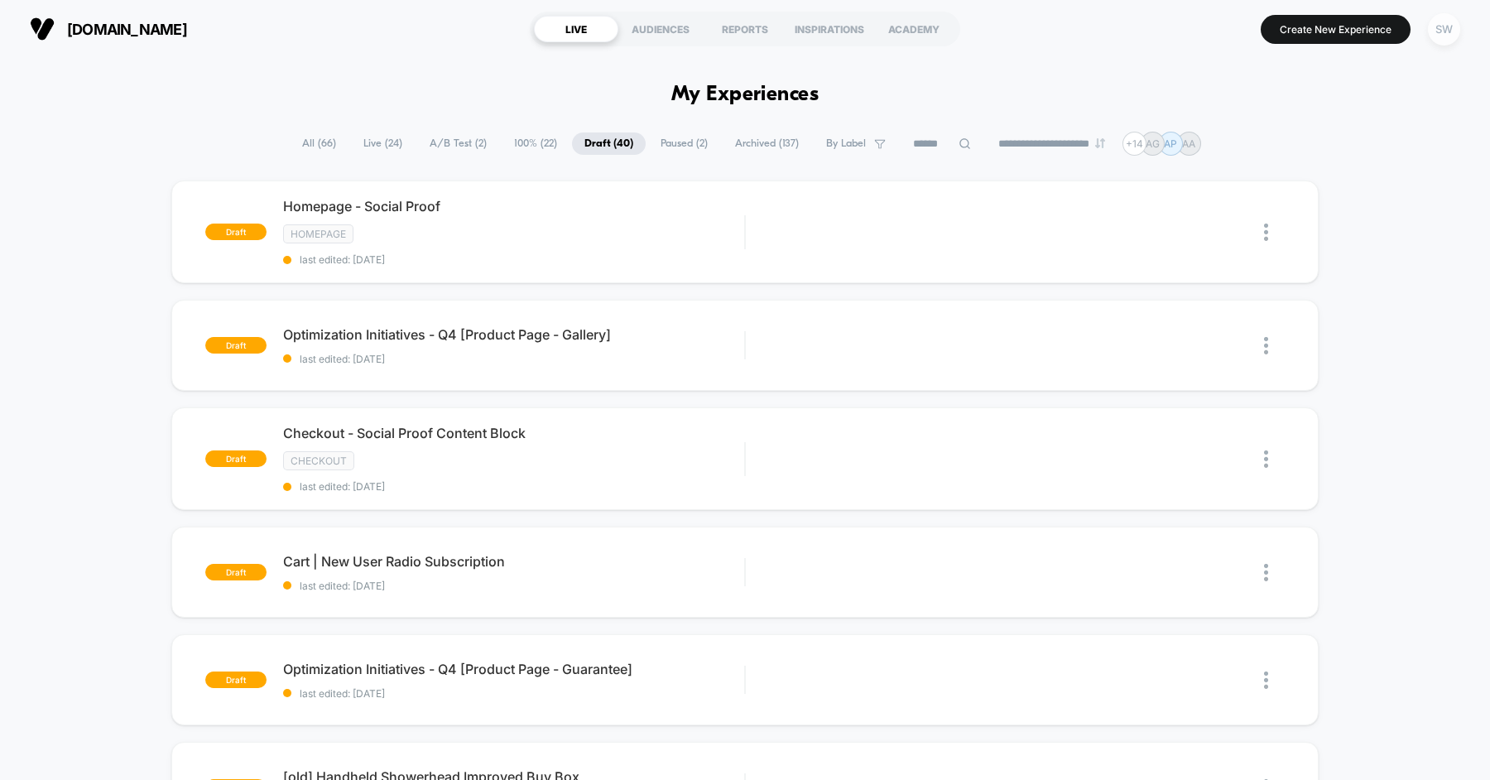
click at [1437, 32] on div "SW" at bounding box center [1444, 29] width 32 height 32
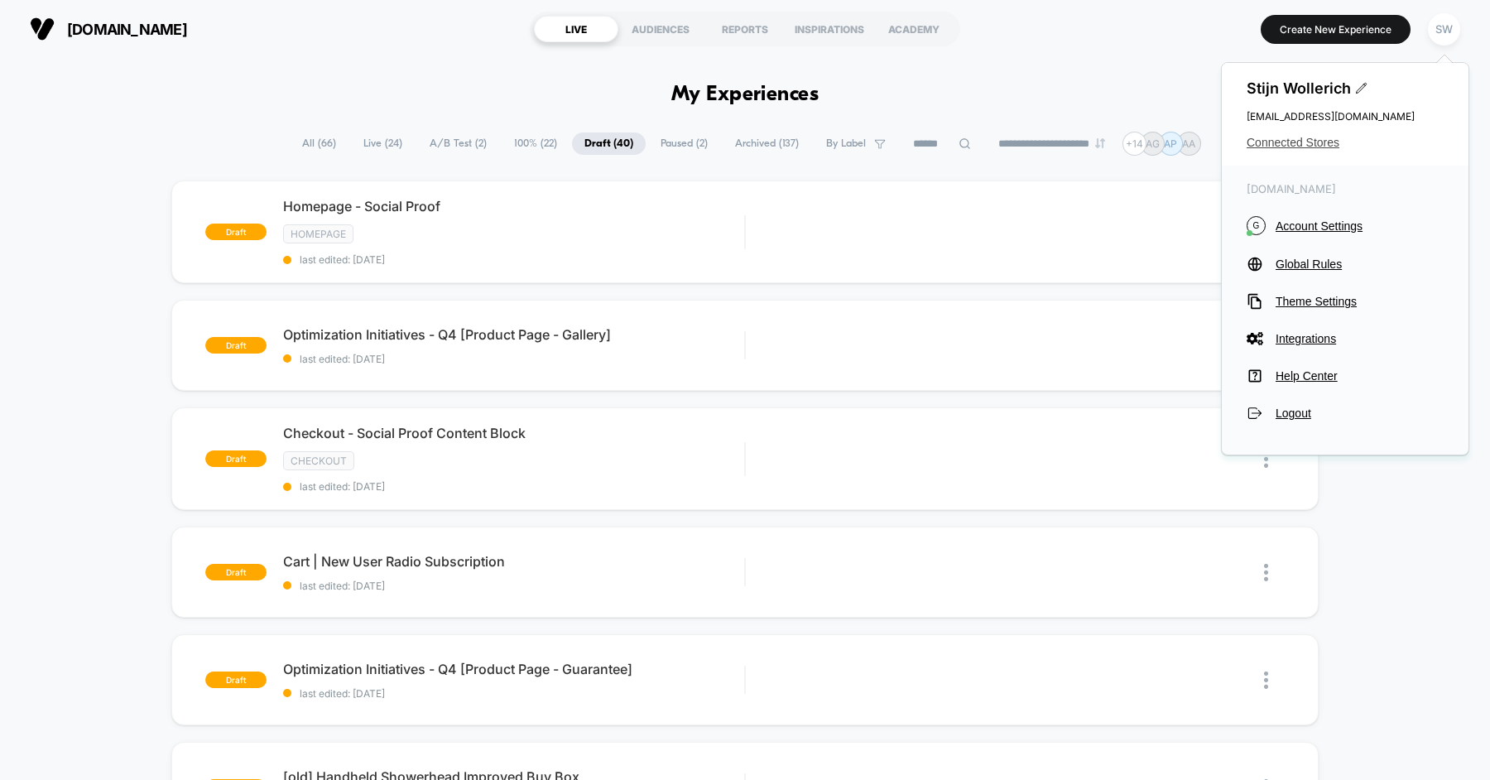
click at [1327, 146] on span "Connected Stores" at bounding box center [1344, 142] width 197 height 13
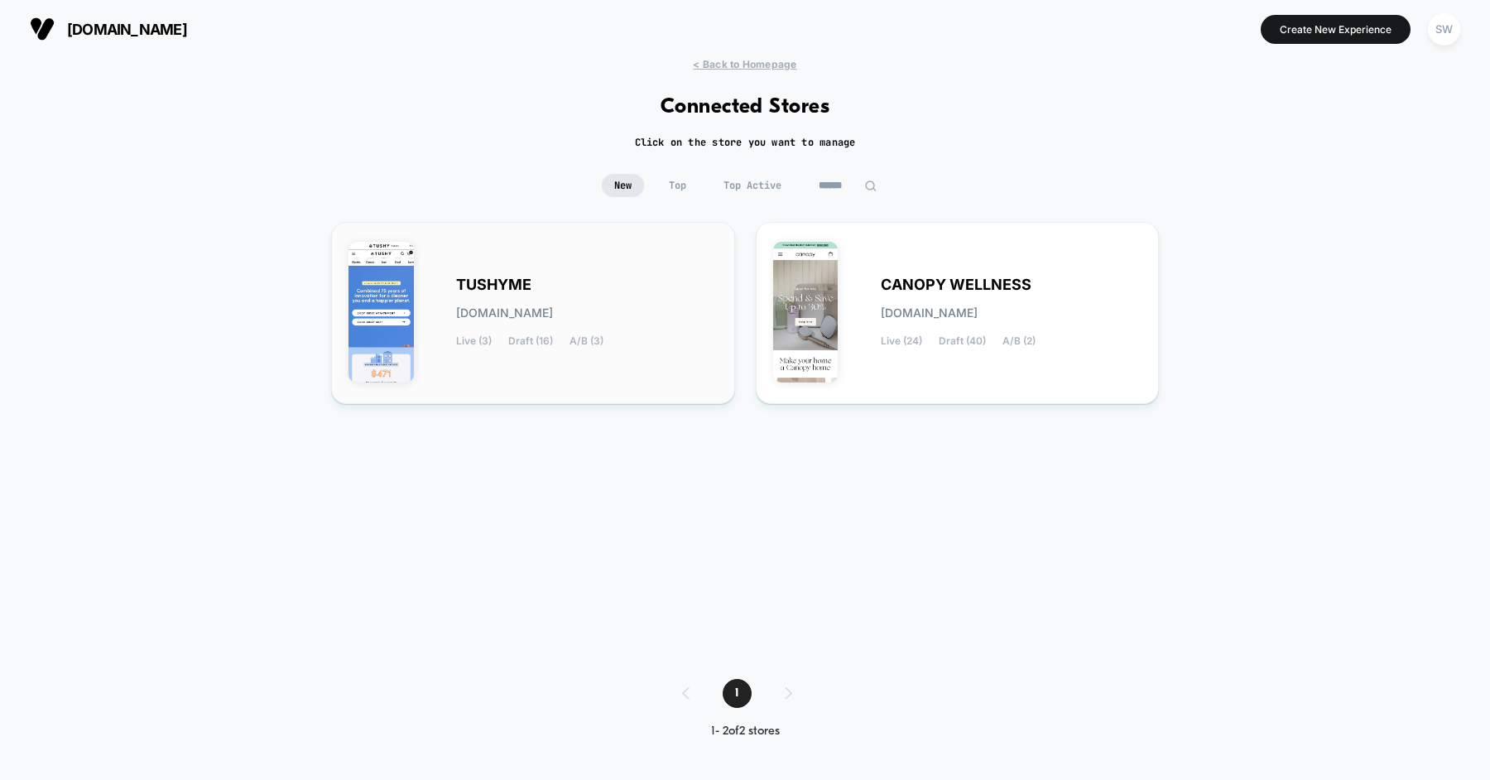
click at [507, 310] on span "[DOMAIN_NAME]" at bounding box center [504, 313] width 97 height 12
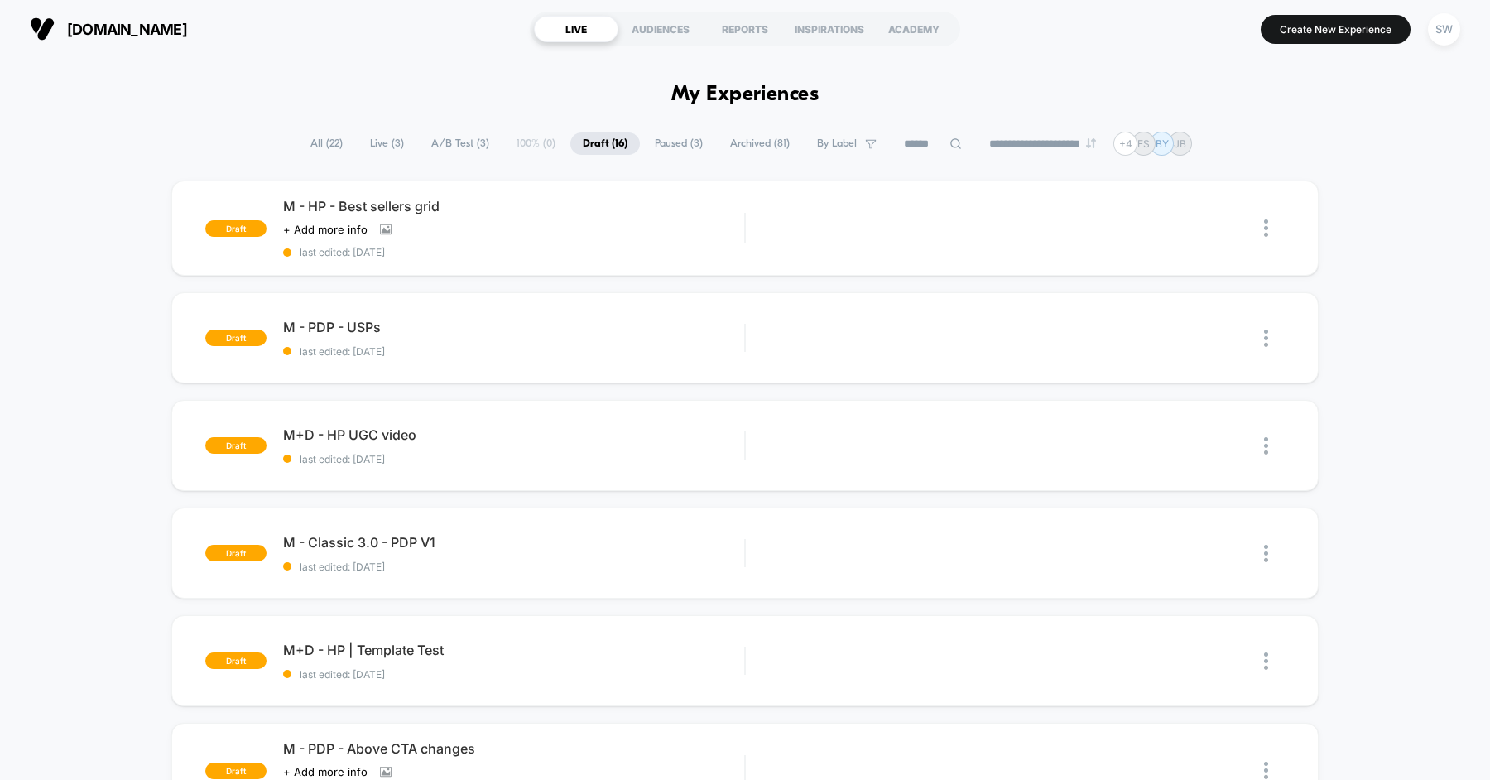
click at [372, 143] on span "Live ( 3 )" at bounding box center [387, 143] width 59 height 22
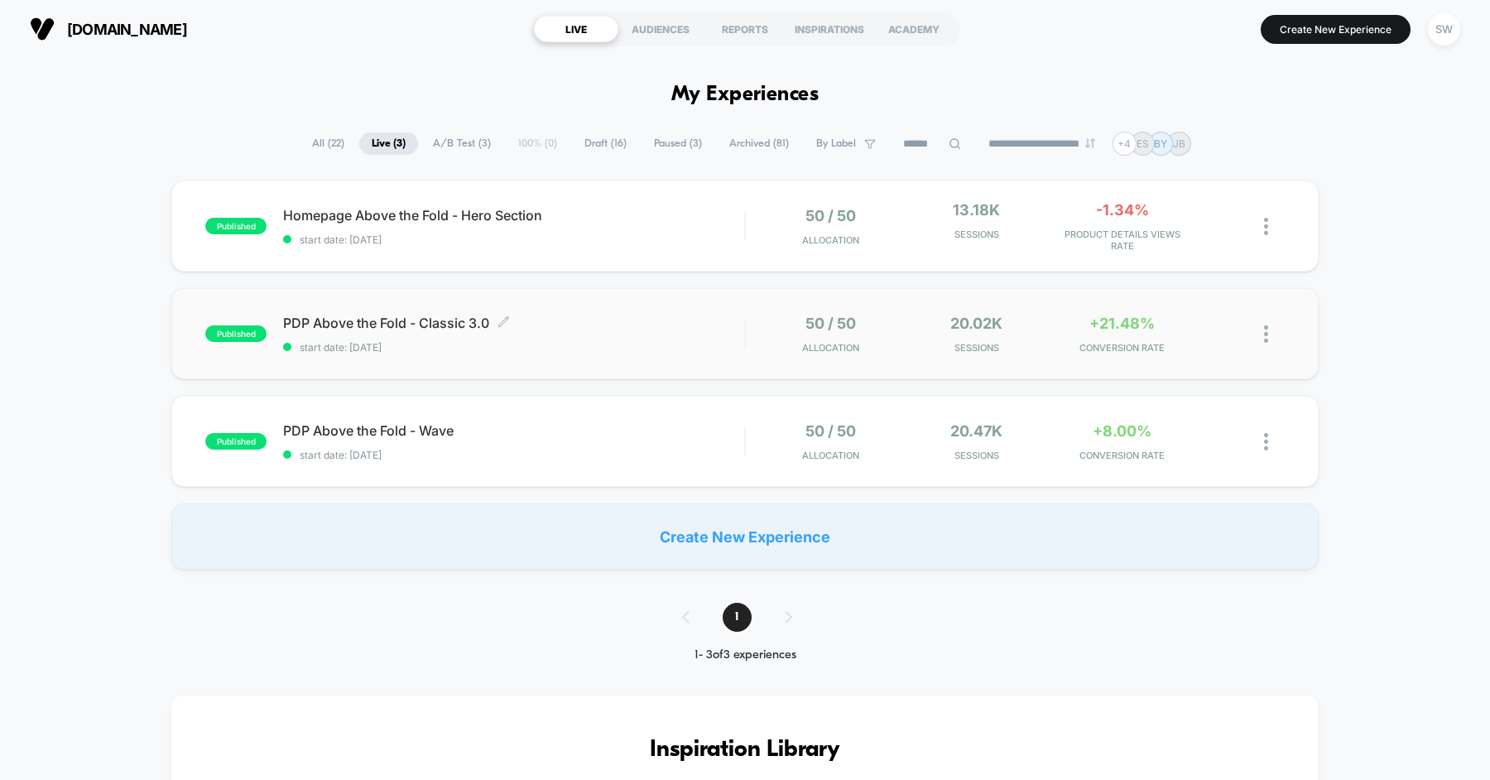
click at [604, 352] on span "start date: [DATE]" at bounding box center [513, 347] width 461 height 12
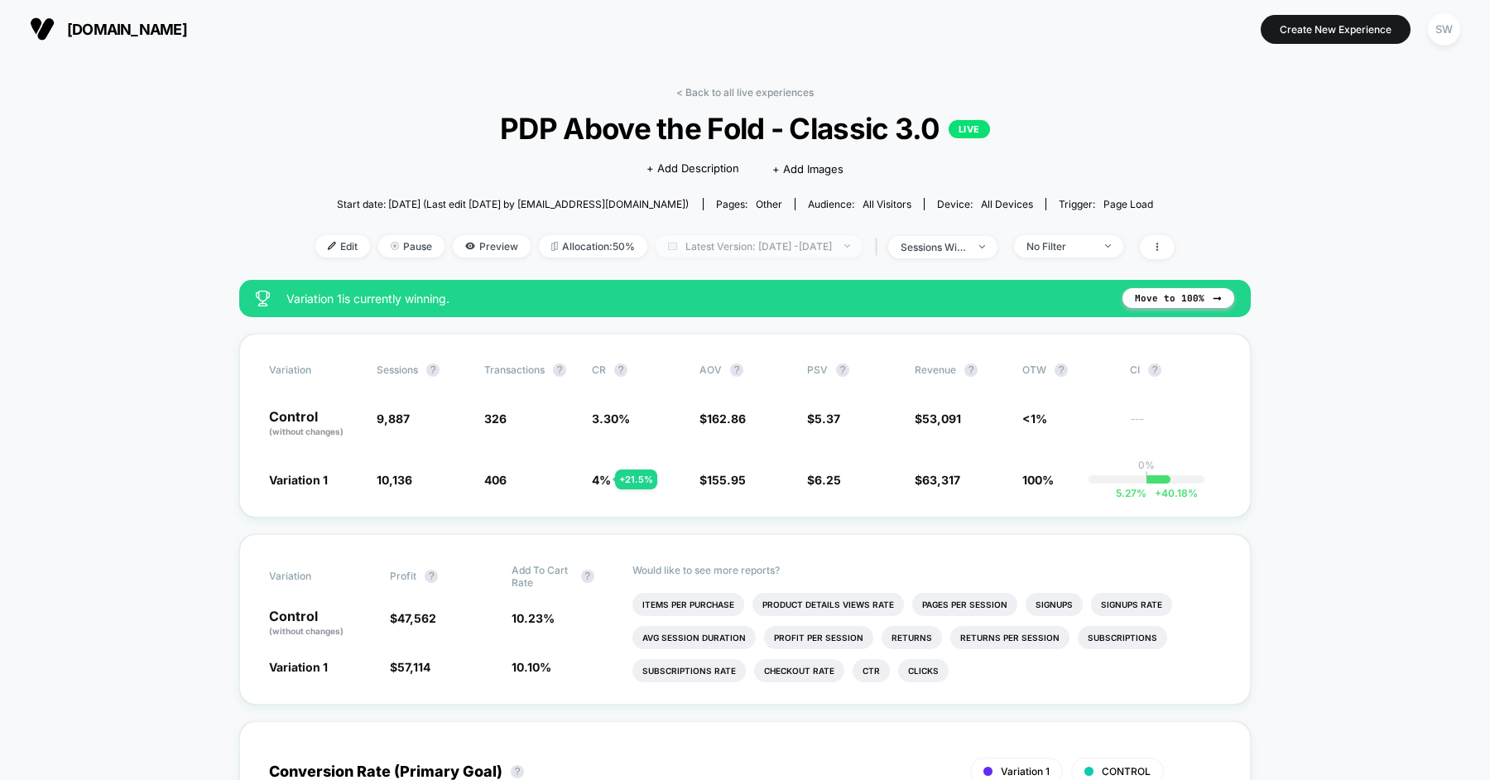
click at [803, 248] on span "Latest Version: Sep 21, 2025 - Sep 30, 2025" at bounding box center [758, 246] width 207 height 22
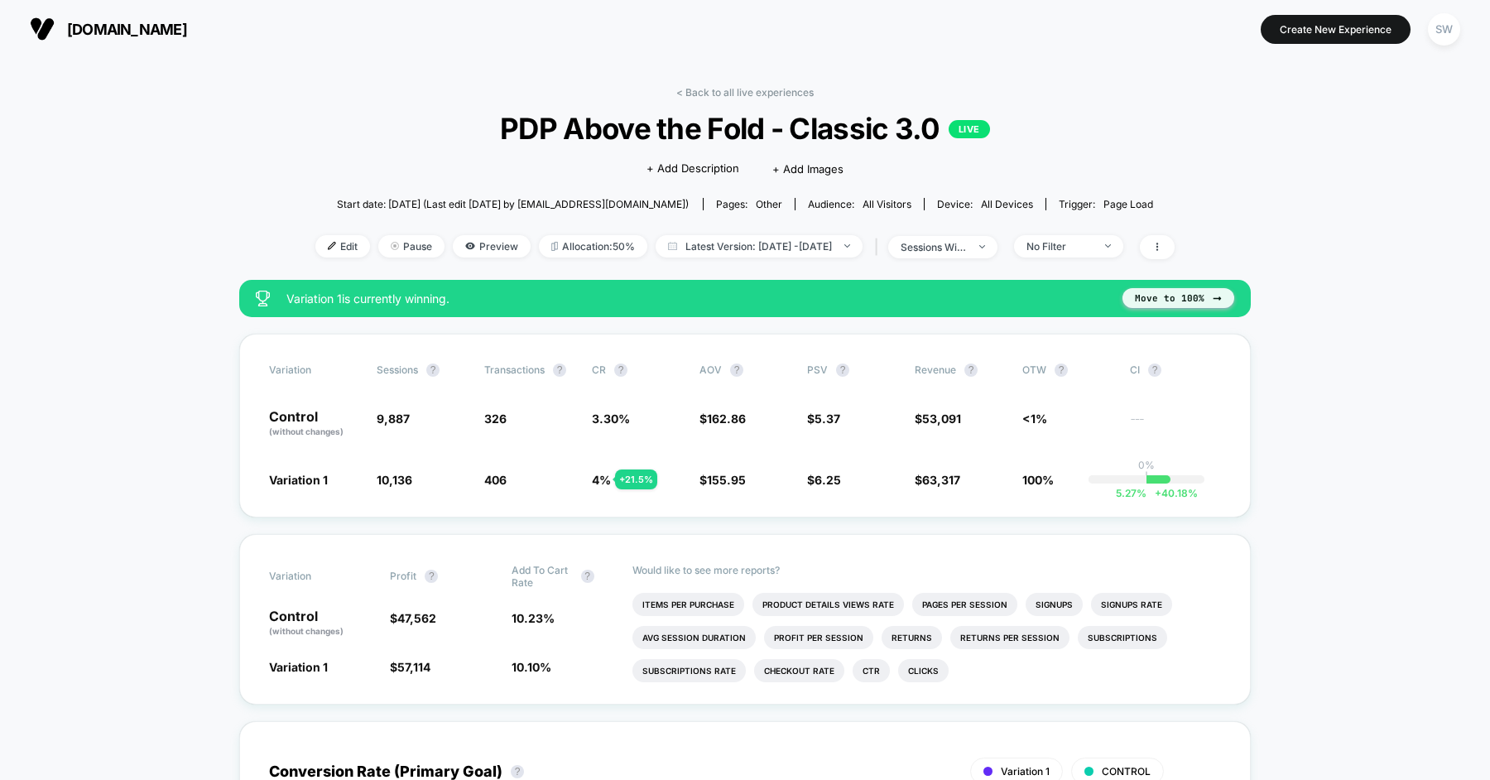
click at [1165, 298] on button "Move to 100%" at bounding box center [1178, 298] width 112 height 20
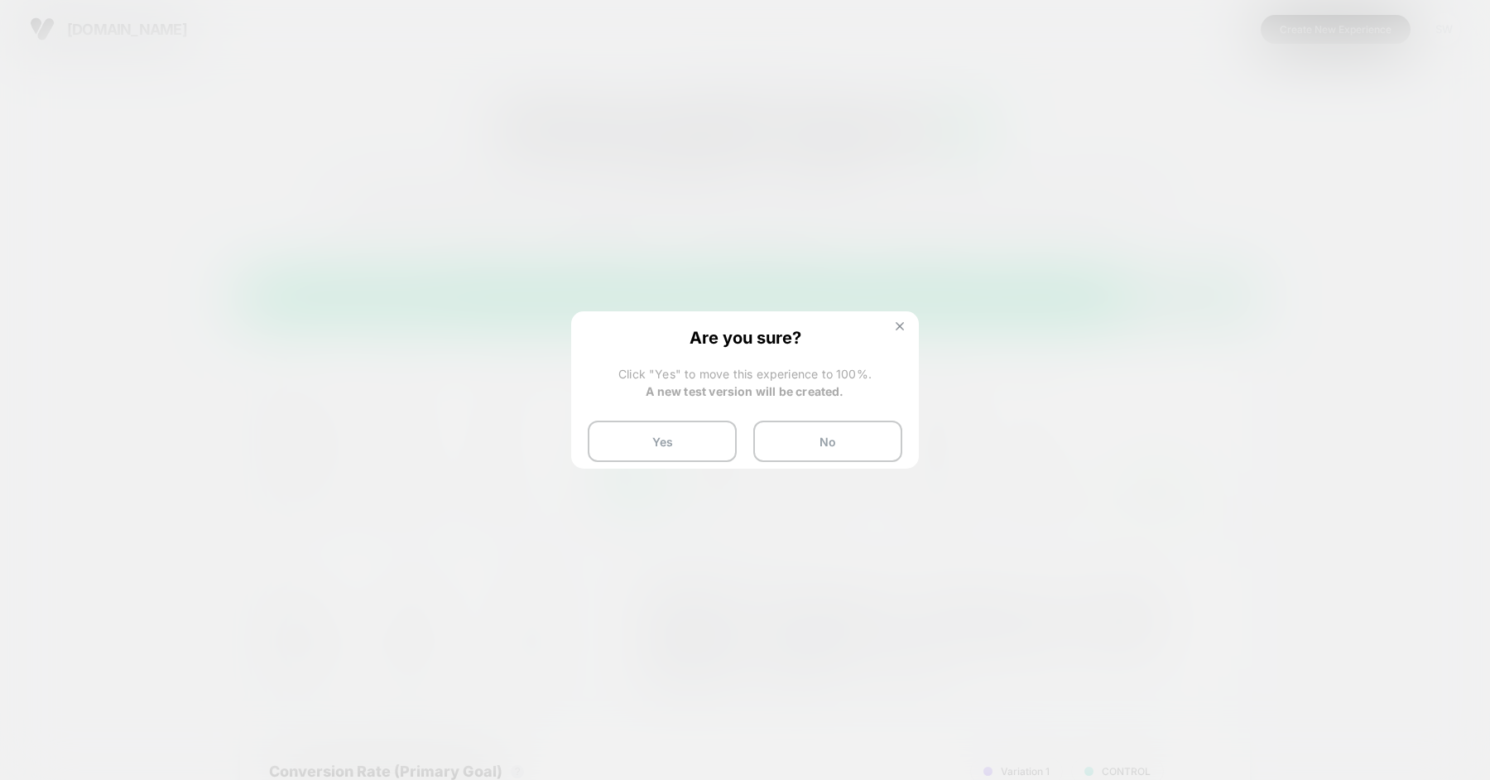
click at [900, 325] on img at bounding box center [899, 326] width 8 height 8
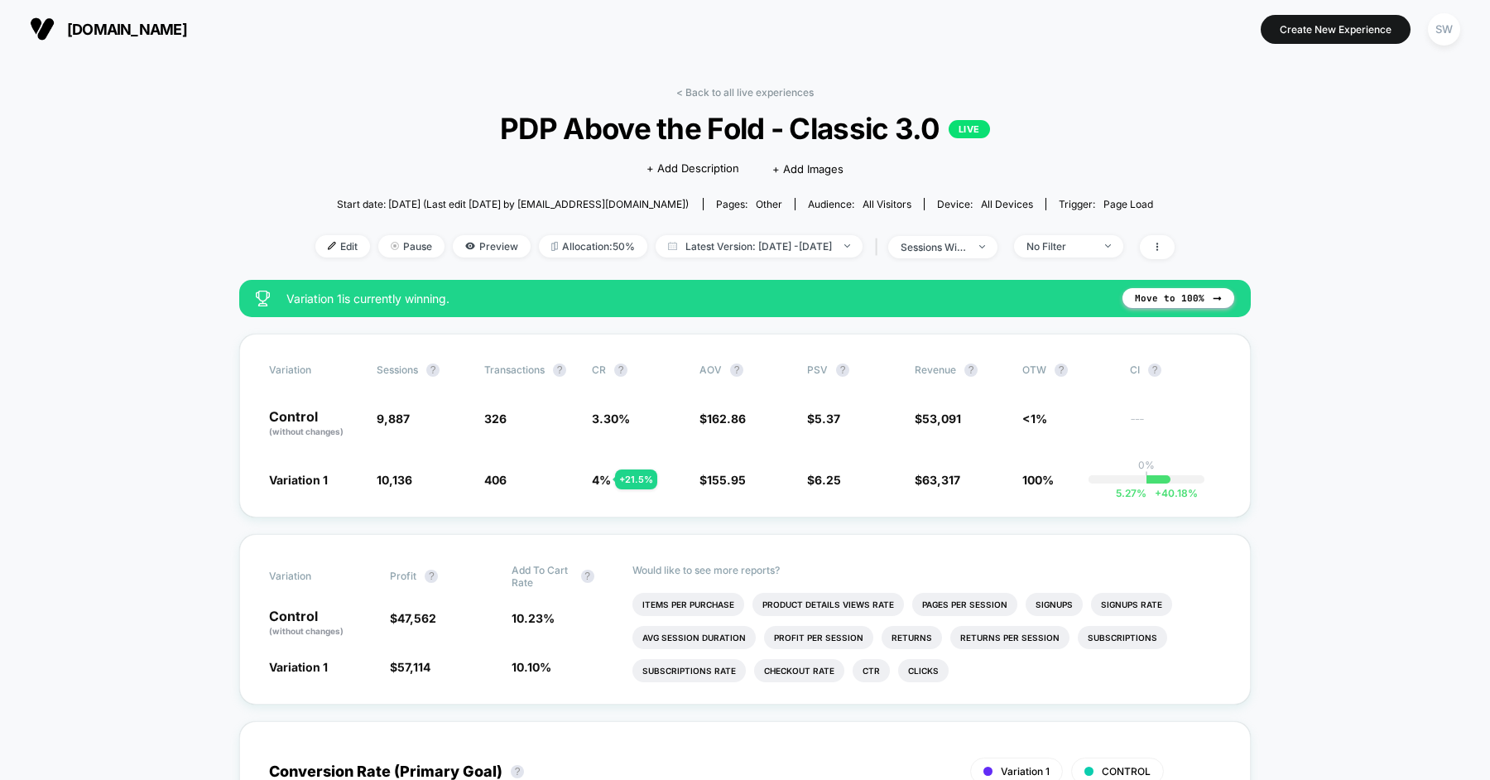
click at [532, 122] on span "PDP Above the Fold - Classic 3.0 LIVE" at bounding box center [744, 128] width 773 height 35
click at [714, 113] on span "PDP Above the Fold - Classic 3.0 LIVE" at bounding box center [744, 128] width 773 height 35
copy span "PDP Above the Fold"
click at [727, 91] on link "< Back to all live experiences" at bounding box center [744, 92] width 137 height 12
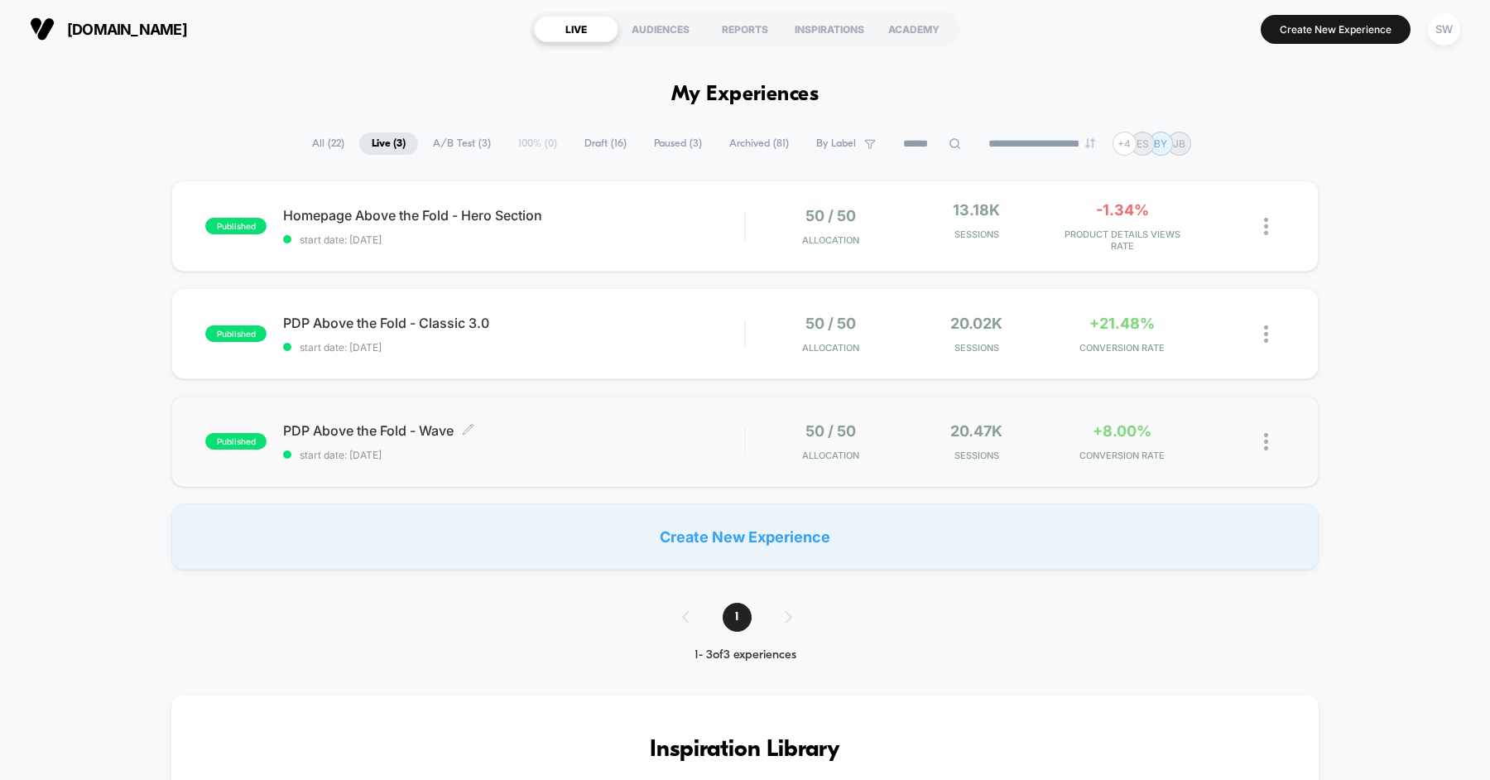
click at [576, 445] on div "PDP Above the Fold - Wave Click to edit experience details Click to edit experi…" at bounding box center [513, 441] width 461 height 39
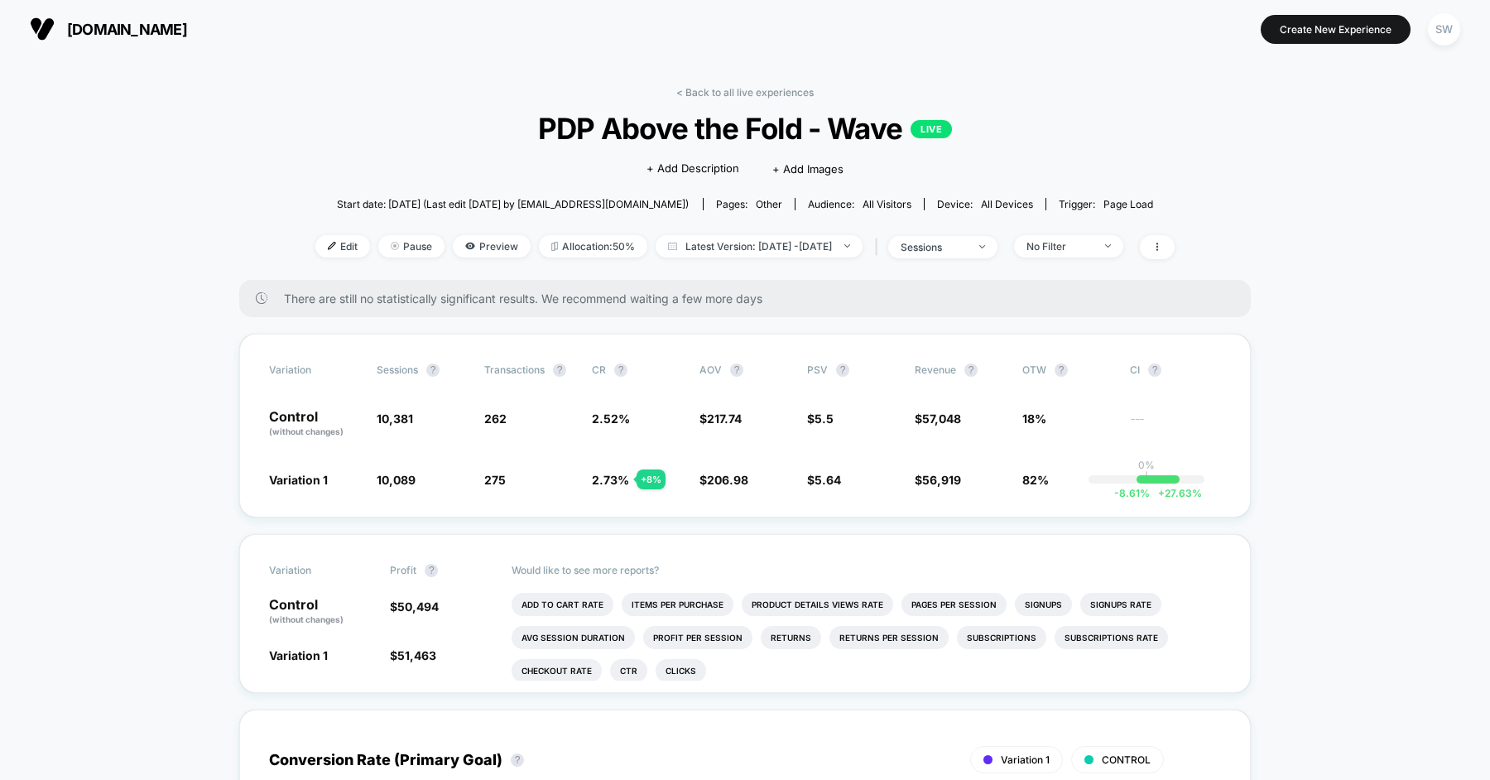
click at [757, 100] on div "< Back to all live experiences PDP Above the Fold - Wave LIVE Click to edit exp…" at bounding box center [744, 183] width 859 height 194
click at [758, 92] on link "< Back to all live experiences" at bounding box center [744, 92] width 137 height 12
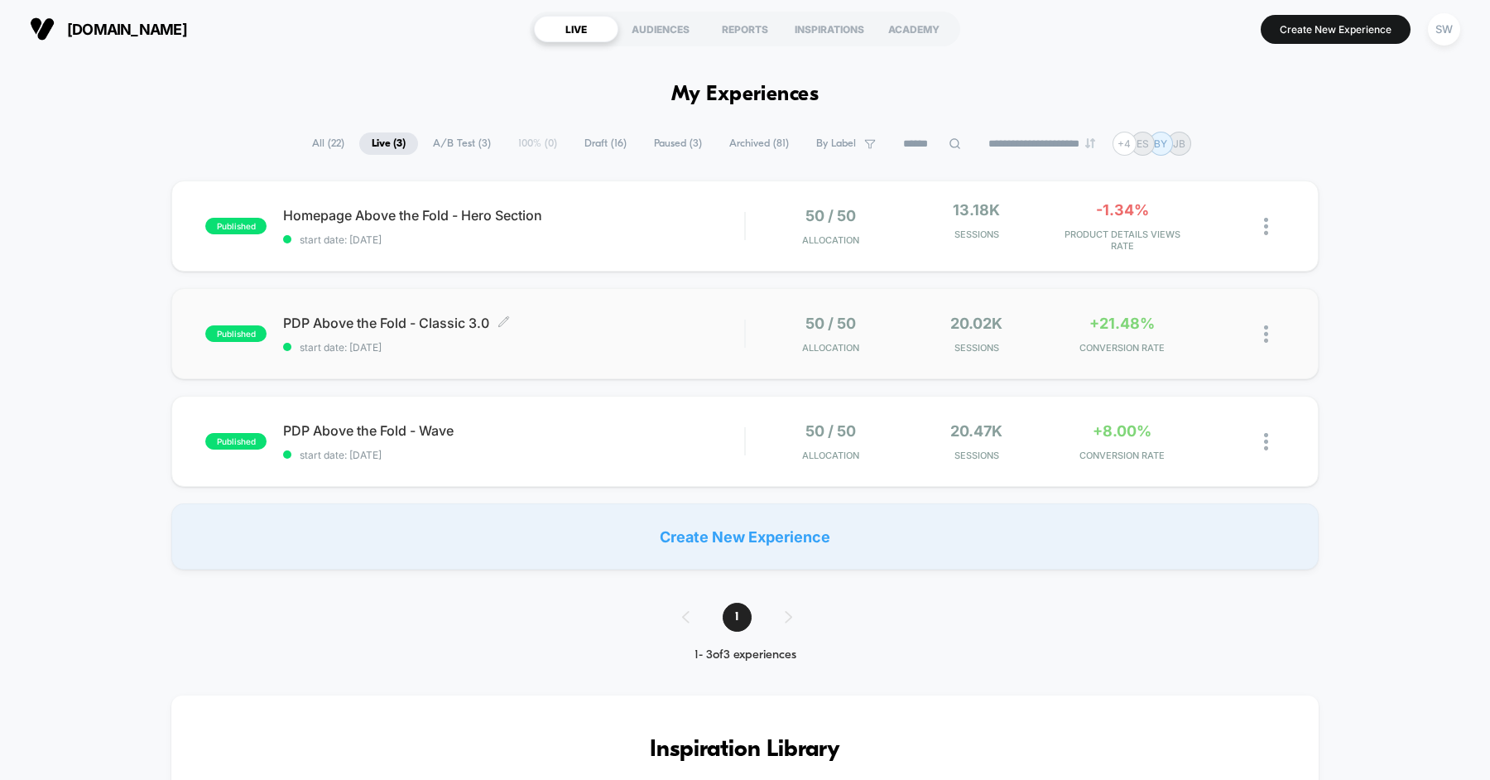
click at [603, 321] on span "PDP Above the Fold - Classic 3.0 Click to edit experience details" at bounding box center [513, 322] width 461 height 17
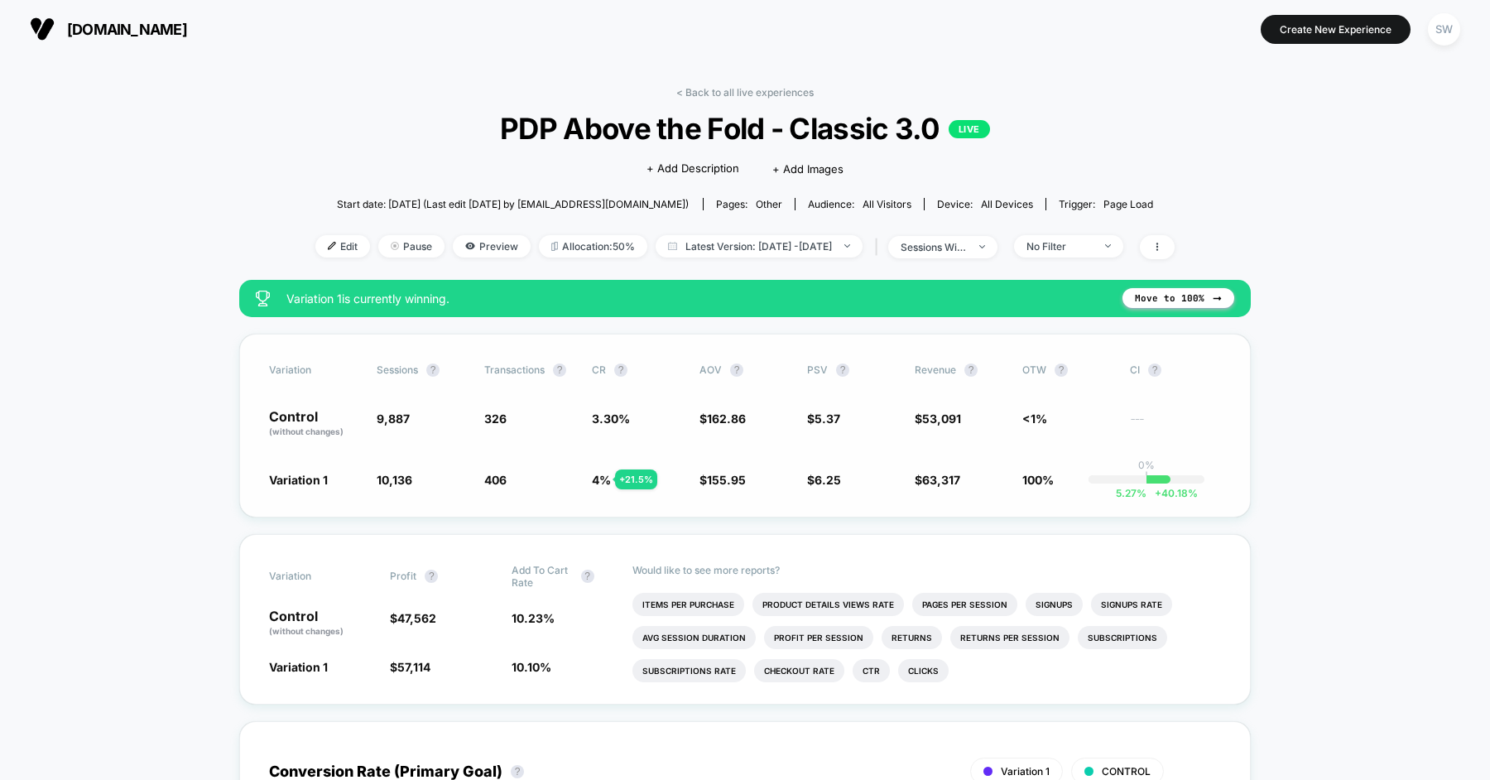
click at [286, 377] on div "Variation Sessions ? Transactions ? CR ? AOV ? PSV ? Revenue ? OTW ? CI ? Contr…" at bounding box center [744, 426] width 1011 height 184
click at [286, 410] on p "Control (without changes)" at bounding box center [314, 424] width 91 height 28
click at [286, 424] on p "Control (without changes)" at bounding box center [314, 424] width 91 height 28
click at [295, 481] on span "Variation 1" at bounding box center [298, 480] width 59 height 14
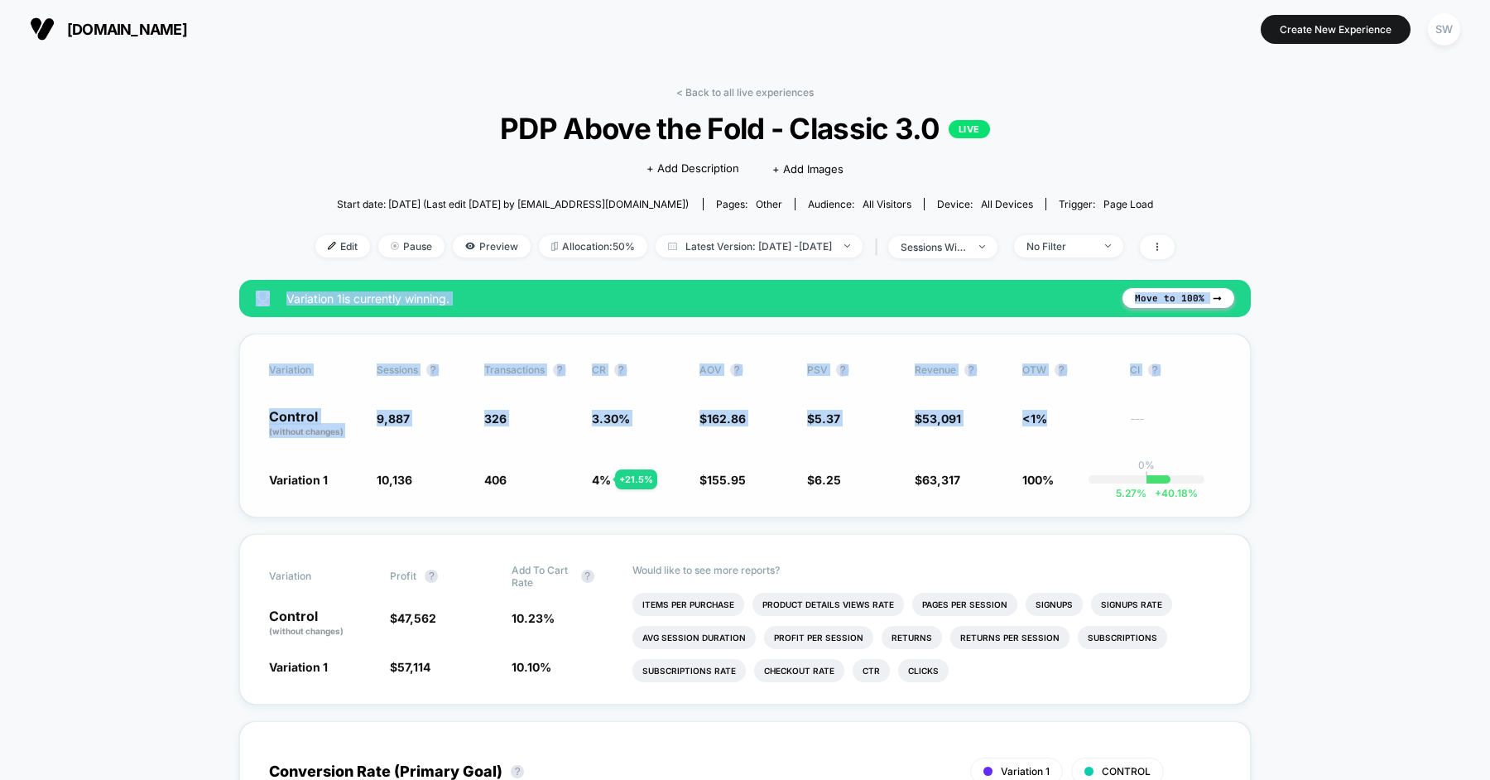
drag, startPoint x: 215, startPoint y: 317, endPoint x: 1096, endPoint y: 419, distance: 886.4
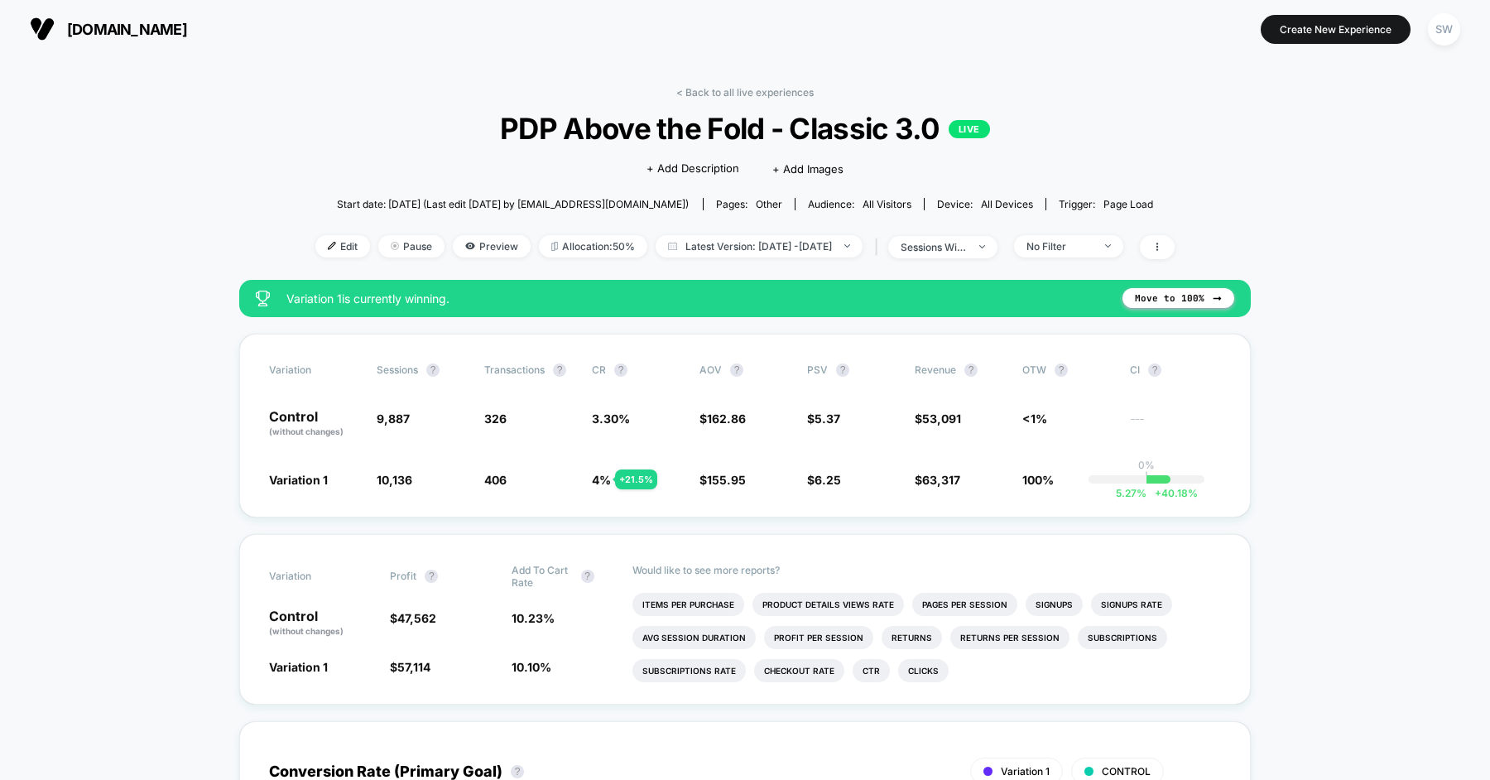
click at [1184, 296] on button "Move to 100%" at bounding box center [1178, 298] width 112 height 20
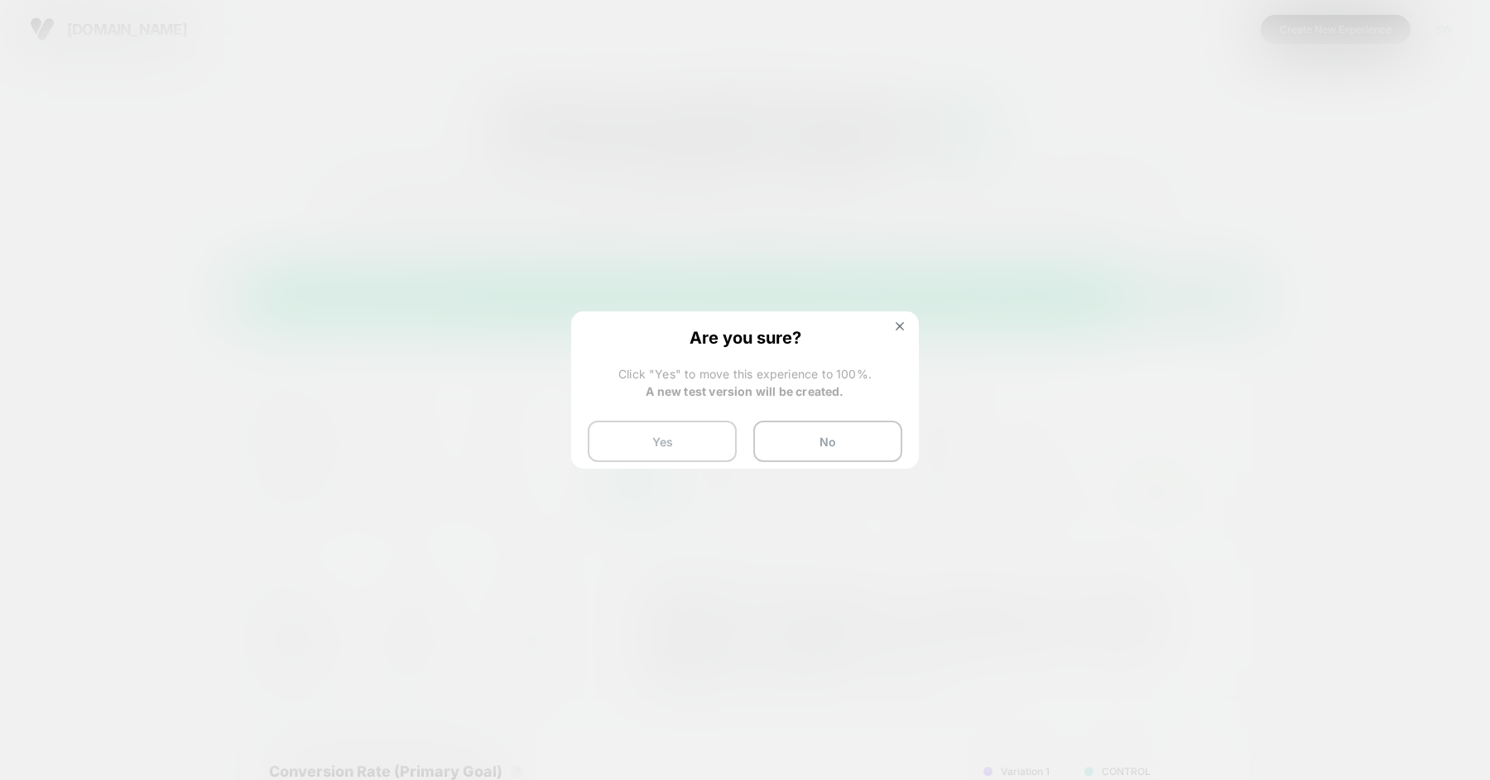
click at [684, 438] on button "Yes" at bounding box center [662, 440] width 149 height 41
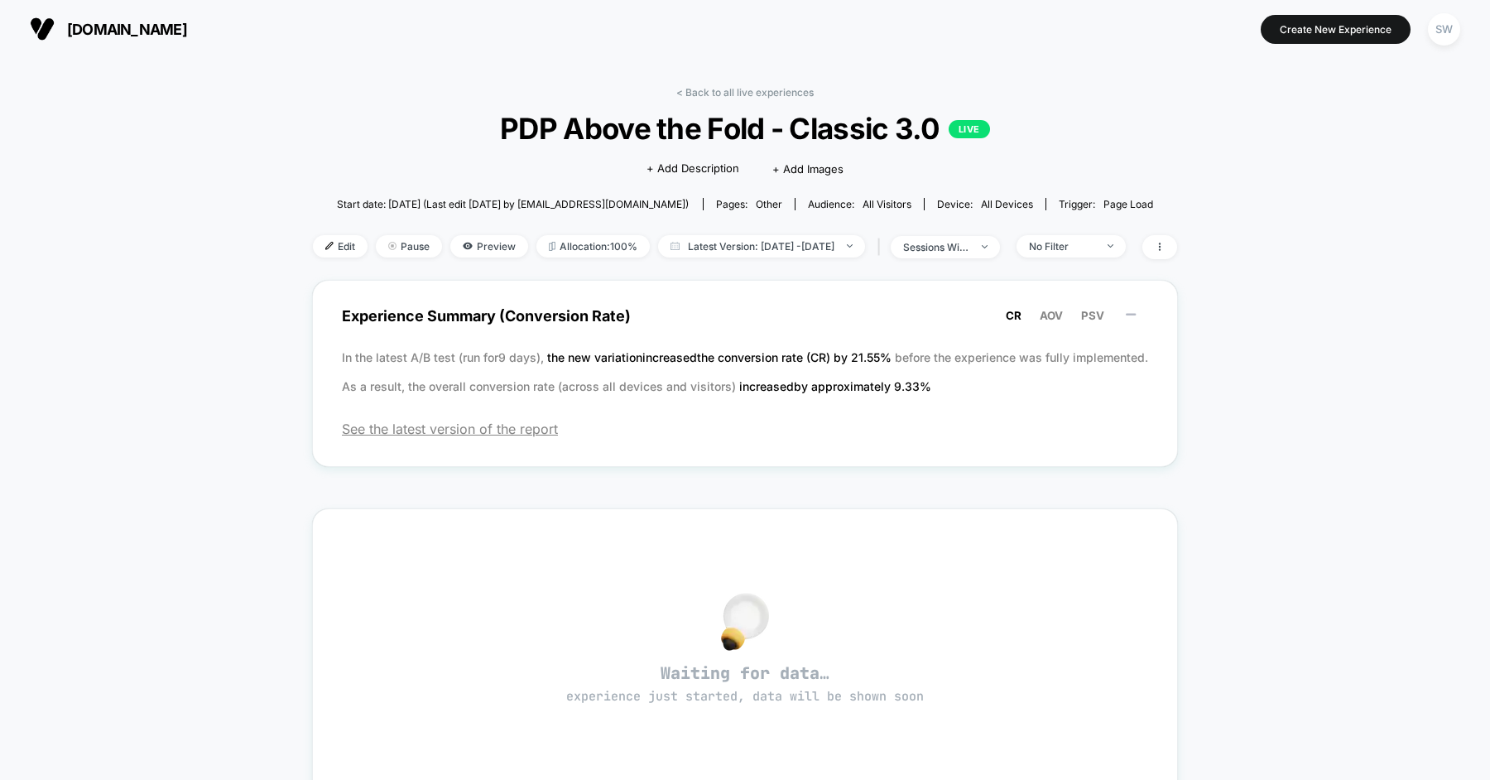
click at [492, 93] on div "< Back to all live experiences PDP Above the Fold - Classic 3.0 LIVE Click to e…" at bounding box center [745, 183] width 864 height 194
click at [708, 96] on link "< Back to all live experiences" at bounding box center [744, 92] width 137 height 12
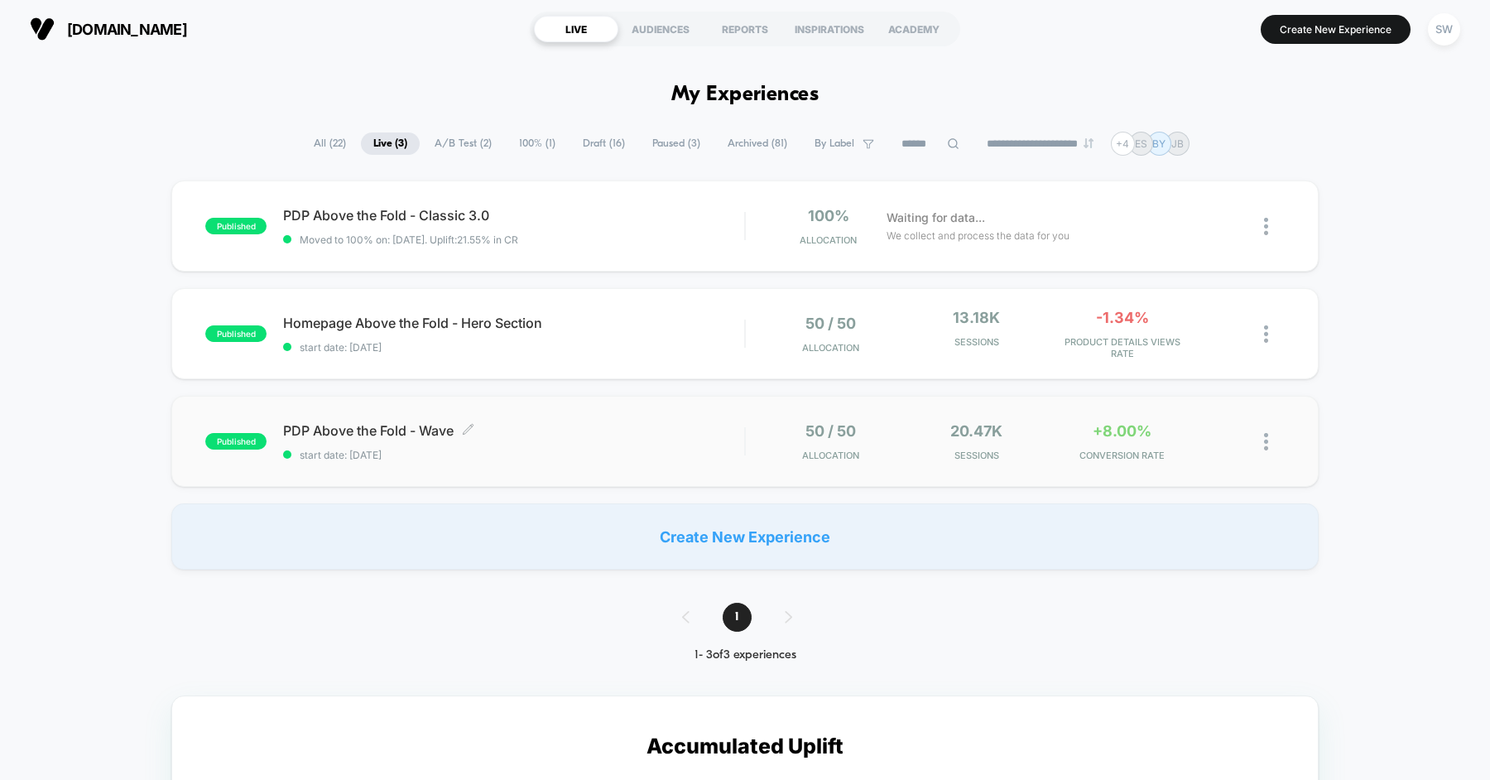
click at [573, 435] on span "PDP Above the Fold - Wave Click to edit experience details" at bounding box center [513, 430] width 461 height 17
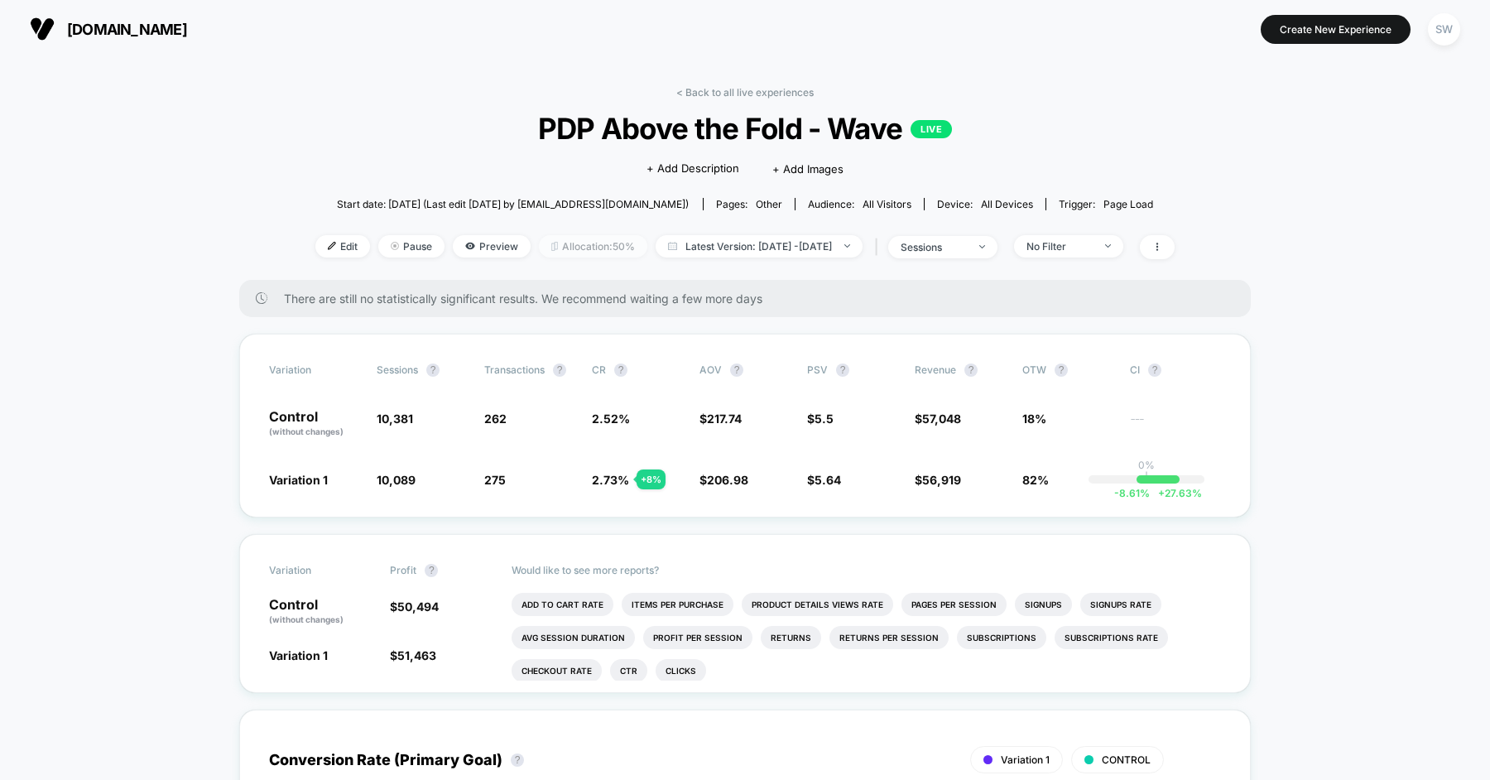
click at [548, 241] on span "Allocation: 50%" at bounding box center [593, 246] width 108 height 22
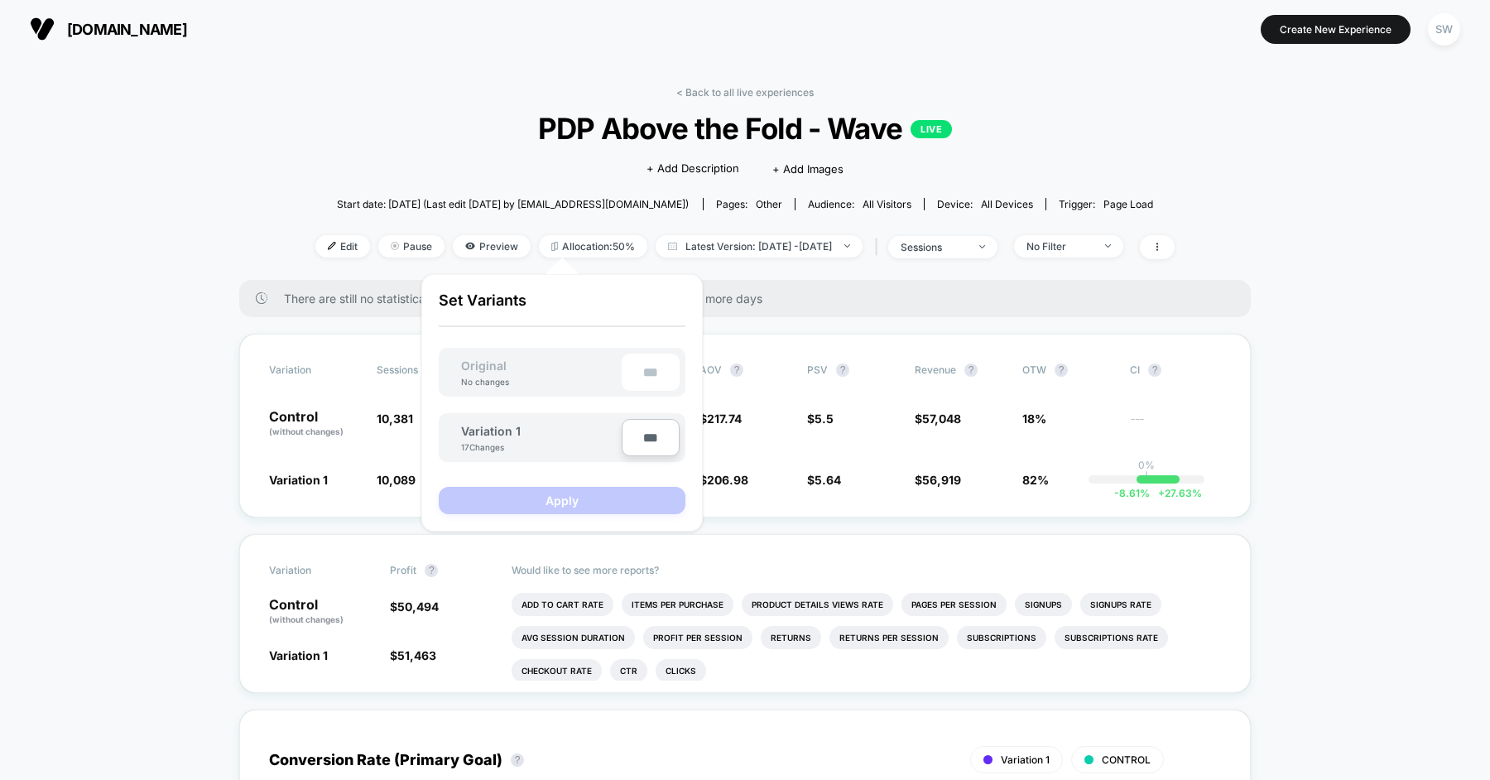
click at [653, 447] on input "***" at bounding box center [651, 437] width 58 height 37
type input "***"
type input "**"
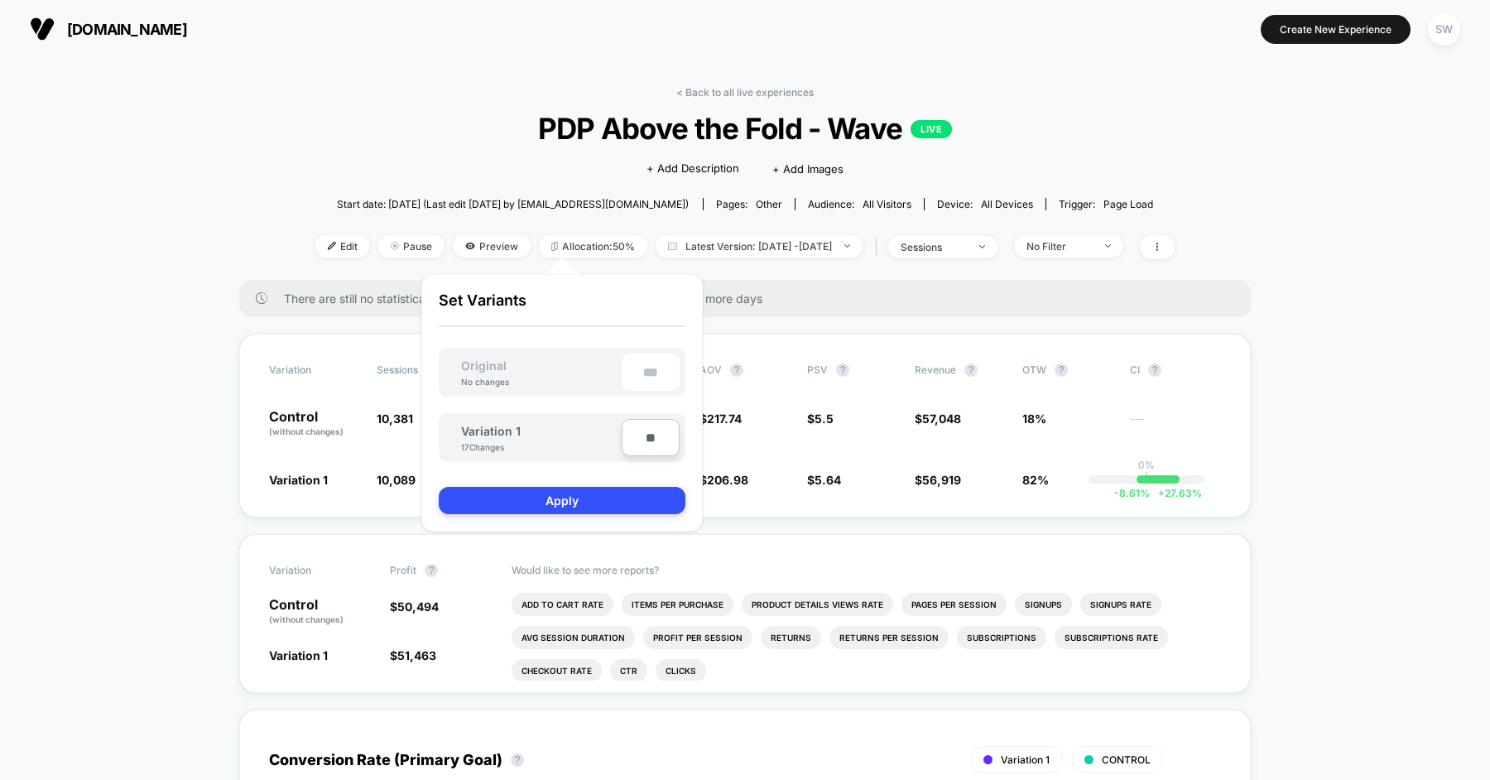
type input "***"
type input "**"
type input "****"
click at [578, 497] on button "Apply" at bounding box center [562, 500] width 247 height 27
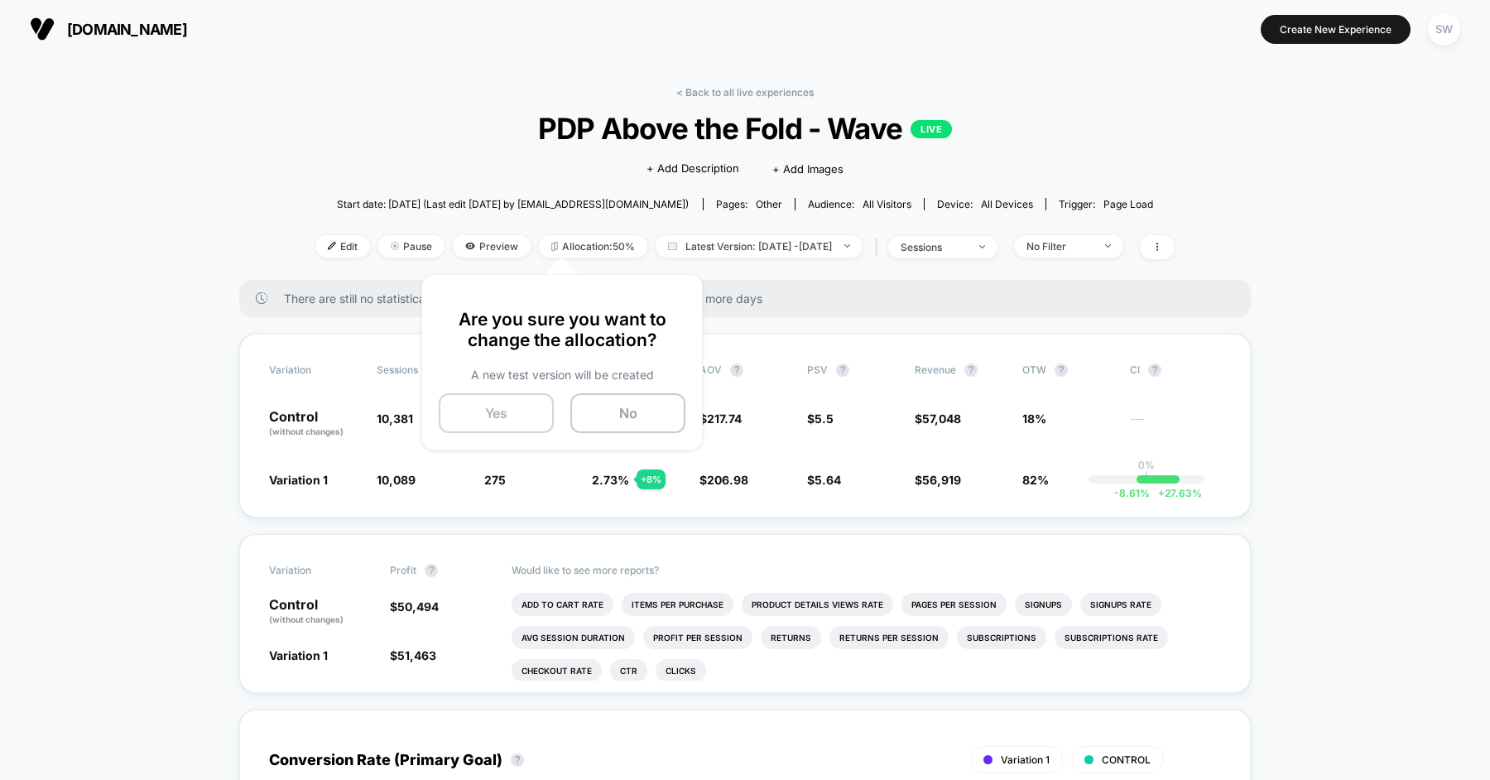
click at [502, 420] on button "Yes" at bounding box center [496, 413] width 115 height 40
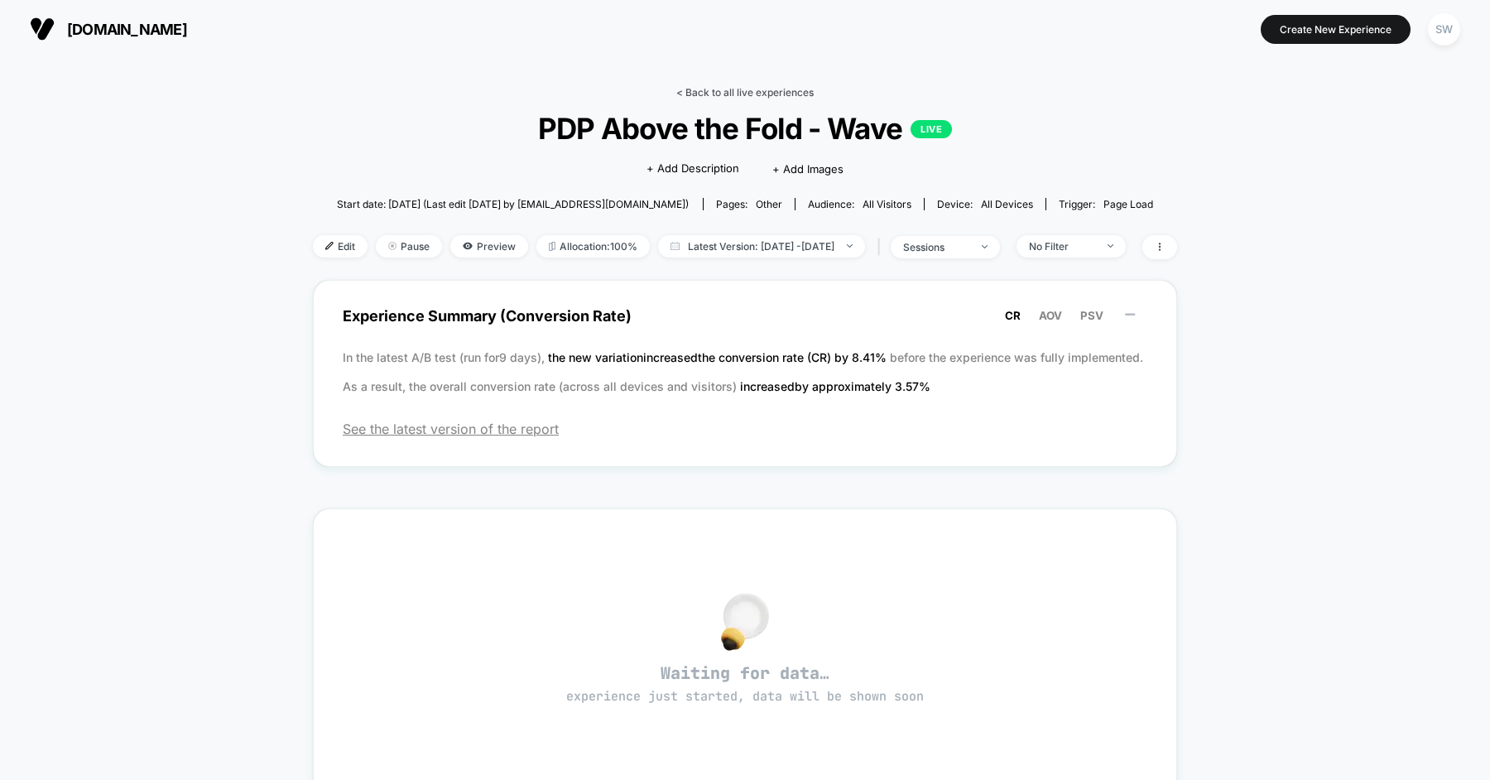
click at [755, 89] on link "< Back to all live experiences" at bounding box center [744, 92] width 137 height 12
